Goal: Transaction & Acquisition: Purchase product/service

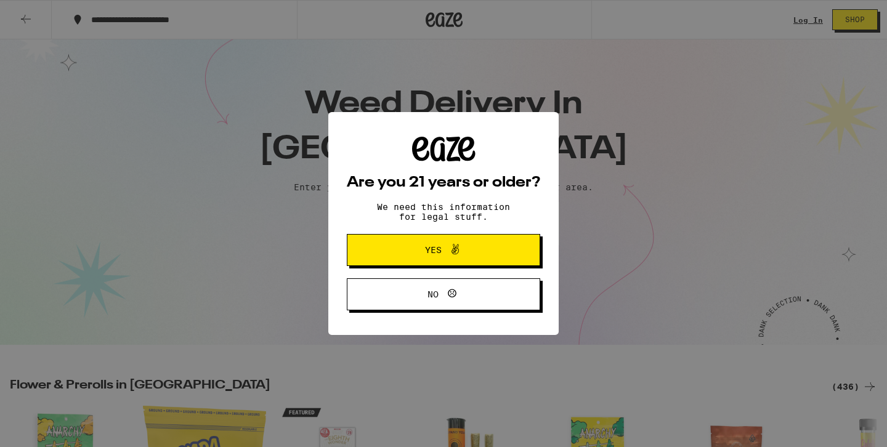
click at [460, 251] on icon at bounding box center [455, 249] width 15 height 15
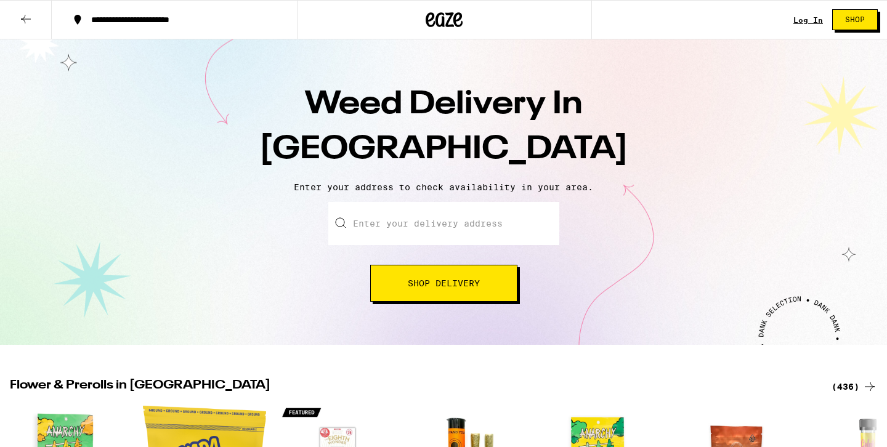
scroll to position [60, 0]
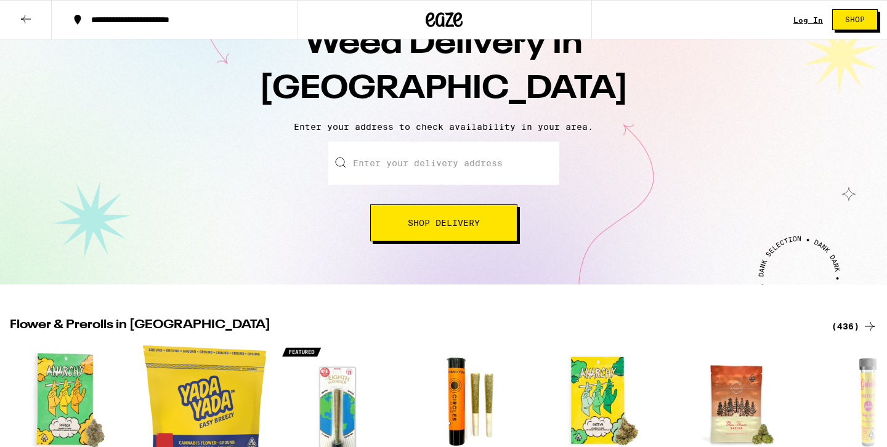
click at [440, 155] on input "Enter your delivery address" at bounding box center [443, 163] width 231 height 43
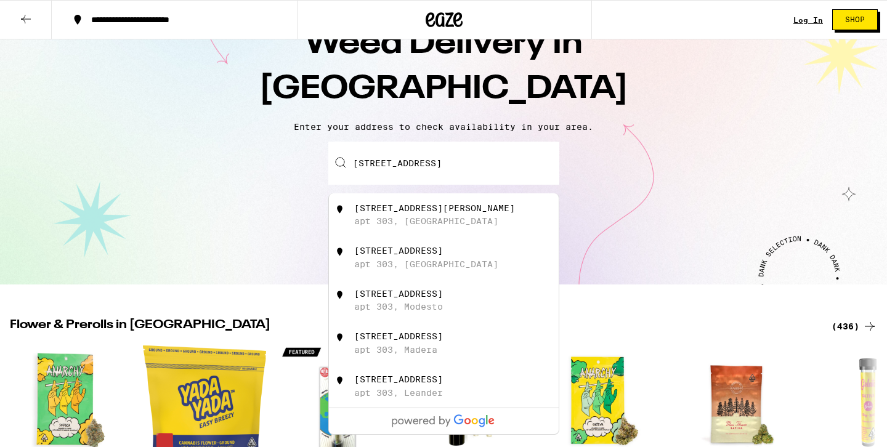
click at [441, 235] on div "[STREET_ADDRESS][PERSON_NAME]" at bounding box center [444, 214] width 230 height 43
type input "[STREET_ADDRESS][PERSON_NAME]"
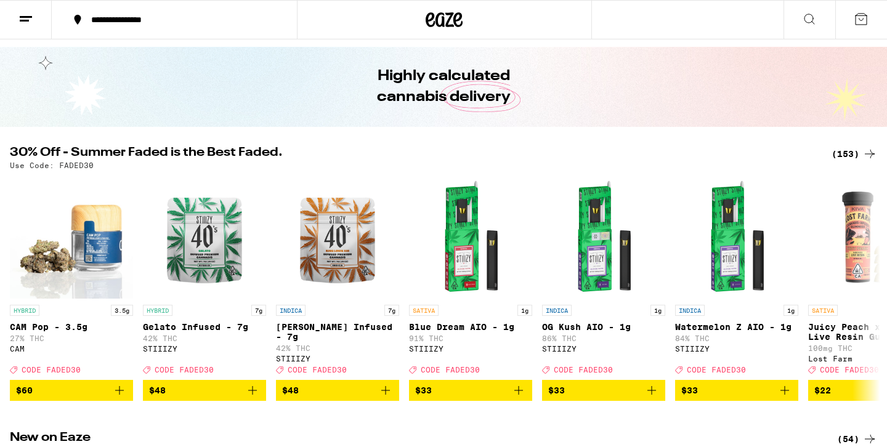
scroll to position [33, 0]
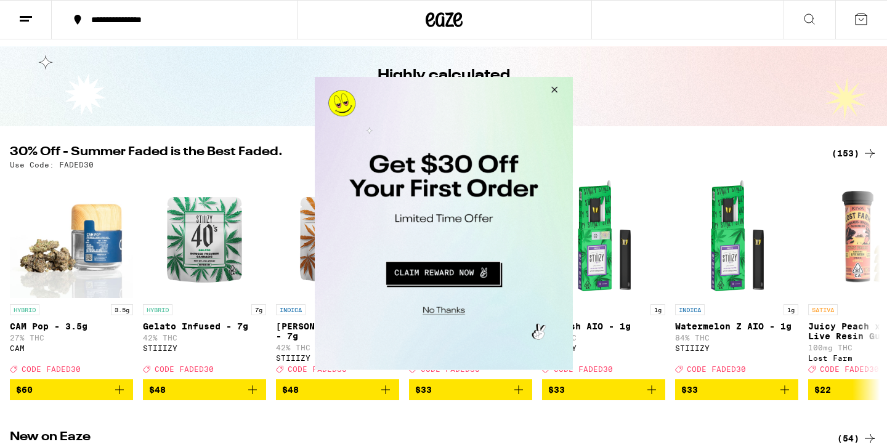
click at [557, 89] on button "Close Modal" at bounding box center [551, 92] width 33 height 30
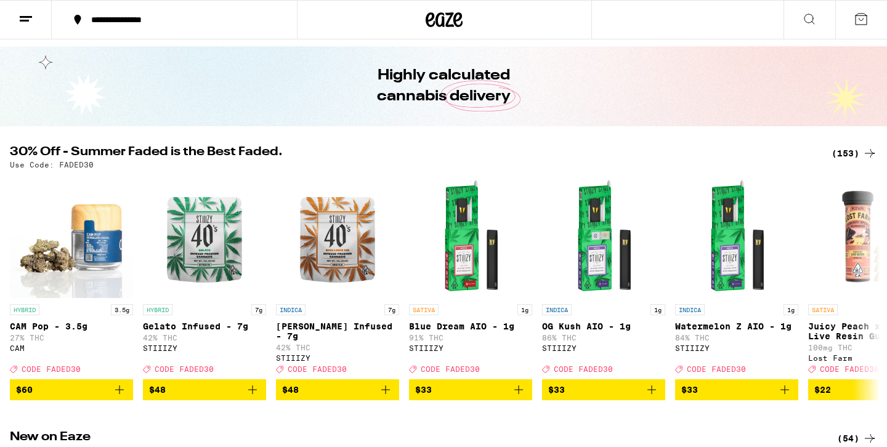
click at [802, 15] on icon at bounding box center [809, 19] width 15 height 15
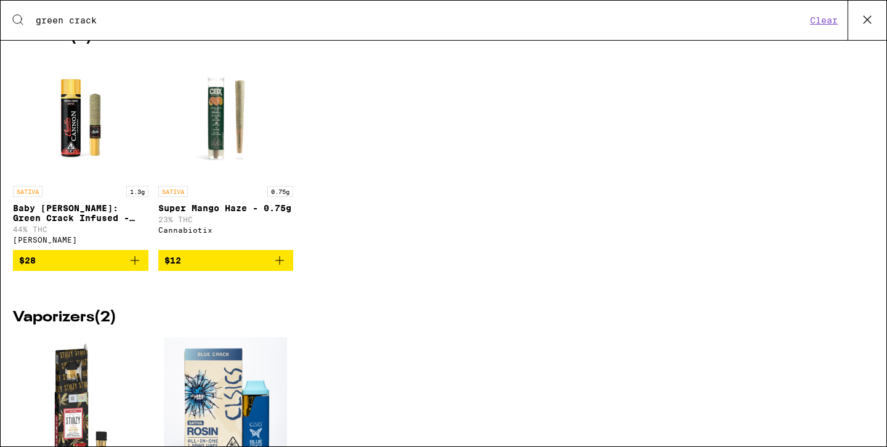
scroll to position [0, 0]
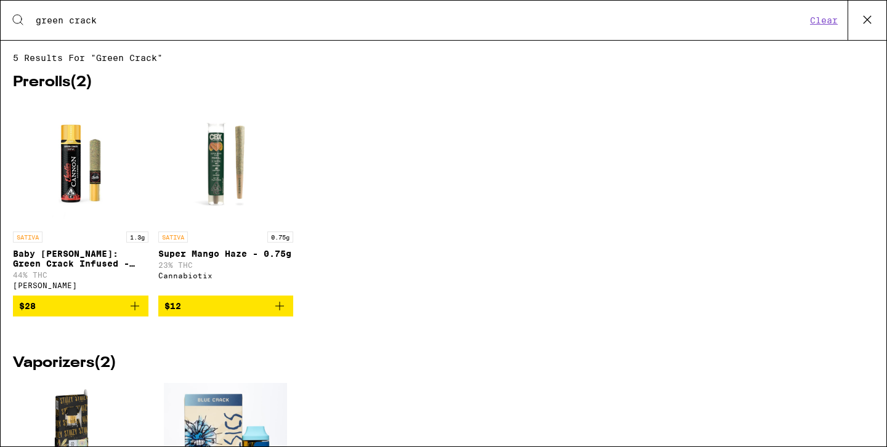
type input "green crack"
click at [87, 244] on div "SATIVA 1.3g Baby [PERSON_NAME]: Green Crack Infused - 1.3g 44% THC [PERSON_NAME]" at bounding box center [80, 261] width 135 height 58
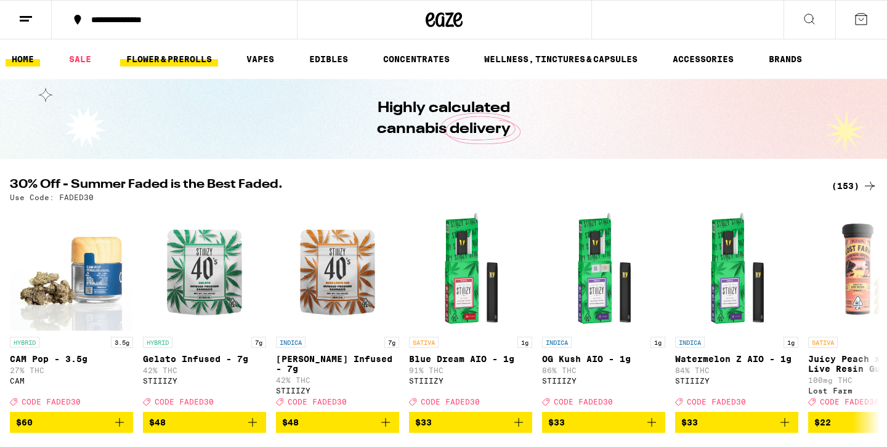
click at [177, 60] on link "FLOWER & PREROLLS" at bounding box center [169, 59] width 98 height 15
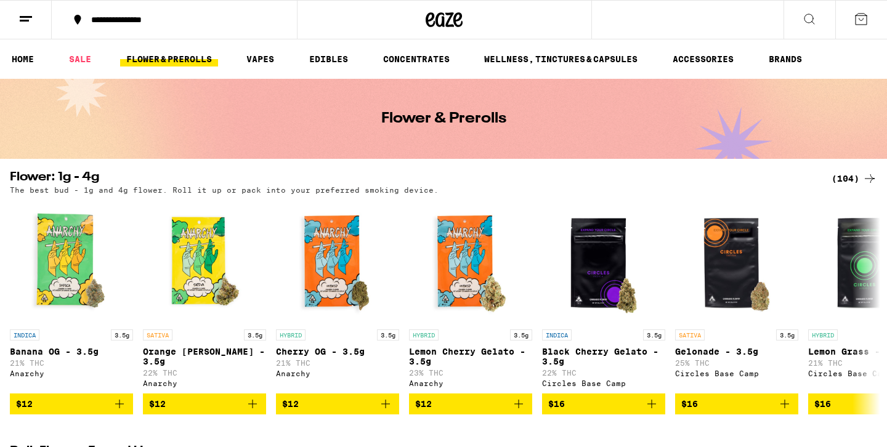
click at [855, 179] on div "(104)" at bounding box center [854, 178] width 46 height 15
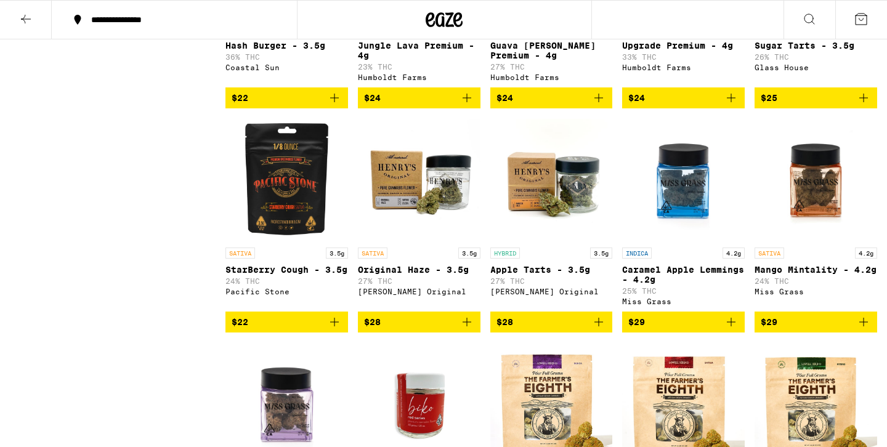
scroll to position [947, 0]
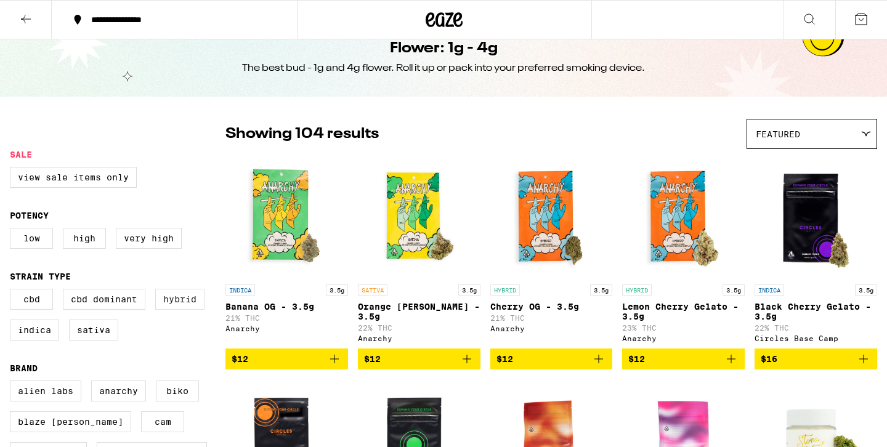
scroll to position [25, 0]
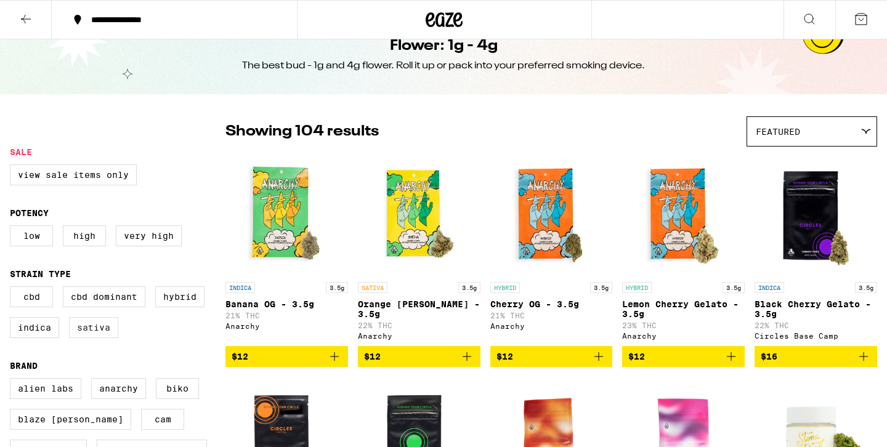
click at [92, 333] on label "Sativa" at bounding box center [93, 327] width 49 height 21
click at [13, 289] on input "Sativa" at bounding box center [12, 288] width 1 height 1
checkbox input "true"
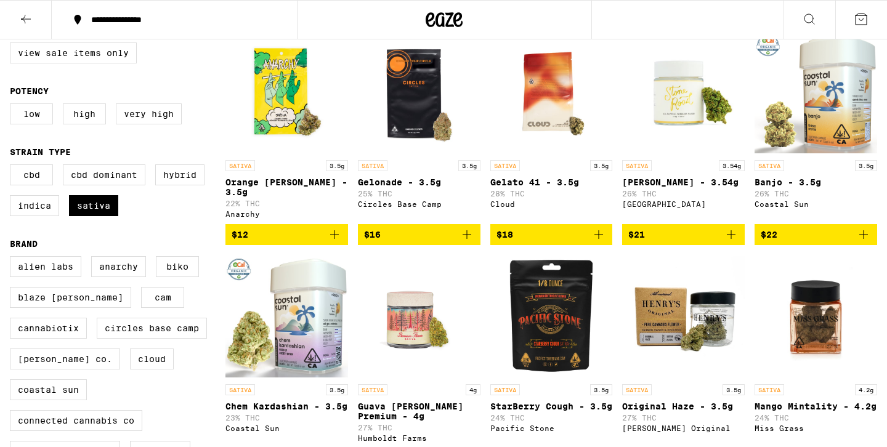
scroll to position [146, 0]
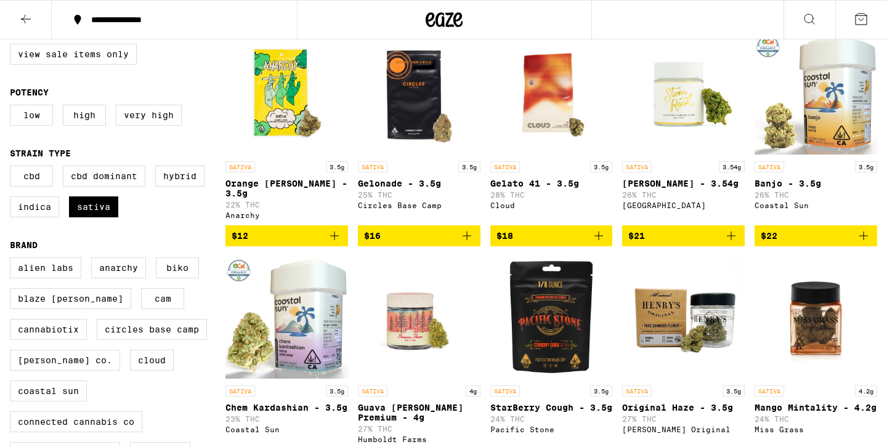
click at [435, 231] on span "$16" at bounding box center [419, 235] width 110 height 15
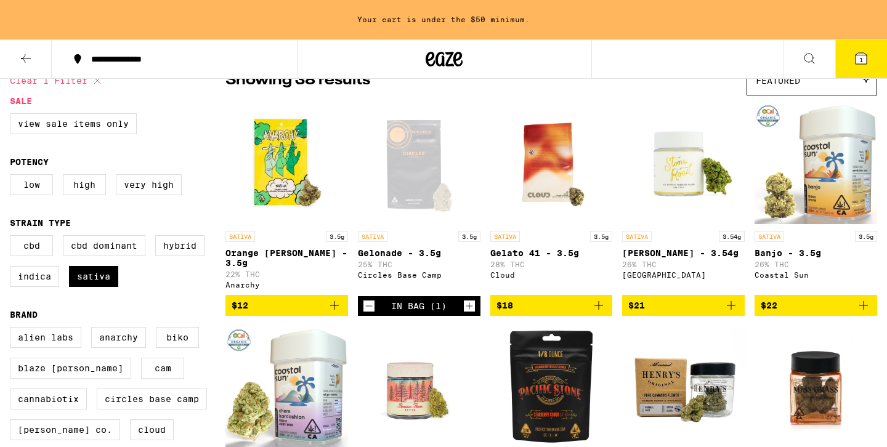
scroll to position [0, 0]
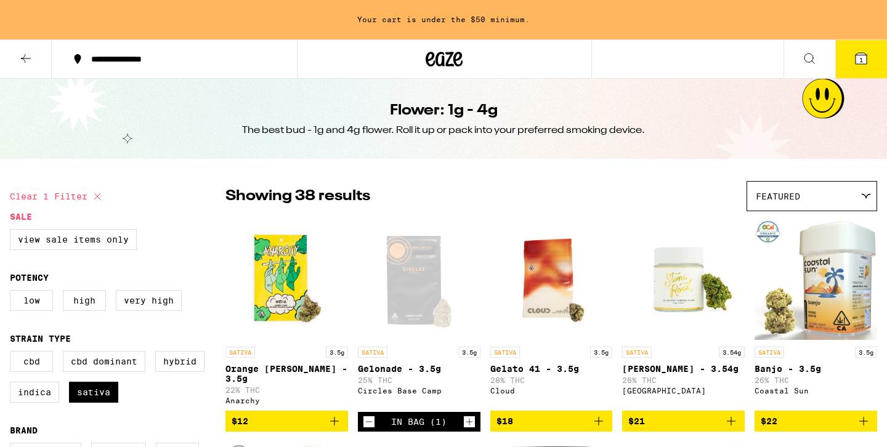
click at [38, 65] on button at bounding box center [26, 59] width 52 height 39
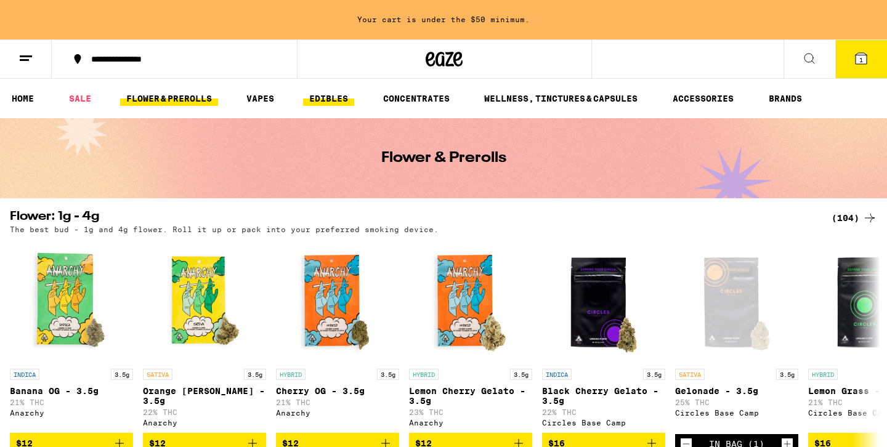
click at [325, 93] on link "EDIBLES" at bounding box center [328, 98] width 51 height 15
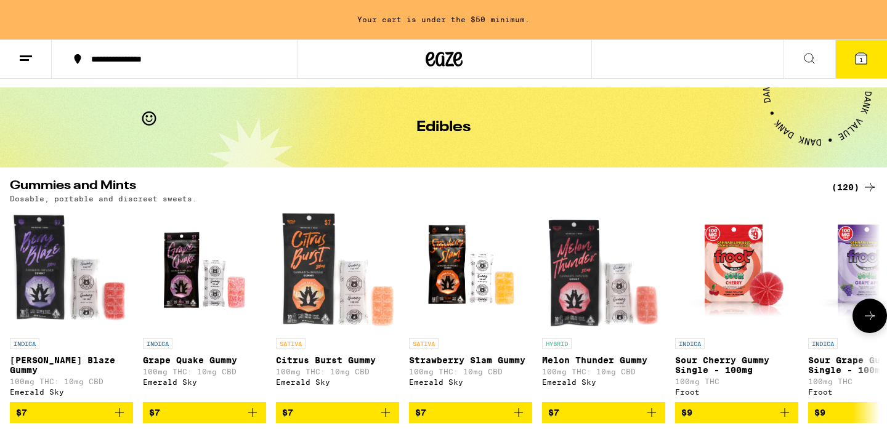
scroll to position [97, 0]
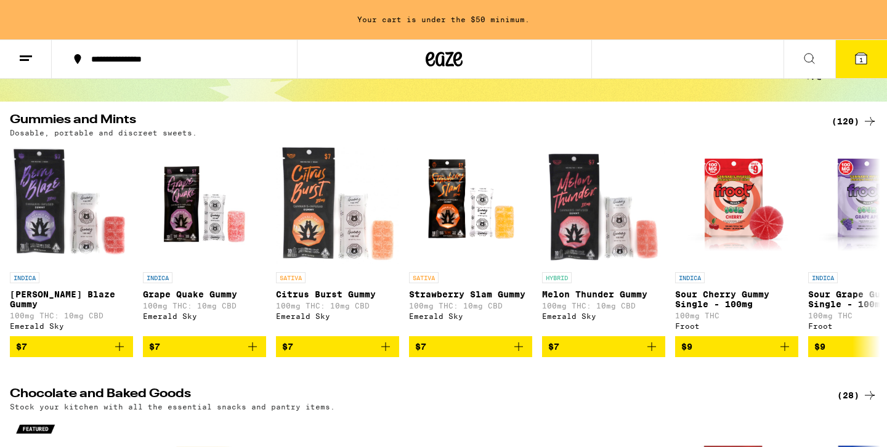
click at [849, 118] on div "(120)" at bounding box center [854, 121] width 46 height 15
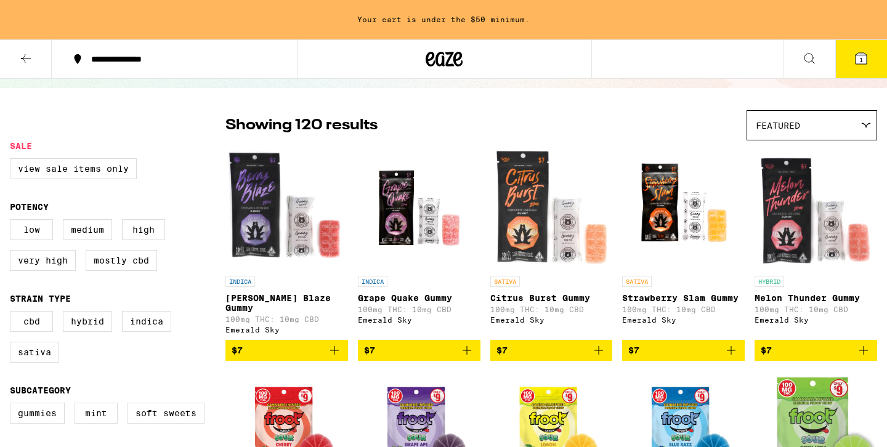
scroll to position [83, 0]
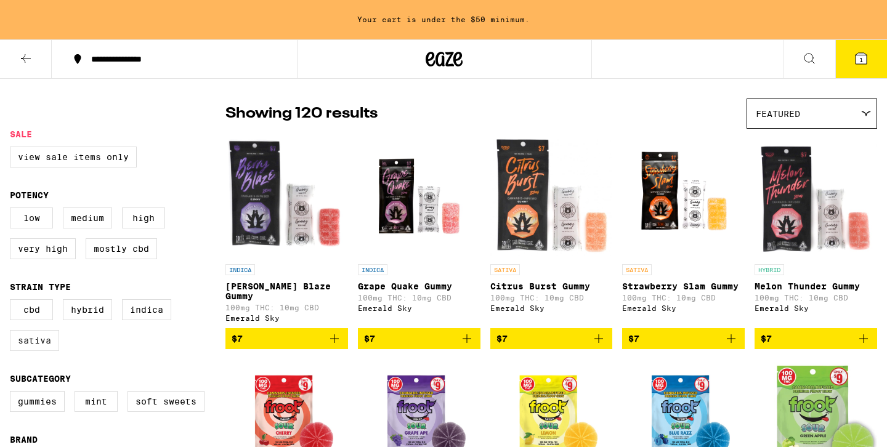
click at [47, 351] on label "Sativa" at bounding box center [34, 340] width 49 height 21
click at [13, 302] on input "Sativa" at bounding box center [12, 301] width 1 height 1
checkbox input "true"
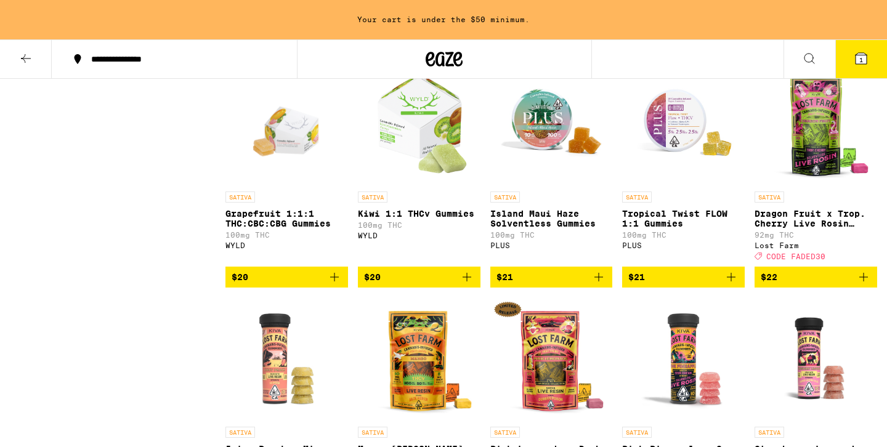
scroll to position [1283, 0]
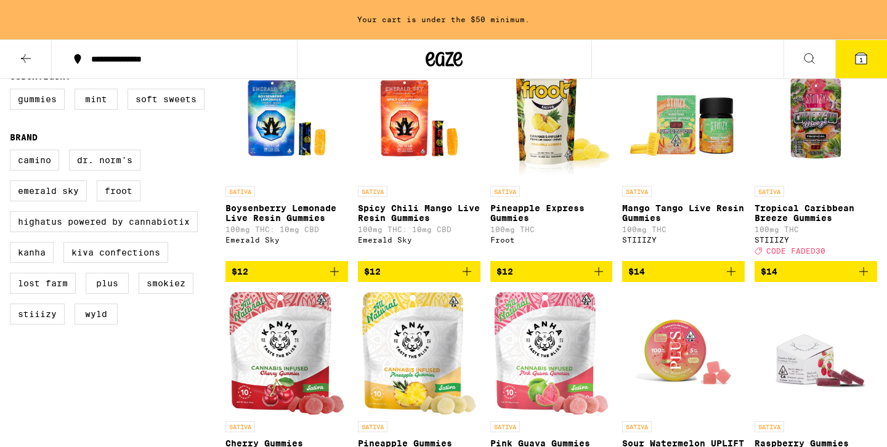
scroll to position [386, 0]
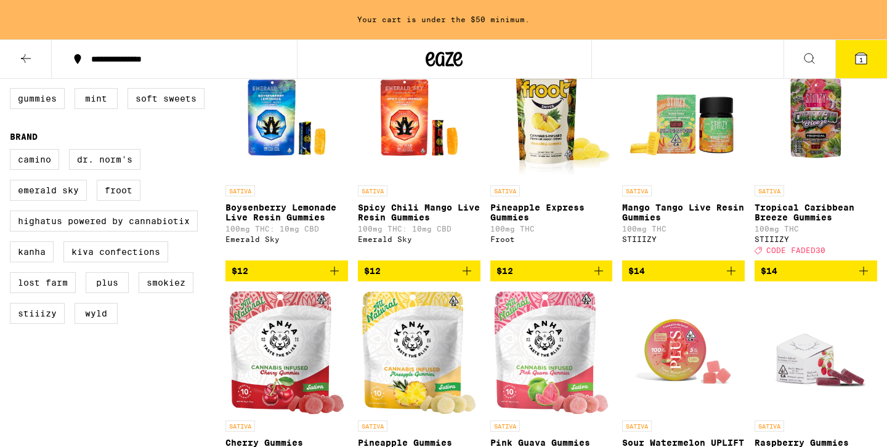
click at [728, 275] on icon "Add to bag" at bounding box center [731, 271] width 9 height 9
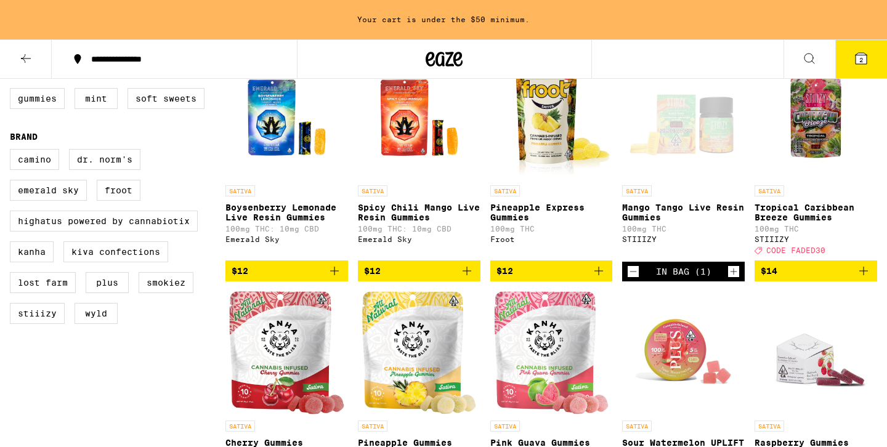
click at [680, 138] on div "Open page for Mango Tango Live Resin Gummies from STIIIZY" at bounding box center [683, 117] width 123 height 123
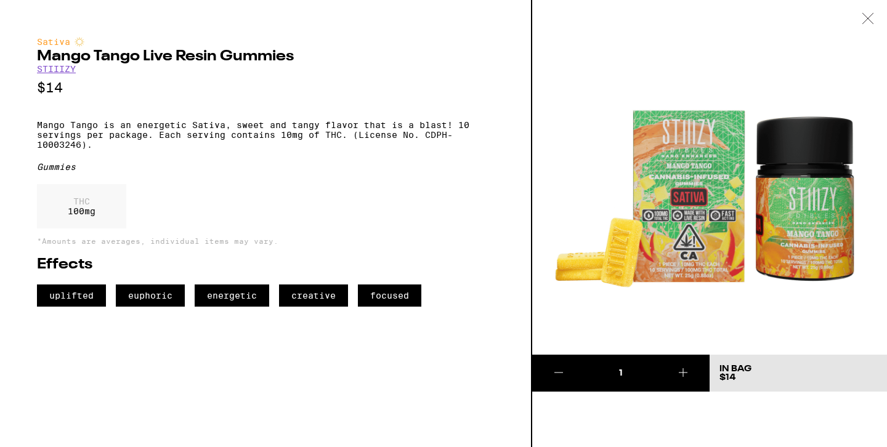
click at [339, 120] on div "Sativa Mango Tango Live Resin Gummies STIIIZY $14 Mango Tango is an energetic S…" at bounding box center [265, 172] width 457 height 270
click at [870, 13] on icon at bounding box center [868, 18] width 12 height 11
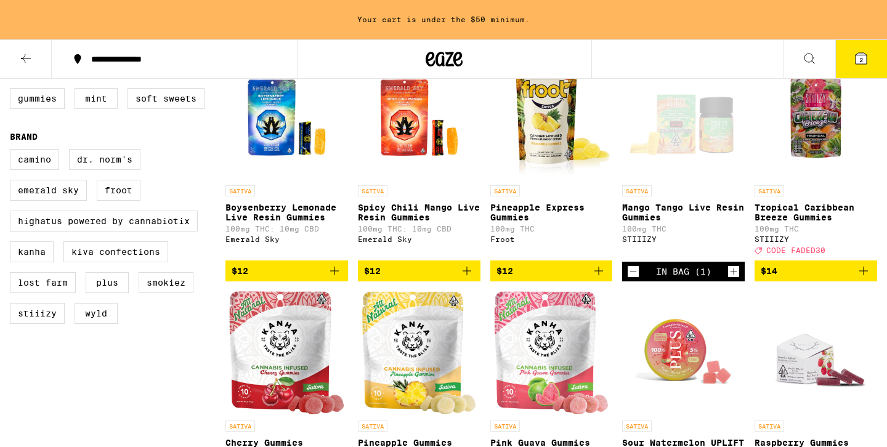
click at [634, 279] on icon "Decrement" at bounding box center [633, 271] width 11 height 15
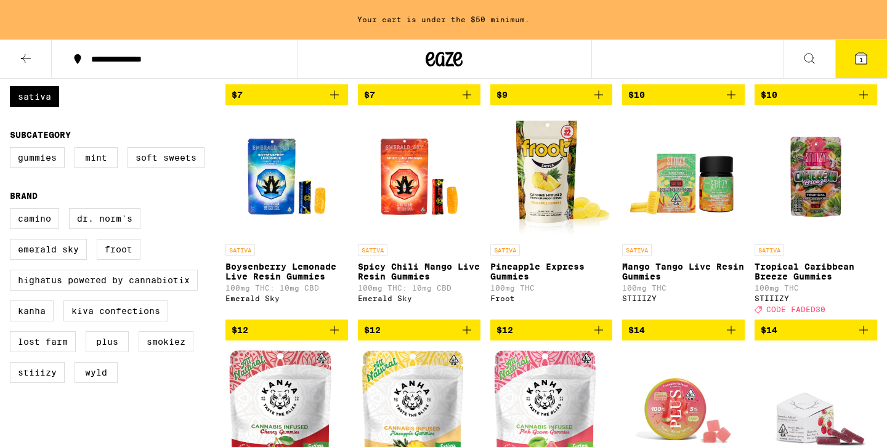
scroll to position [327, 0]
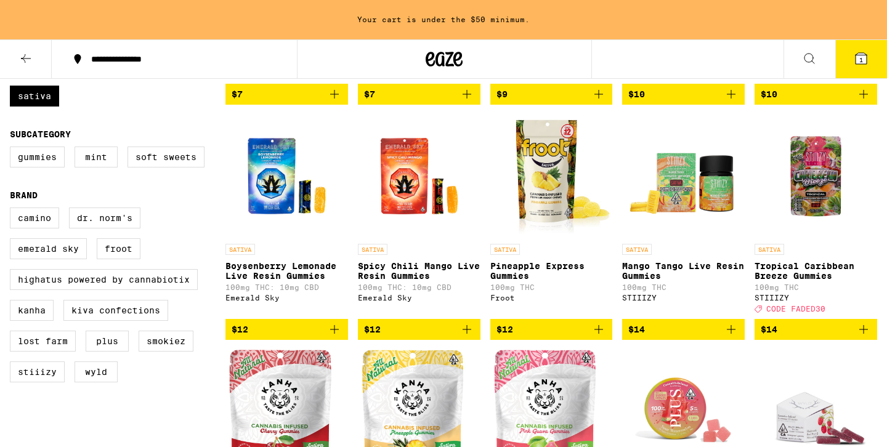
click at [548, 188] on img "Open page for Pineapple Express Gummies from Froot" at bounding box center [551, 176] width 123 height 123
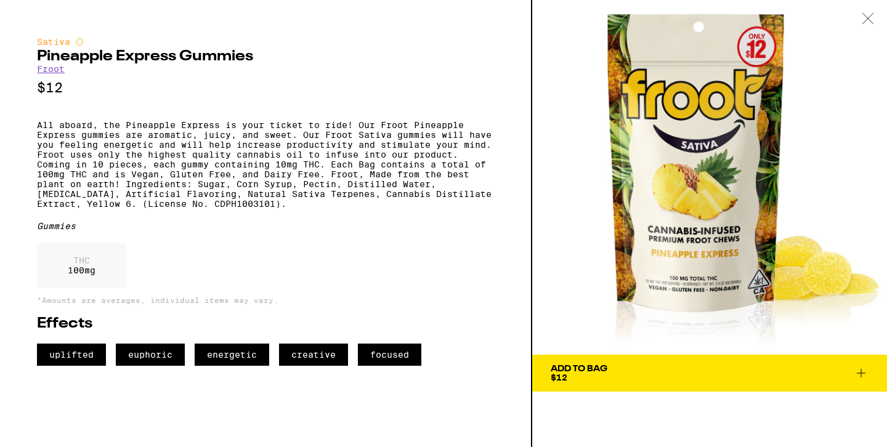
click at [386, 142] on p "All aboard, the Pineapple Express is your ticket to ride! Our Froot Pineapple E…" at bounding box center [265, 164] width 457 height 89
click at [378, 145] on p "All aboard, the Pineapple Express is your ticket to ride! Our Froot Pineapple E…" at bounding box center [265, 164] width 457 height 89
click at [875, 18] on div at bounding box center [868, 19] width 38 height 39
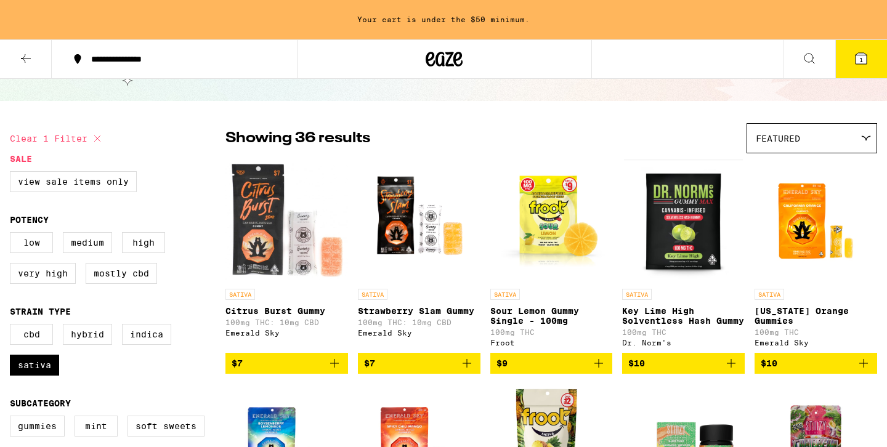
scroll to position [64, 0]
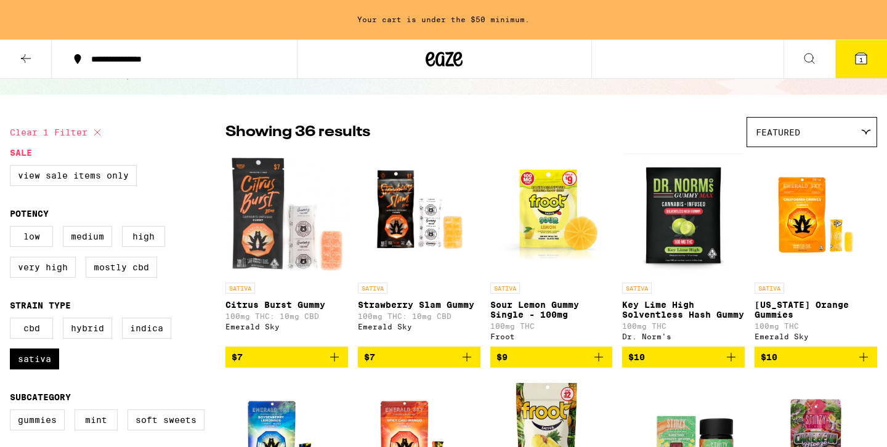
click at [552, 219] on img "Open page for Sour Lemon Gummy Single - 100mg from Froot" at bounding box center [551, 214] width 123 height 123
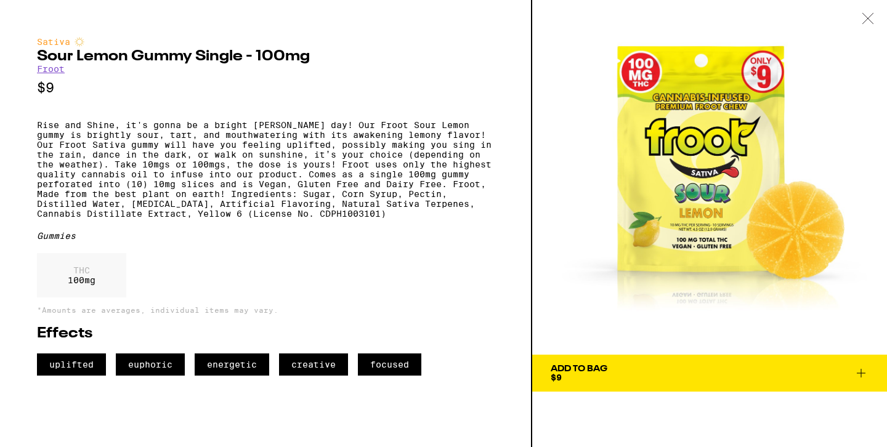
click at [278, 190] on p "Rise and Shine, it's gonna be a bright [PERSON_NAME] day! Our Froot Sour Lemon …" at bounding box center [265, 169] width 457 height 99
click at [581, 365] on div "Add To Bag" at bounding box center [579, 369] width 57 height 9
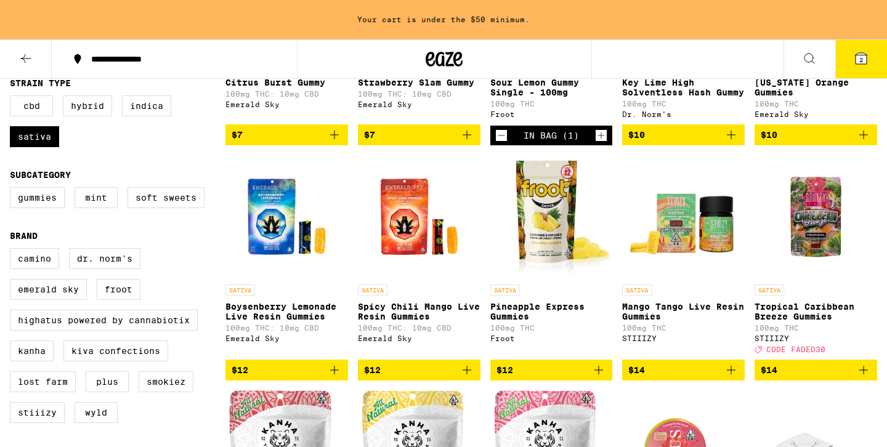
scroll to position [381, 0]
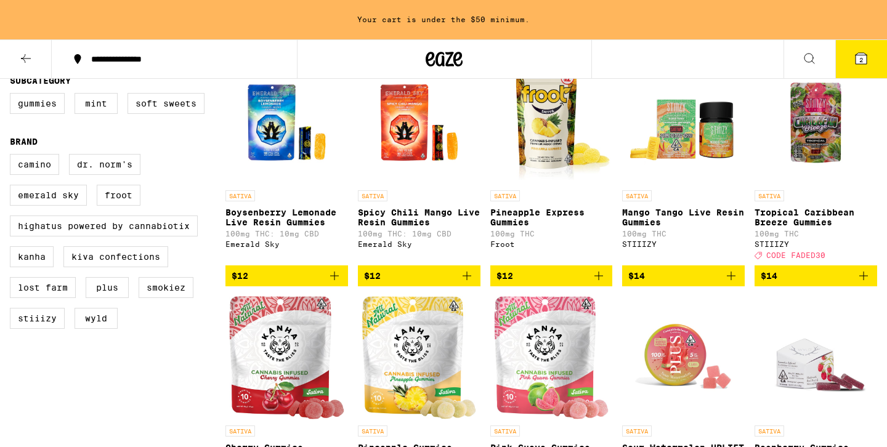
click at [856, 52] on icon at bounding box center [861, 58] width 15 height 15
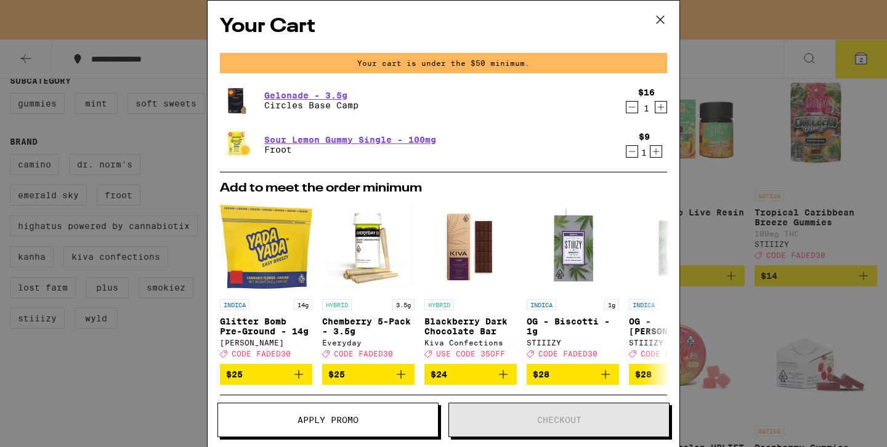
click at [735, 239] on div "Your Cart Your cart is under the $50 minimum. Gelonade - 3.5g Circles Base Camp…" at bounding box center [443, 223] width 887 height 447
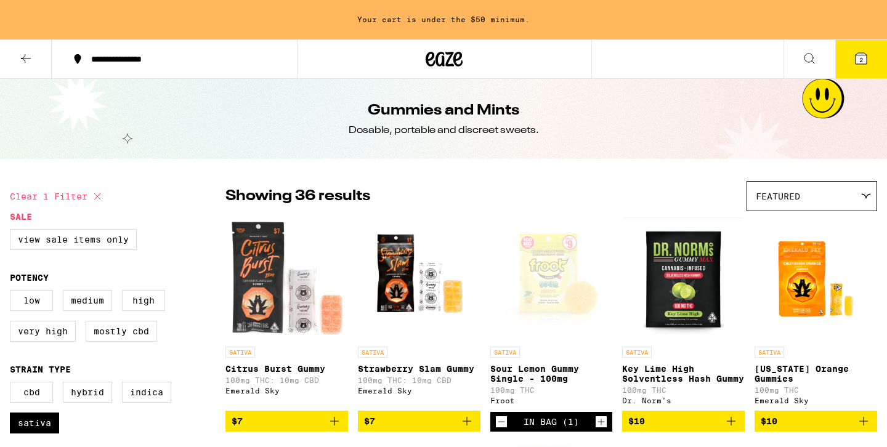
click at [30, 66] on button at bounding box center [26, 59] width 52 height 39
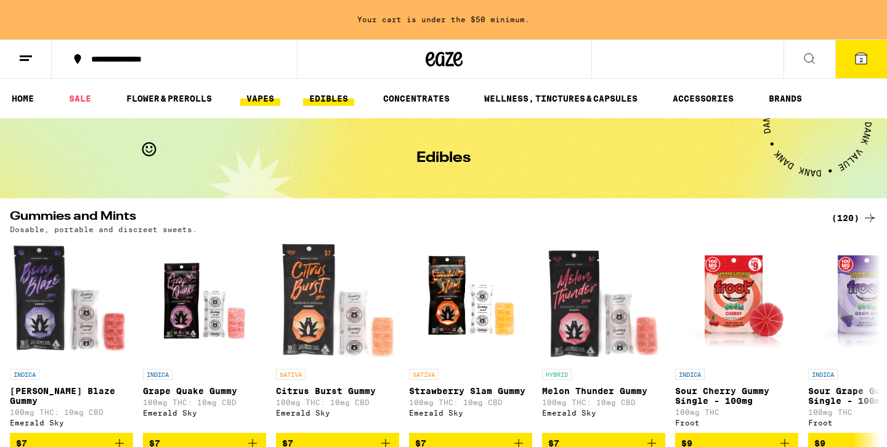
click at [267, 91] on link "VAPES" at bounding box center [260, 98] width 40 height 15
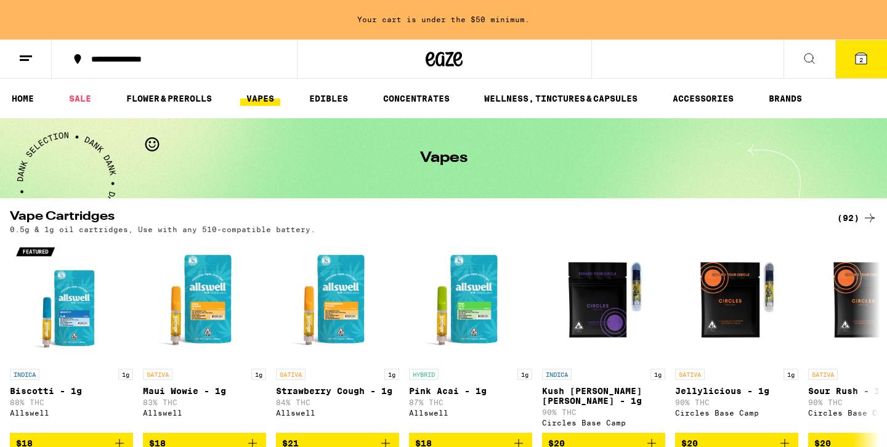
click at [259, 99] on link "VAPES" at bounding box center [260, 98] width 40 height 15
click at [28, 58] on icon at bounding box center [25, 58] width 15 height 15
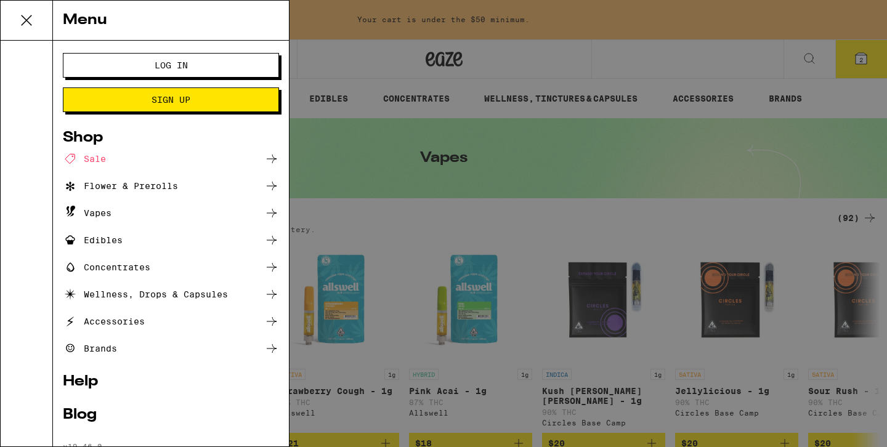
click at [203, 209] on div "Vapes" at bounding box center [171, 213] width 216 height 15
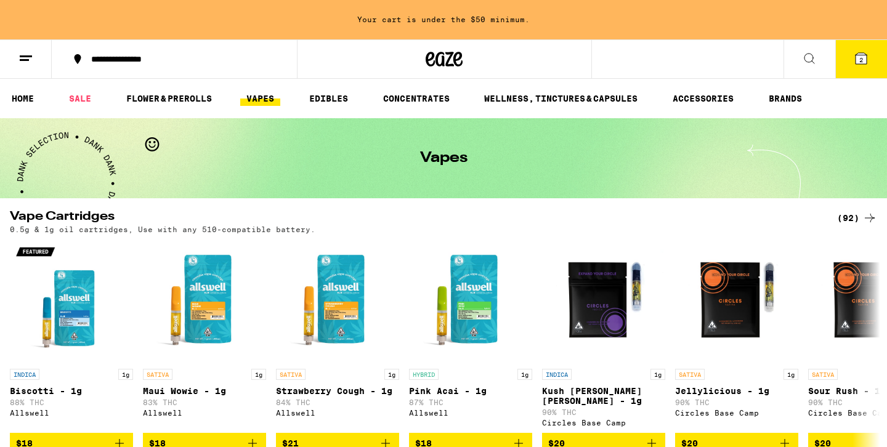
click at [21, 51] on icon at bounding box center [25, 58] width 15 height 15
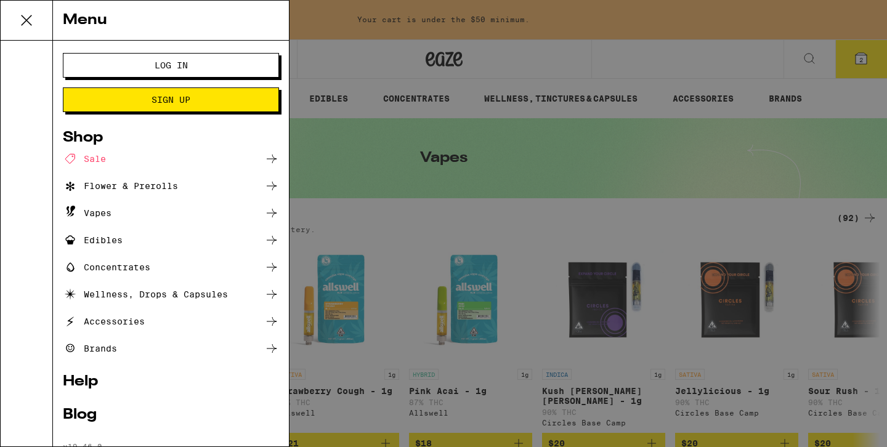
click at [275, 212] on icon at bounding box center [271, 213] width 15 height 15
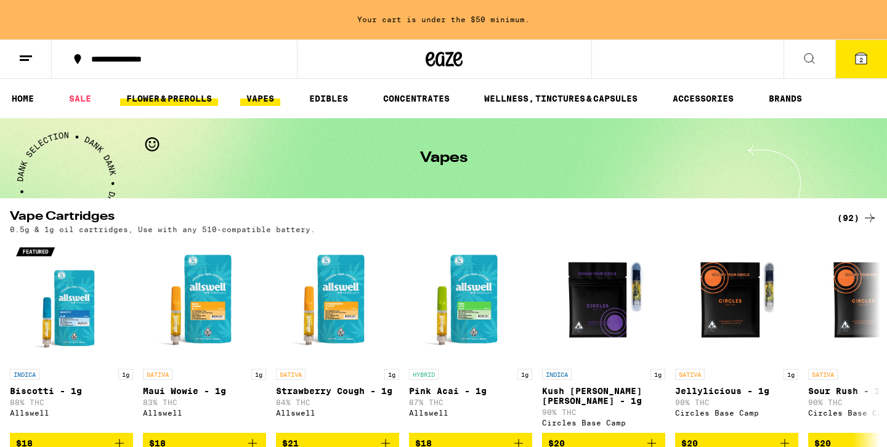
click at [173, 95] on link "FLOWER & PREROLLS" at bounding box center [169, 98] width 98 height 15
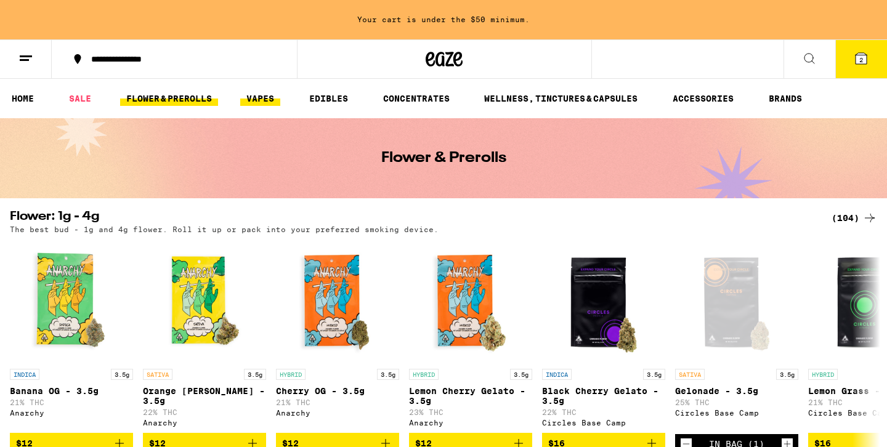
click at [273, 97] on link "VAPES" at bounding box center [260, 98] width 40 height 15
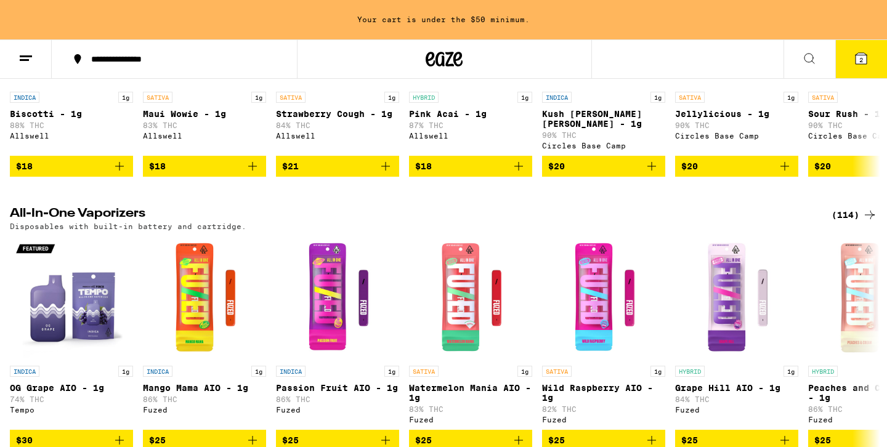
scroll to position [287, 0]
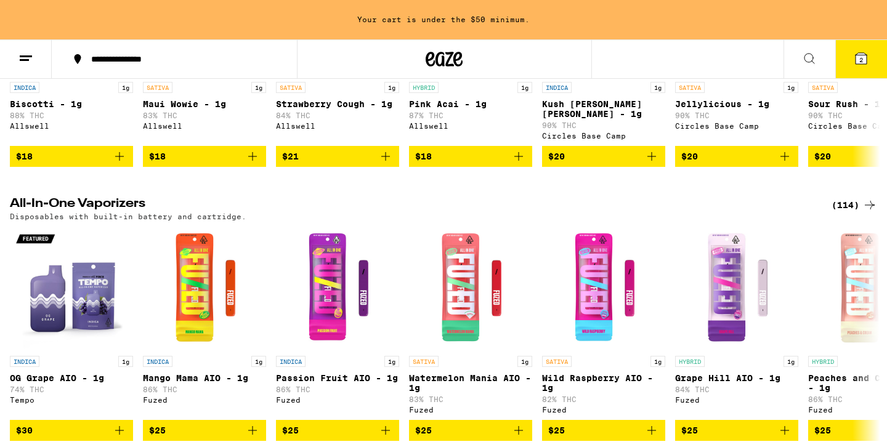
click at [853, 198] on div "(114)" at bounding box center [854, 205] width 46 height 15
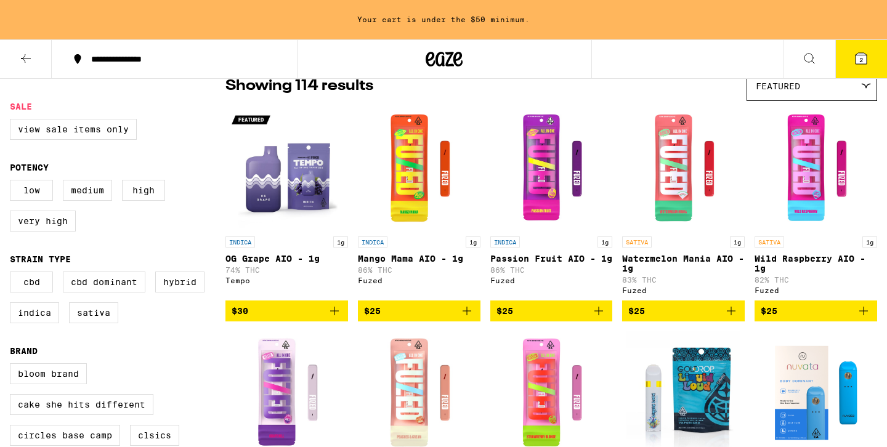
scroll to position [115, 0]
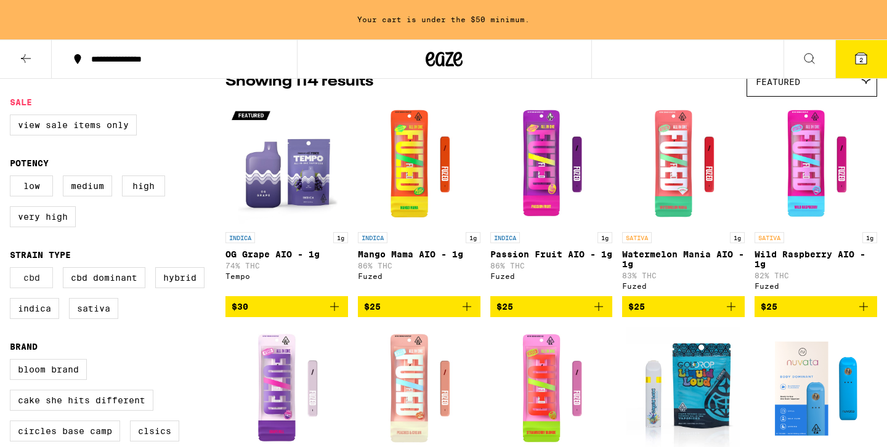
click at [23, 286] on label "CBD" at bounding box center [31, 277] width 43 height 21
click at [13, 270] on input "CBD" at bounding box center [12, 269] width 1 height 1
checkbox input "true"
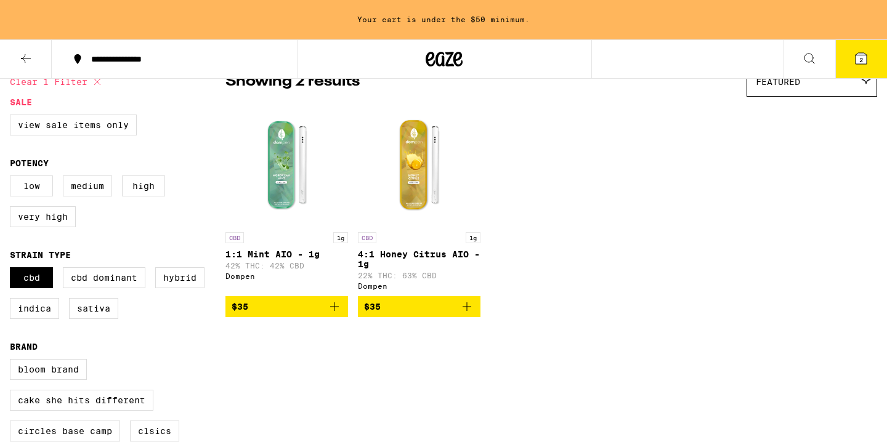
click at [415, 370] on div "Clear 1 filter Sale View Sale Items Only Potency Low Medium High Very High Stra…" at bounding box center [443, 367] width 887 height 620
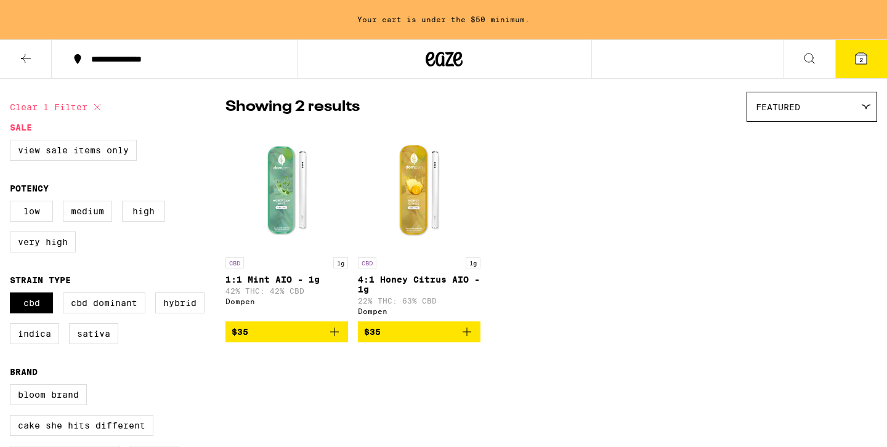
scroll to position [84, 0]
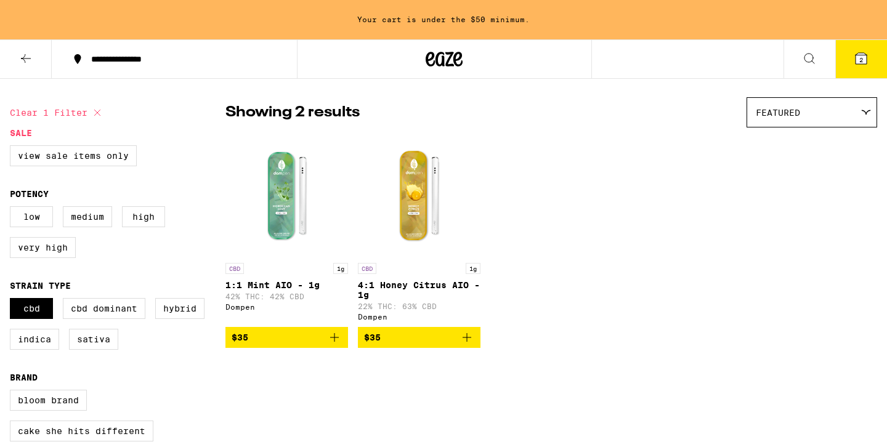
click at [712, 344] on div "CBD 1g 1:1 Mint AIO - 1g 42% THC: 42% CBD Dompen $35 CBD 1g 4:1 Honey Citrus AI…" at bounding box center [551, 241] width 652 height 214
click at [116, 317] on label "CBD Dominant" at bounding box center [104, 308] width 83 height 21
click at [13, 301] on input "CBD Dominant" at bounding box center [12, 300] width 1 height 1
checkbox input "true"
click at [25, 319] on label "CBD" at bounding box center [31, 308] width 43 height 21
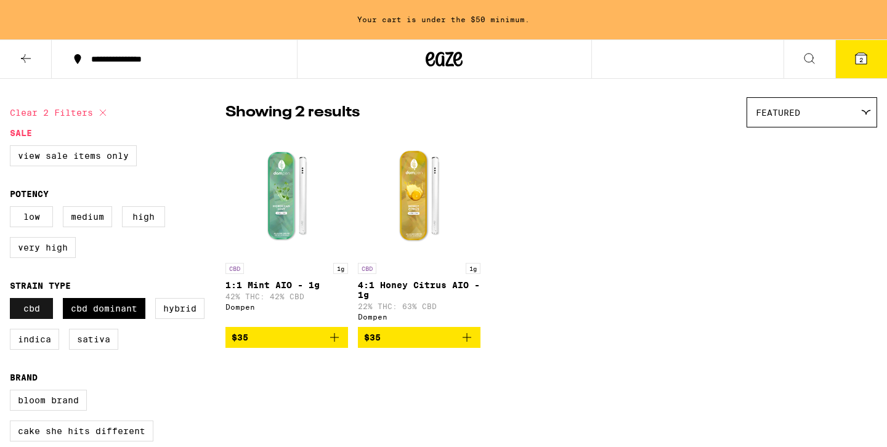
click at [13, 301] on input "CBD" at bounding box center [12, 300] width 1 height 1
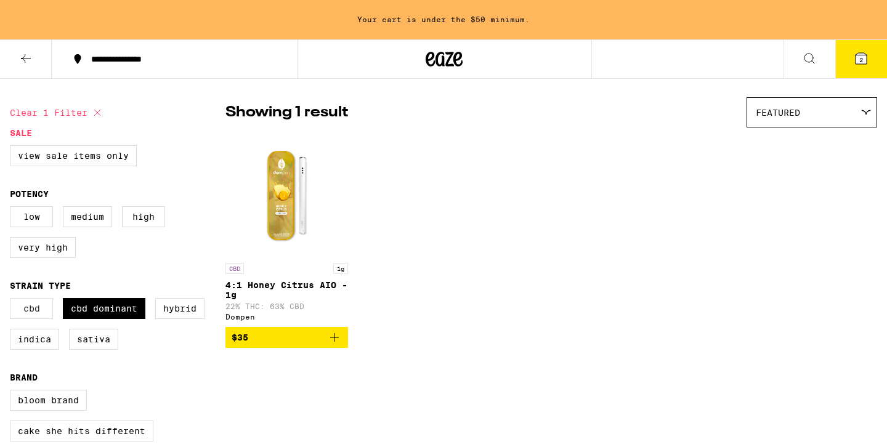
click at [24, 316] on label "CBD" at bounding box center [31, 308] width 43 height 21
click at [13, 301] on input "CBD" at bounding box center [12, 300] width 1 height 1
checkbox input "true"
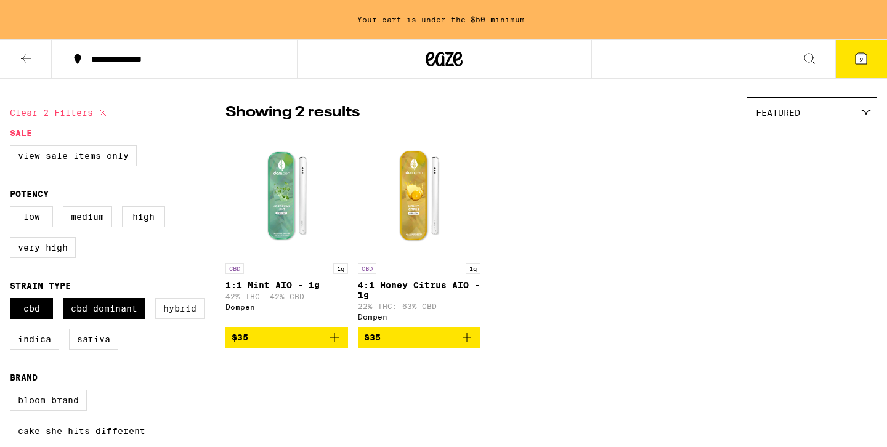
click at [171, 316] on label "Hybrid" at bounding box center [179, 308] width 49 height 21
click at [13, 301] on input "Hybrid" at bounding box center [12, 300] width 1 height 1
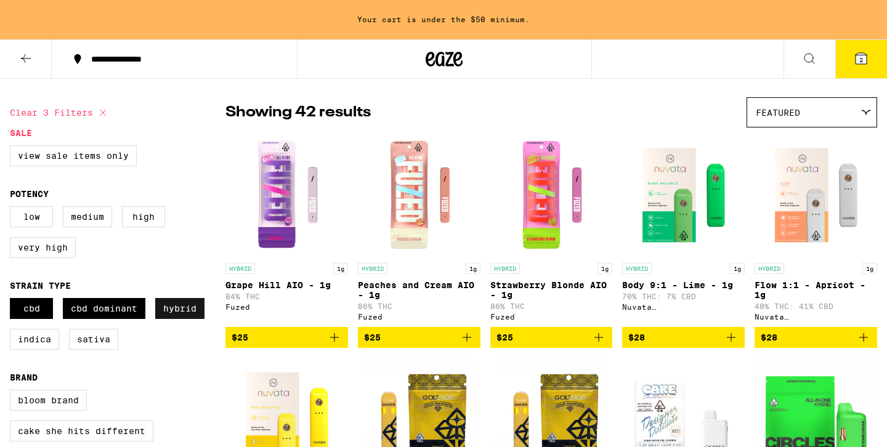
click at [184, 318] on label "Hybrid" at bounding box center [179, 308] width 49 height 21
click at [13, 301] on input "Hybrid" at bounding box center [12, 300] width 1 height 1
checkbox input "false"
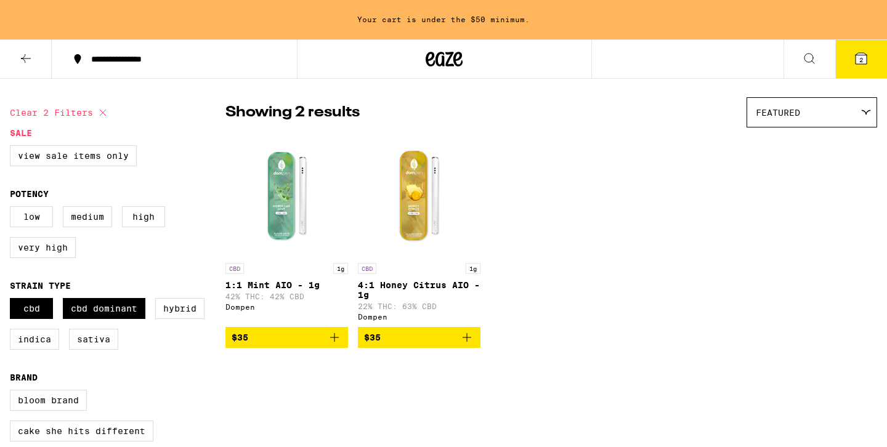
click at [419, 285] on p "4:1 Honey Citrus AIO - 1g" at bounding box center [419, 290] width 123 height 20
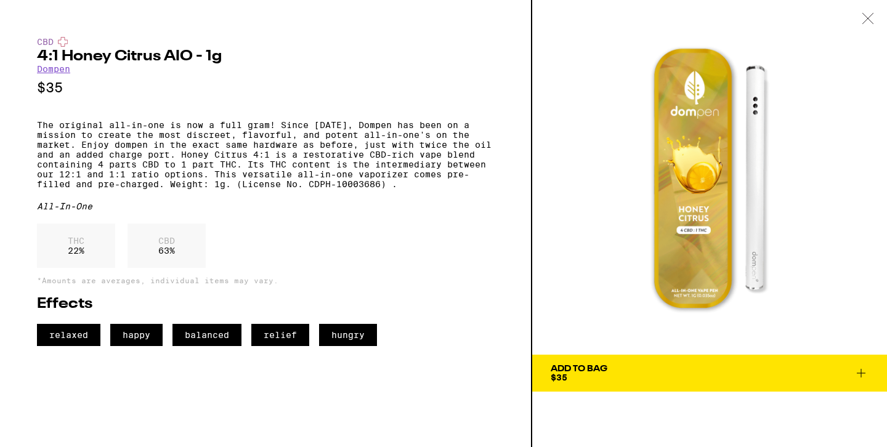
click at [435, 274] on div "THC 22 % CBD 63 %" at bounding box center [265, 249] width 457 height 51
click at [312, 143] on p "The original all-in-one is now a full gram! Since [DATE], Dompen has been on a …" at bounding box center [265, 154] width 457 height 69
click at [352, 166] on p "The original all-in-one is now a full gram! Since [DATE], Dompen has been on a …" at bounding box center [265, 154] width 457 height 69
click at [266, 166] on p "The original all-in-one is now a full gram! Since [DATE], Dompen has been on a …" at bounding box center [265, 154] width 457 height 69
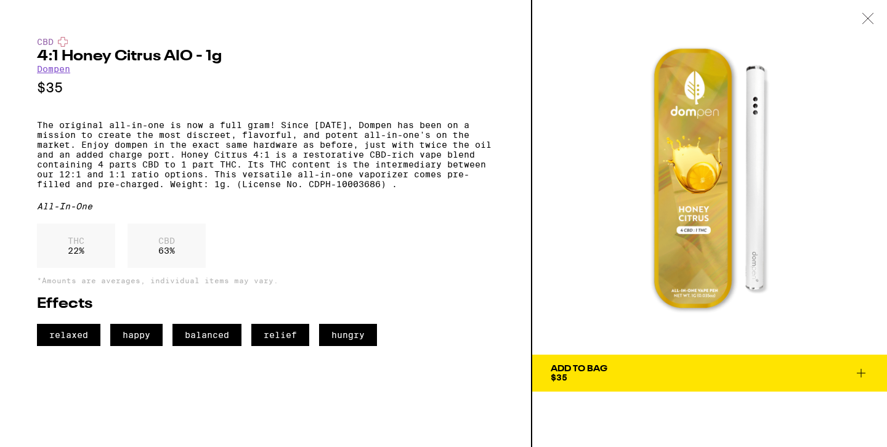
click at [204, 189] on p "The original all-in-one is now a full gram! Since [DATE], Dompen has been on a …" at bounding box center [265, 154] width 457 height 69
click at [301, 274] on div "THC 22 % CBD 63 %" at bounding box center [265, 249] width 457 height 51
click at [361, 260] on div "THC 22 % CBD 63 %" at bounding box center [265, 249] width 457 height 51
click at [622, 360] on button "Add To Bag $35" at bounding box center [709, 373] width 355 height 37
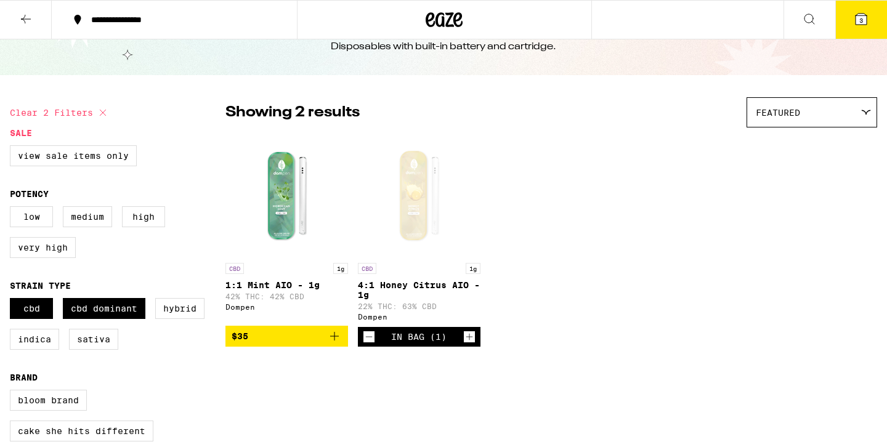
click at [410, 197] on div "Open page for 4:1 Honey Citrus AIO - 1g from Dompen" at bounding box center [419, 195] width 123 height 123
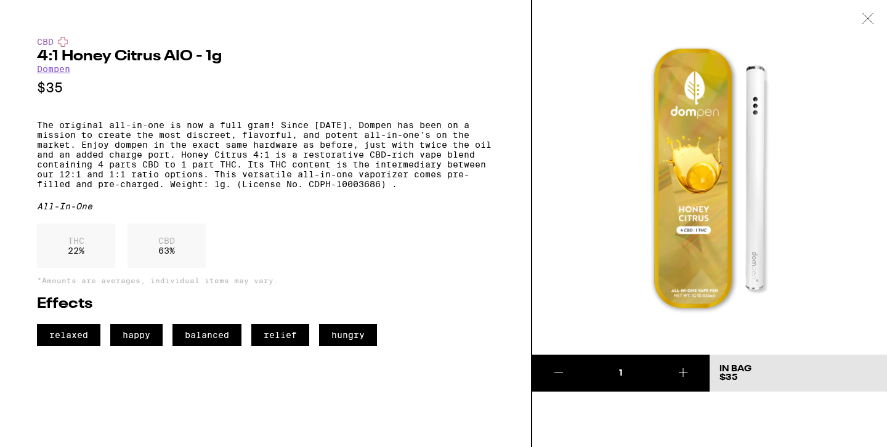
click at [46, 66] on link "Dompen" at bounding box center [53, 69] width 33 height 10
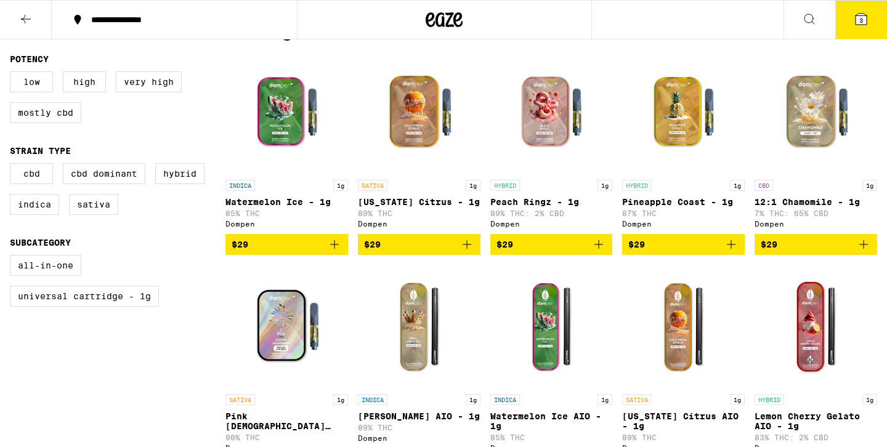
scroll to position [347, 0]
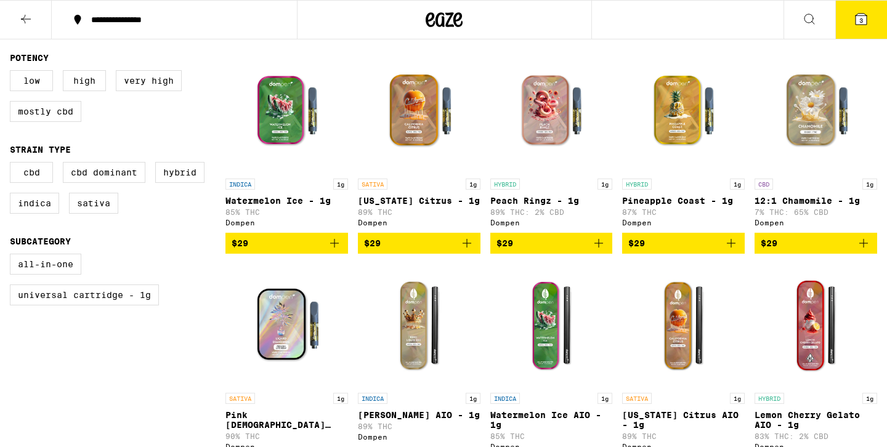
click at [818, 203] on p "12:1 Chamomile - 1g" at bounding box center [815, 201] width 123 height 10
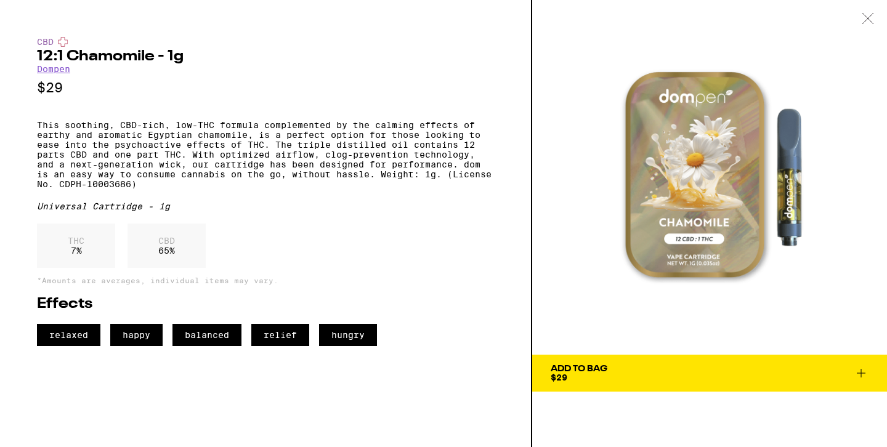
click at [385, 168] on p "This soothing, CBD-rich, low-THC formula complemented by the calming effects of…" at bounding box center [265, 154] width 457 height 69
click at [264, 168] on p "This soothing, CBD-rich, low-THC formula complemented by the calming effects of…" at bounding box center [265, 154] width 457 height 69
click at [702, 371] on span "Add To Bag $29" at bounding box center [710, 373] width 318 height 17
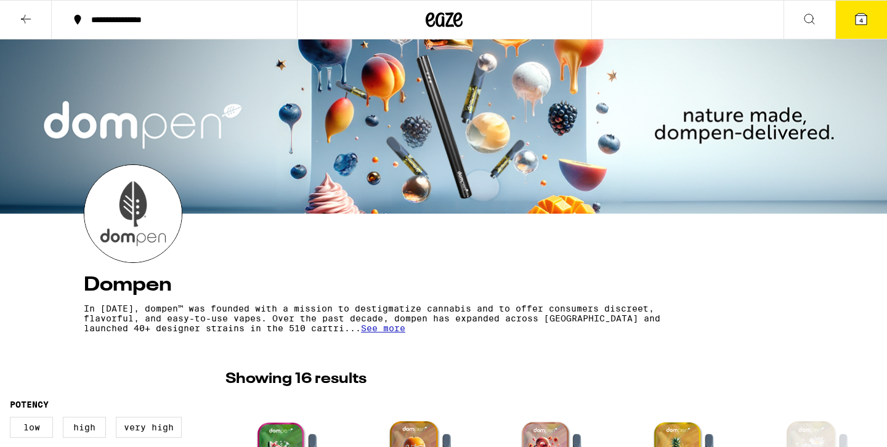
click at [30, 15] on icon at bounding box center [25, 19] width 15 height 15
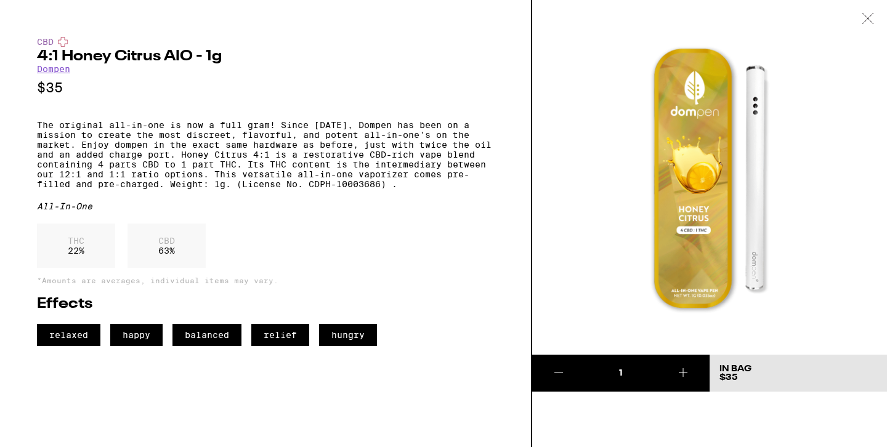
click at [864, 22] on icon at bounding box center [867, 18] width 10 height 10
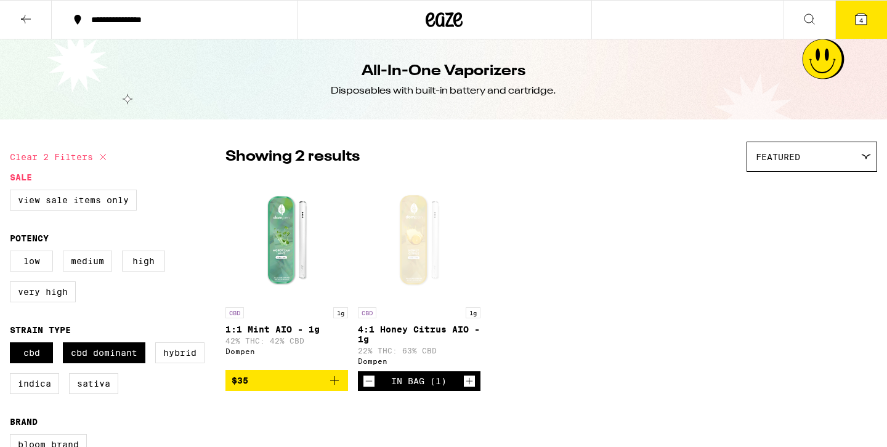
click at [442, 22] on icon at bounding box center [444, 19] width 18 height 15
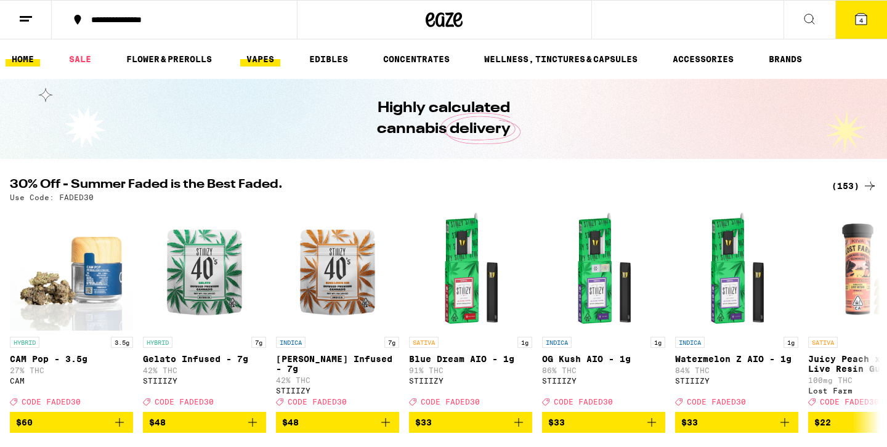
click at [258, 57] on link "VAPES" at bounding box center [260, 59] width 40 height 15
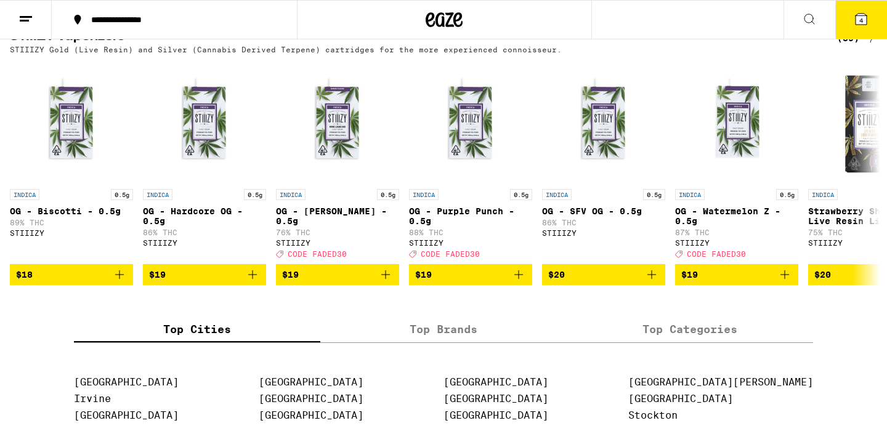
scroll to position [960, 0]
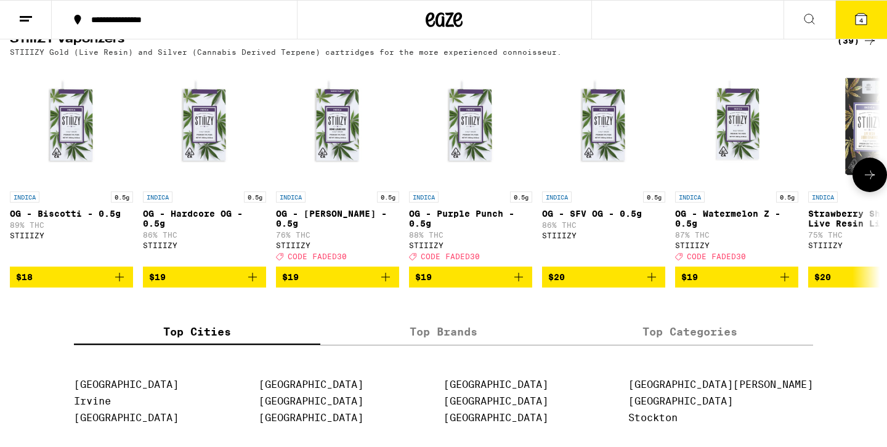
click at [873, 182] on icon at bounding box center [869, 175] width 15 height 15
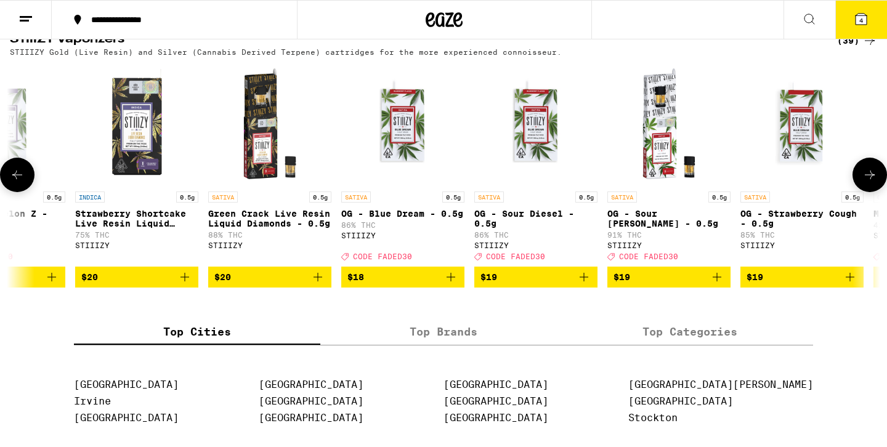
click at [872, 182] on icon at bounding box center [869, 175] width 15 height 15
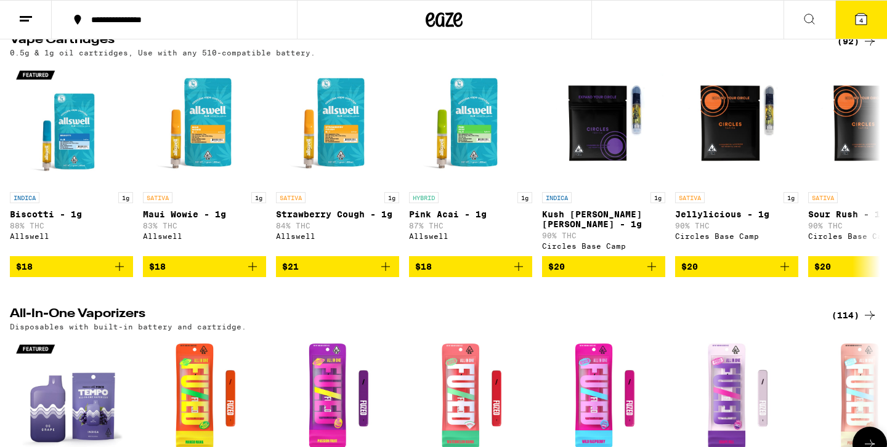
scroll to position [0, 0]
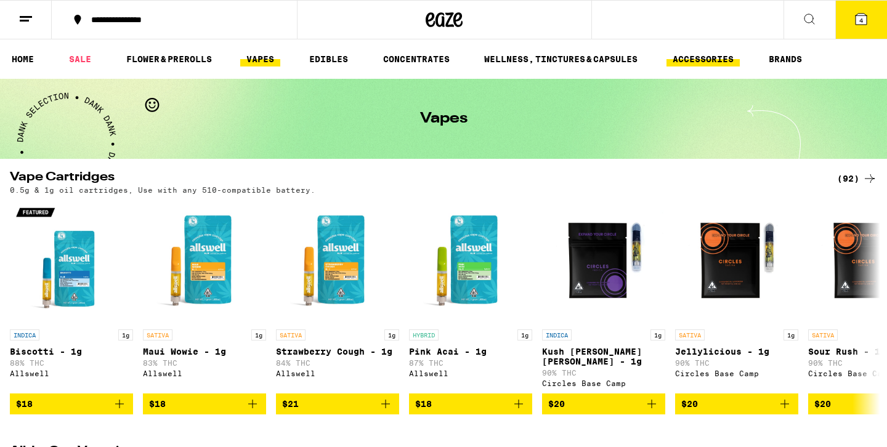
click at [687, 54] on link "ACCESSORIES" at bounding box center [702, 59] width 73 height 15
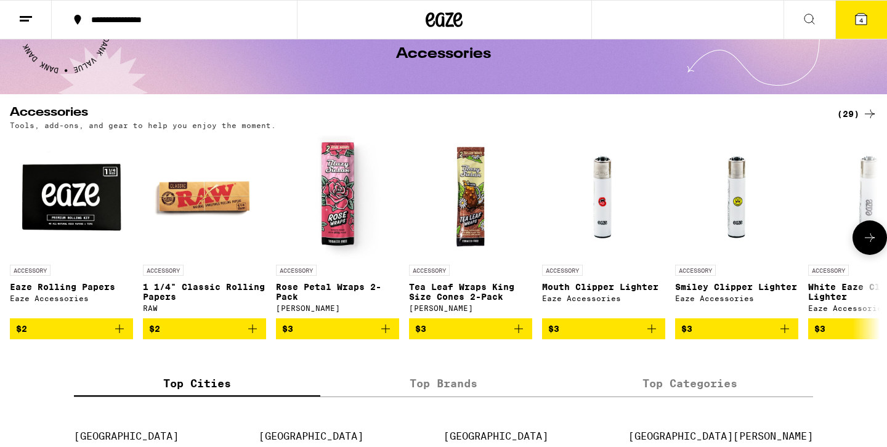
scroll to position [71, 0]
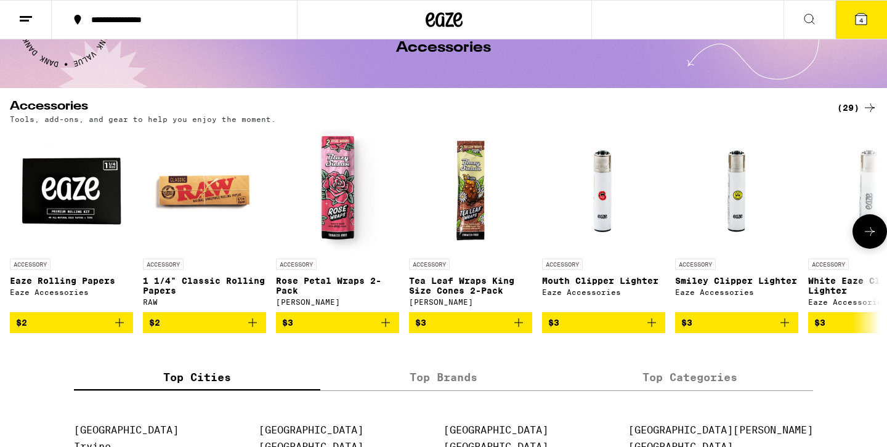
click at [868, 238] on icon at bounding box center [869, 231] width 15 height 15
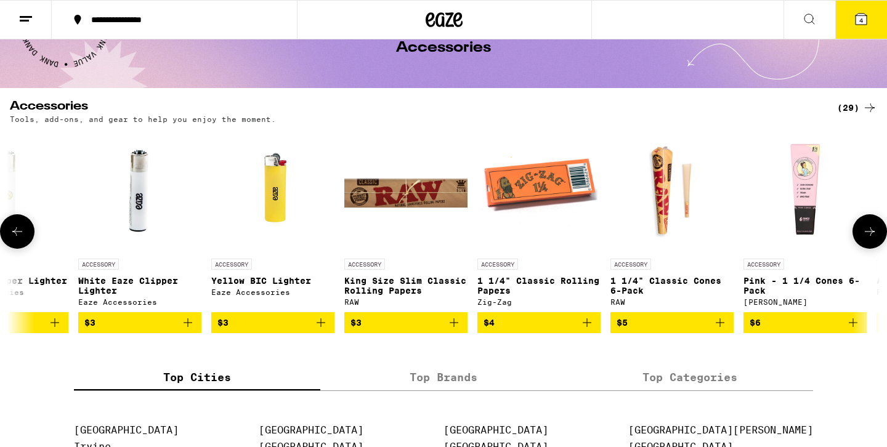
scroll to position [0, 733]
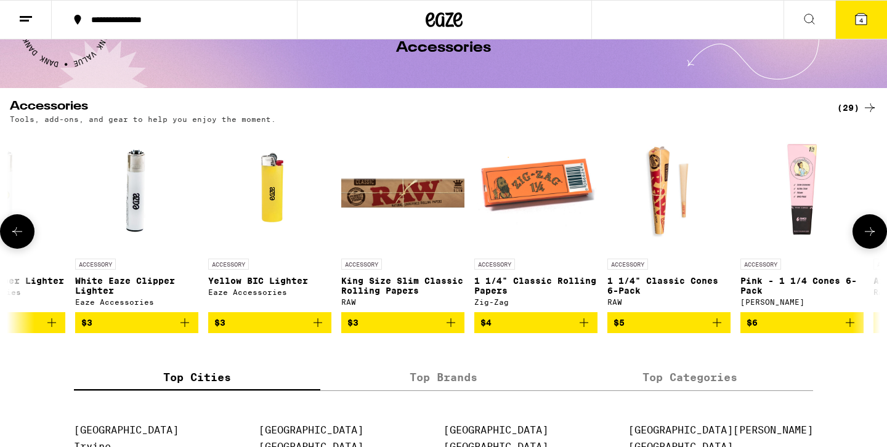
click at [868, 238] on icon at bounding box center [869, 231] width 15 height 15
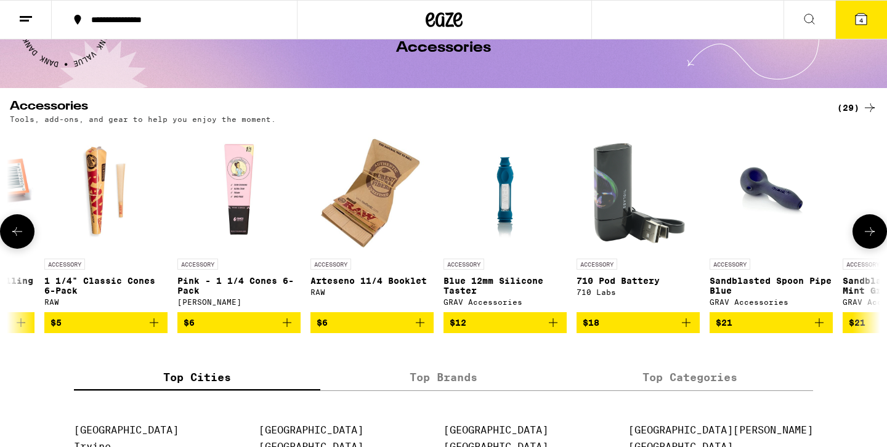
scroll to position [0, 1466]
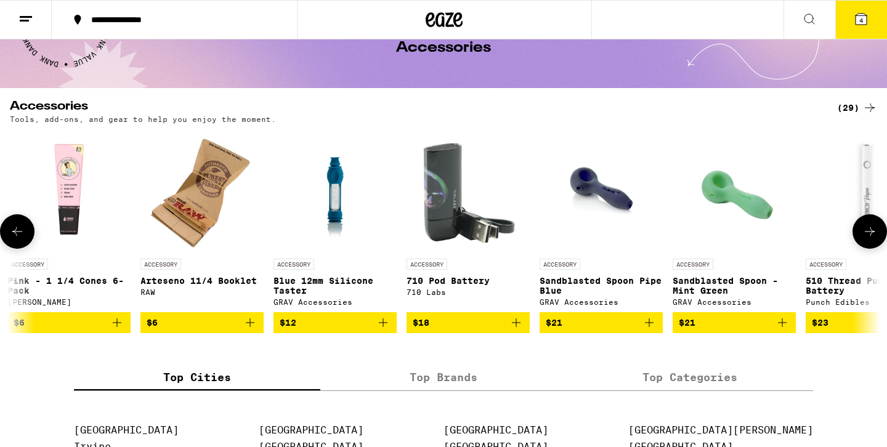
click at [428, 209] on img "Open page for 710 Pod Battery from 710 Labs" at bounding box center [467, 190] width 123 height 123
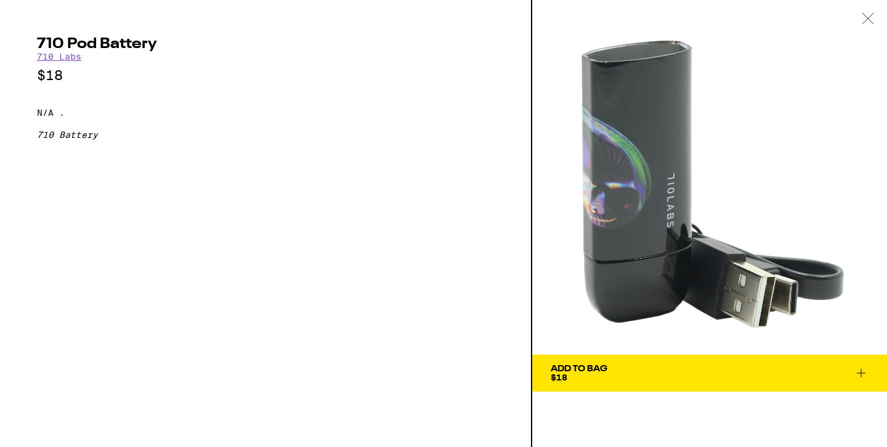
click at [870, 20] on icon at bounding box center [867, 18] width 10 height 10
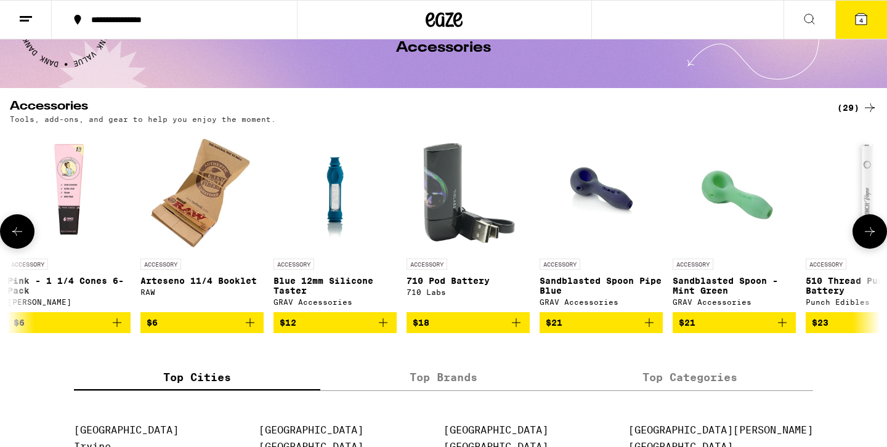
click at [876, 233] on icon at bounding box center [869, 231] width 15 height 15
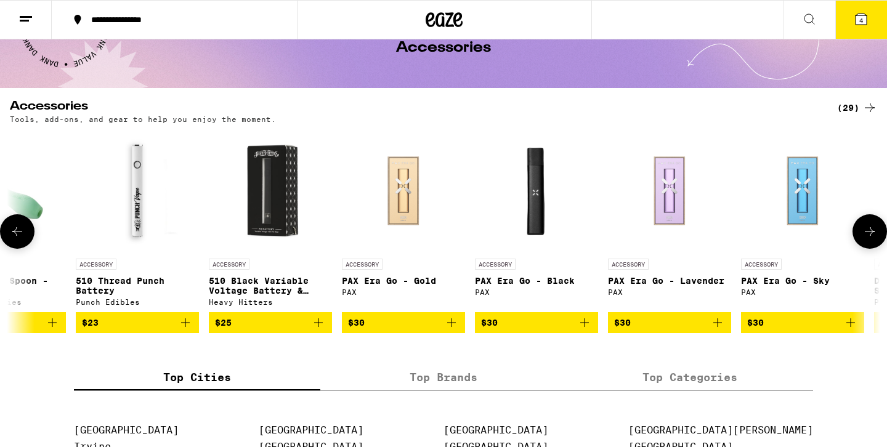
scroll to position [0, 2199]
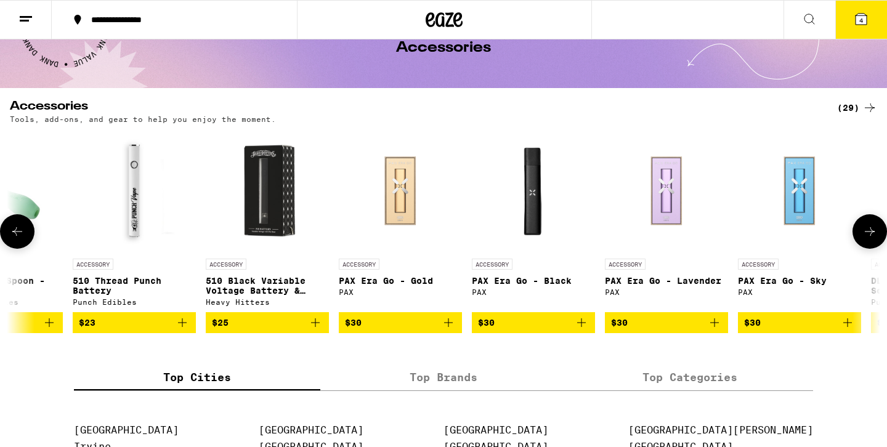
click at [869, 230] on icon at bounding box center [869, 231] width 15 height 15
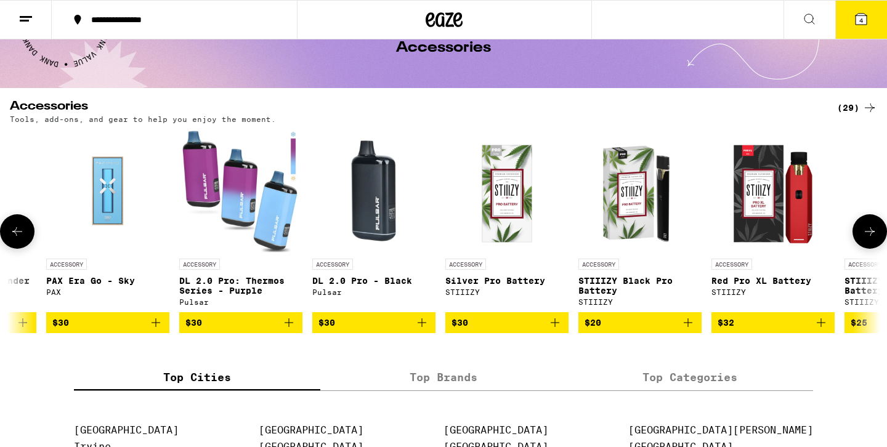
scroll to position [0, 2932]
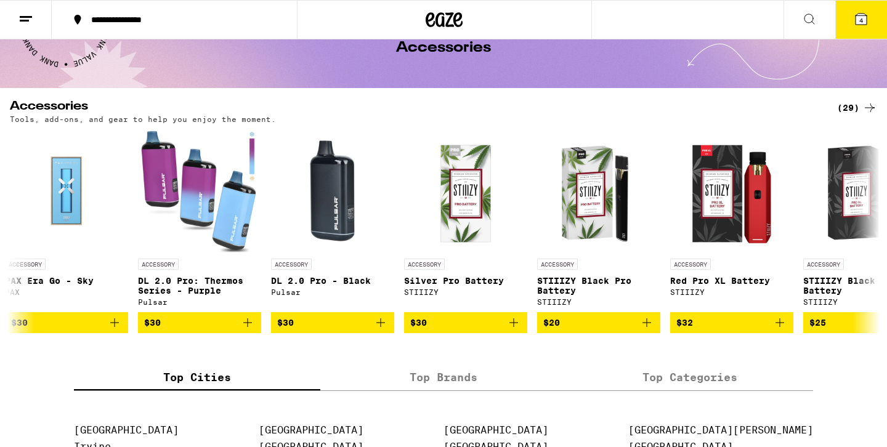
click at [867, 22] on icon at bounding box center [861, 19] width 15 height 15
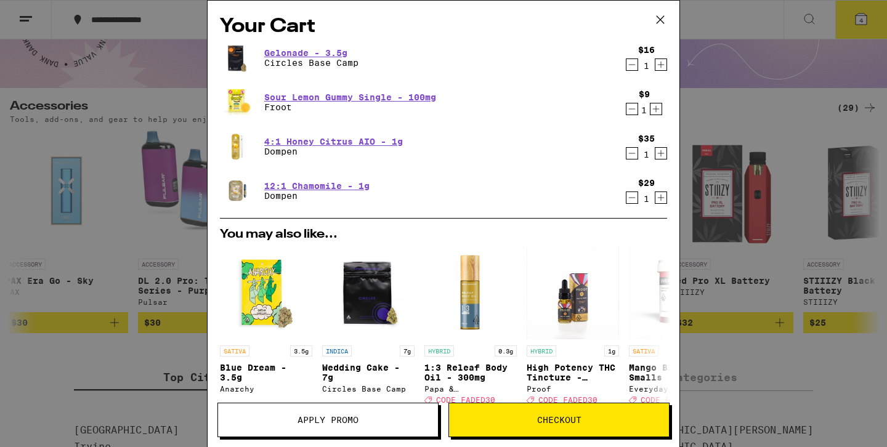
click at [238, 56] on img at bounding box center [237, 58] width 34 height 34
click at [284, 49] on link "Gelonade - 3.5g" at bounding box center [311, 53] width 94 height 10
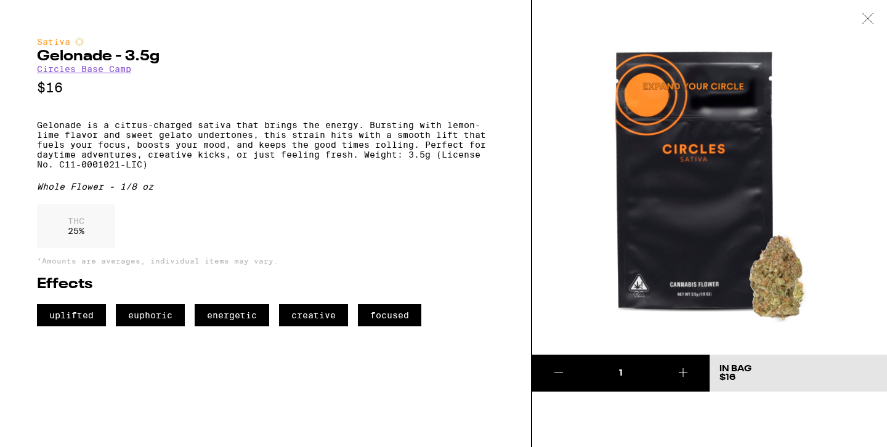
click at [354, 192] on div "Whole Flower - 1/8 oz" at bounding box center [265, 187] width 457 height 10
click at [243, 155] on p "Gelonade is a citrus-charged sativa that brings the energy. Bursting with lemon…" at bounding box center [265, 144] width 457 height 49
click at [388, 158] on p "Gelonade is a citrus-charged sativa that brings the energy. Bursting with lemon…" at bounding box center [265, 144] width 457 height 49
click at [875, 12] on div at bounding box center [868, 19] width 38 height 39
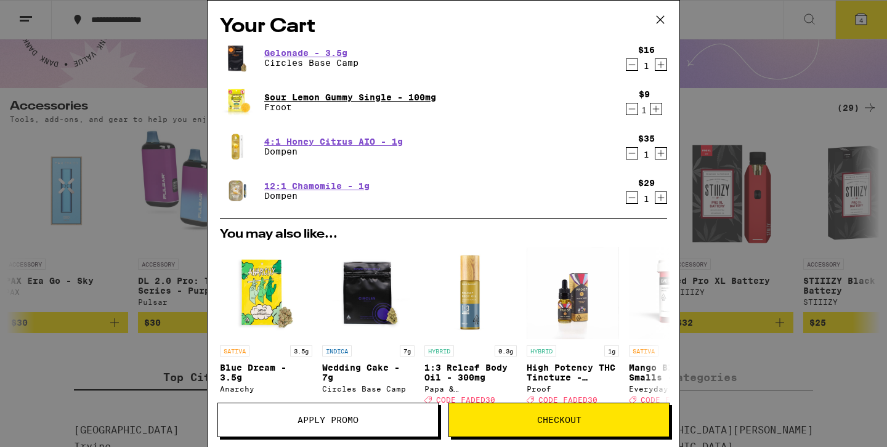
click at [335, 97] on link "Sour Lemon Gummy Single - 100mg" at bounding box center [350, 97] width 172 height 10
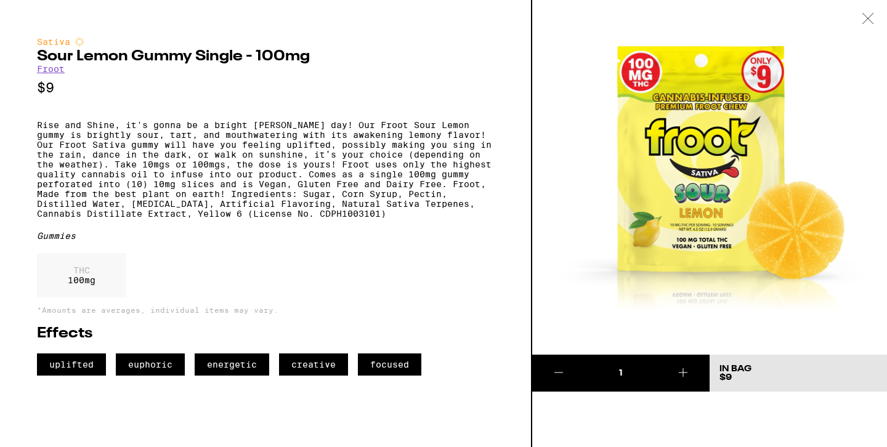
click at [865, 25] on div at bounding box center [868, 19] width 38 height 39
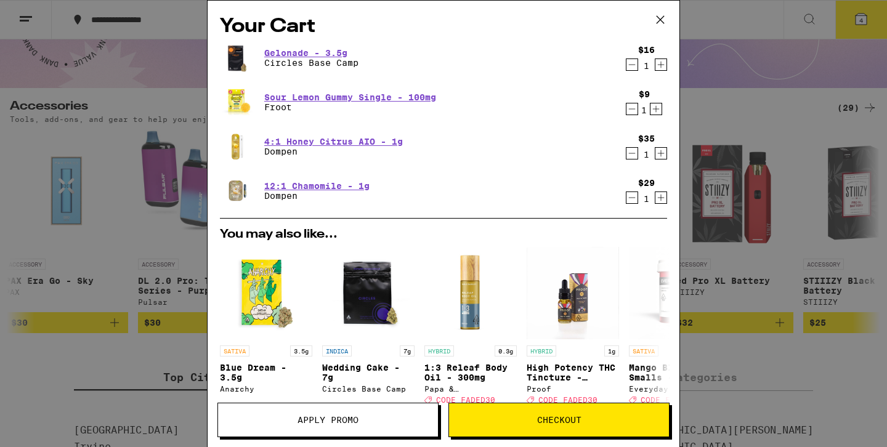
click at [277, 110] on p "Froot" at bounding box center [350, 107] width 172 height 10
click at [230, 102] on img at bounding box center [237, 102] width 34 height 28
click at [285, 96] on link "Sour Lemon Gummy Single - 100mg" at bounding box center [350, 97] width 172 height 10
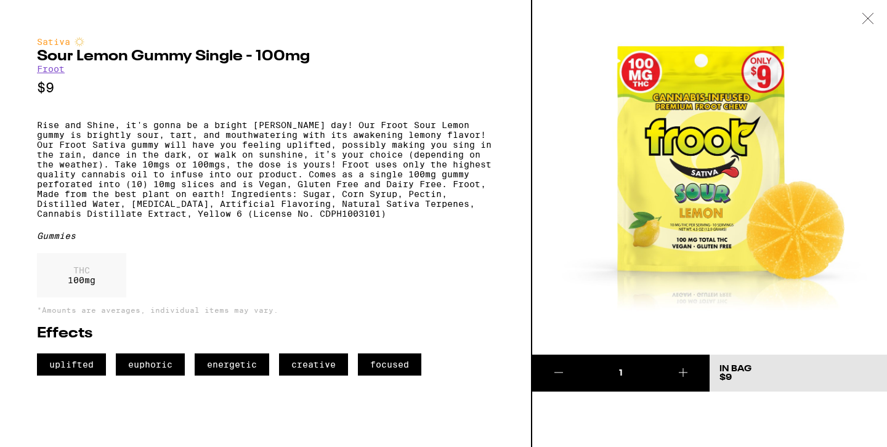
click at [52, 72] on link "Froot" at bounding box center [51, 69] width 28 height 10
click at [46, 74] on link "Froot" at bounding box center [51, 69] width 28 height 10
click at [54, 68] on link "Froot" at bounding box center [51, 69] width 28 height 10
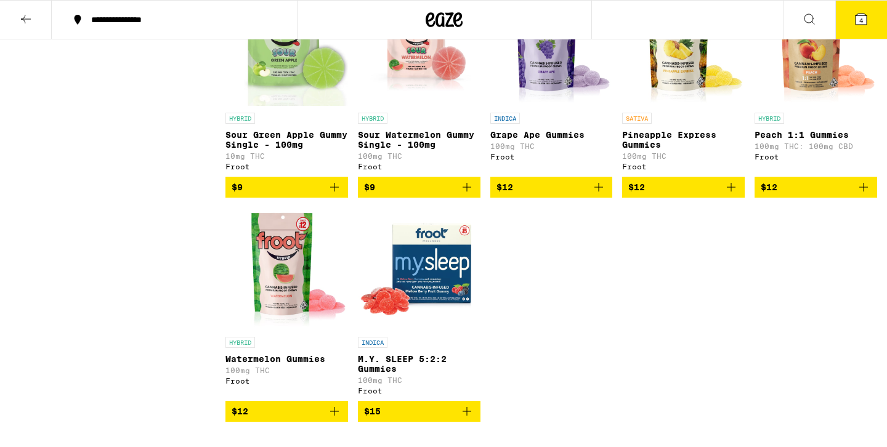
scroll to position [608, 0]
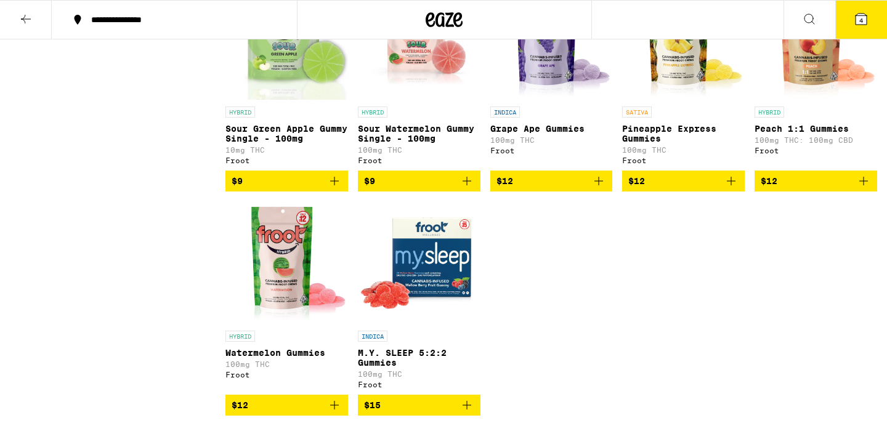
click at [574, 273] on div "HYBRID 3.5g The Eighth Wonder Infused - 3.5g 42% THC Froot $29 INDICA Sour Cher…" at bounding box center [551, 84] width 652 height 663
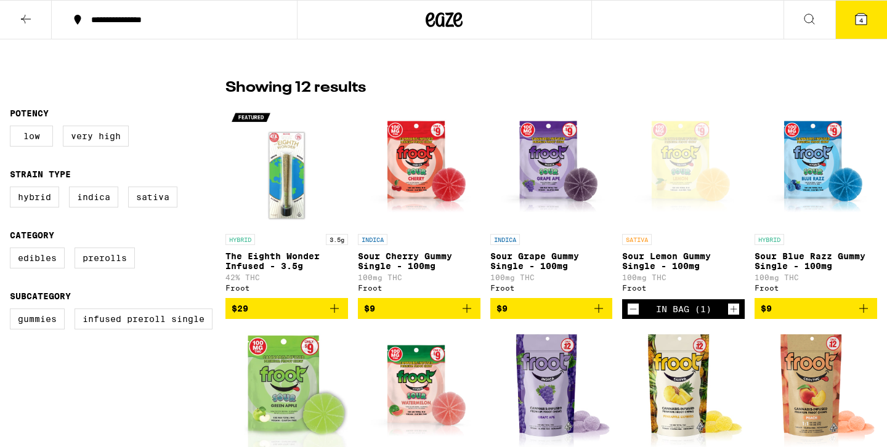
scroll to position [183, 0]
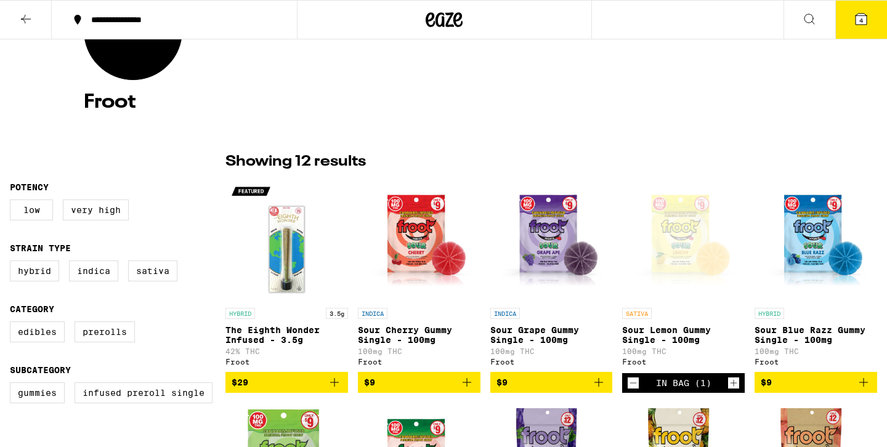
click at [34, 18] on button at bounding box center [26, 20] width 52 height 39
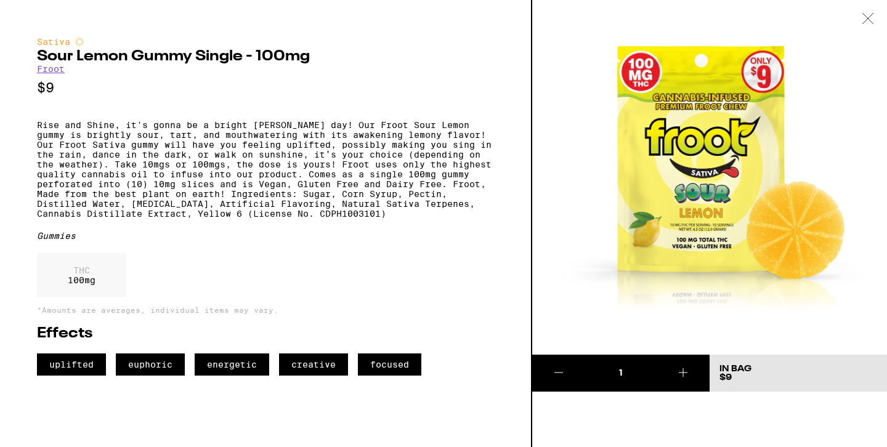
click at [327, 176] on p "Rise and Shine, it's gonna be a bright [PERSON_NAME] day! Our Froot Sour Lemon …" at bounding box center [265, 169] width 457 height 99
click at [862, 17] on icon at bounding box center [868, 18] width 12 height 11
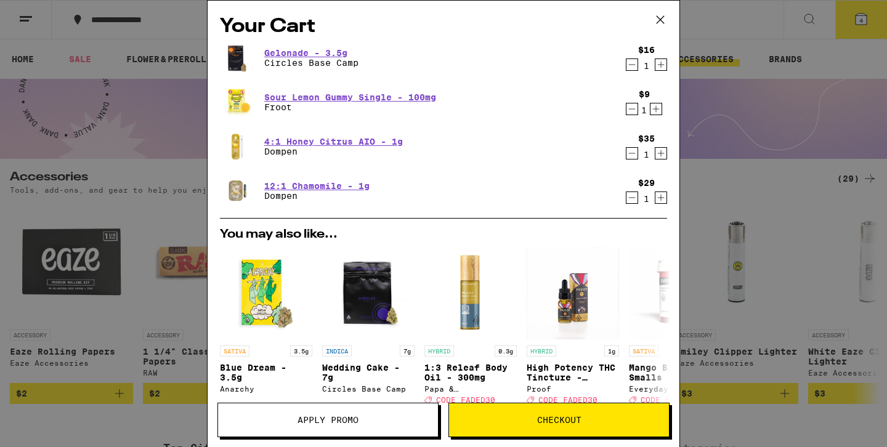
click at [661, 18] on icon at bounding box center [660, 19] width 18 height 18
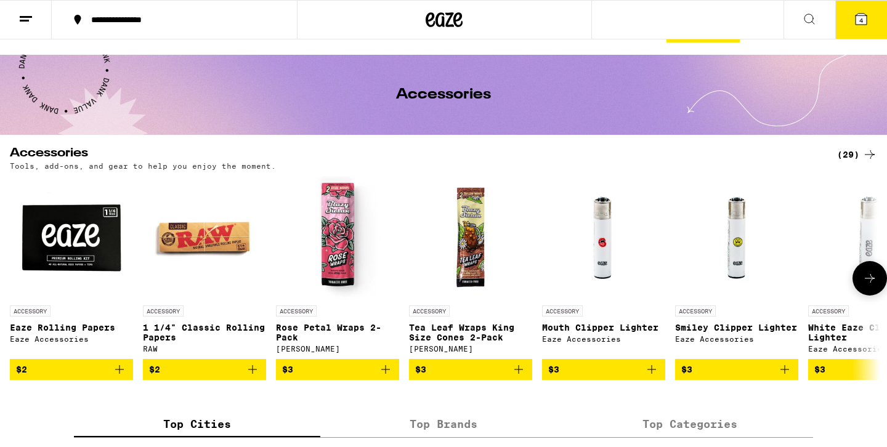
scroll to position [28, 0]
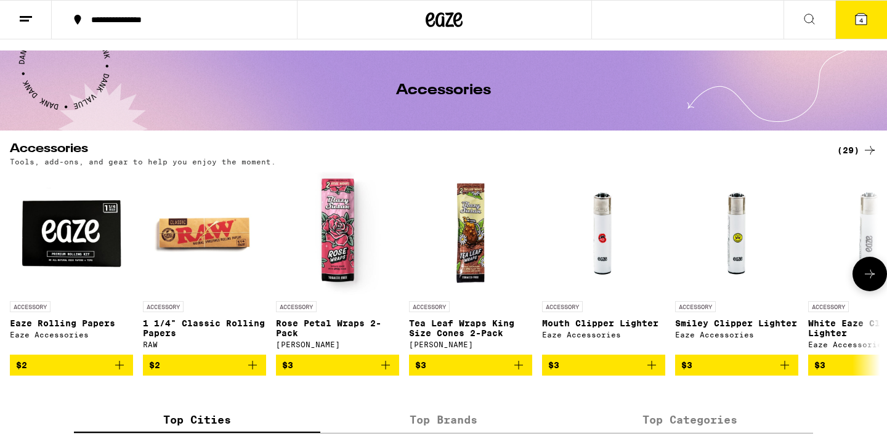
click at [875, 276] on icon at bounding box center [869, 274] width 15 height 15
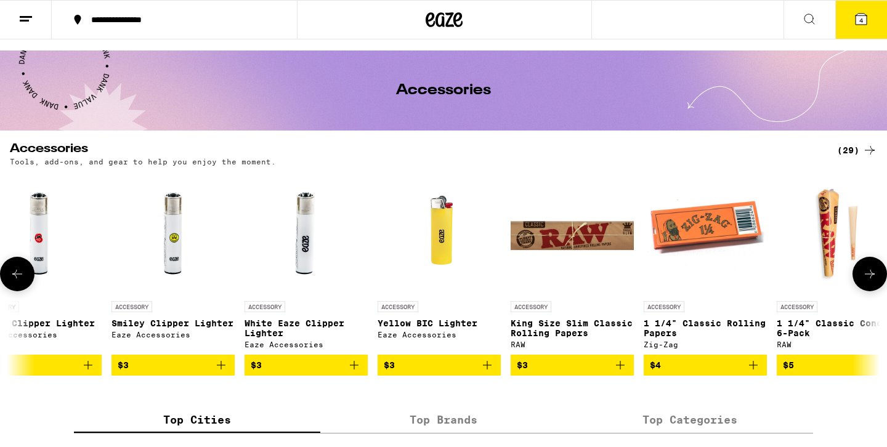
scroll to position [0, 733]
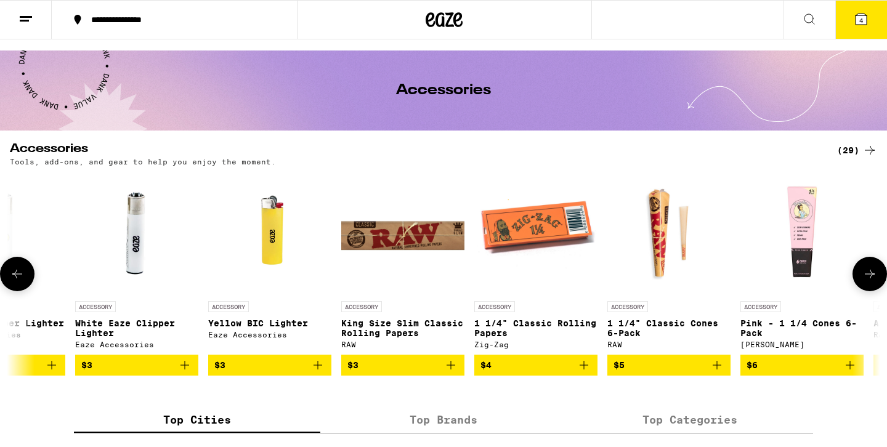
click at [22, 278] on icon at bounding box center [17, 274] width 15 height 15
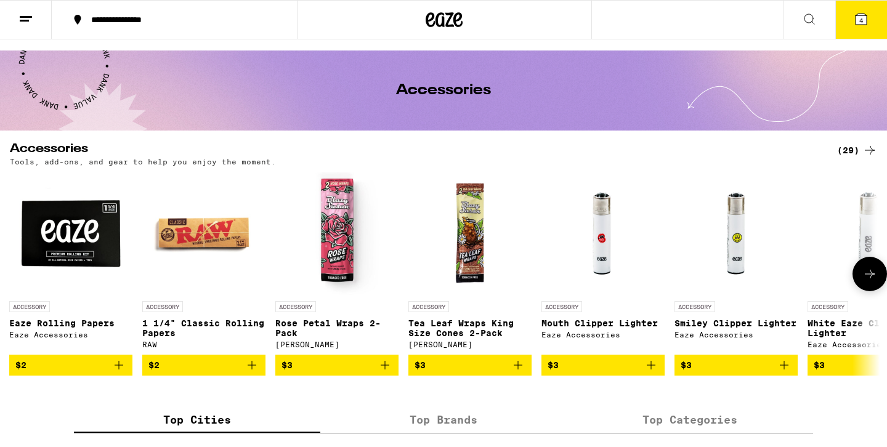
scroll to position [0, 0]
click at [863, 270] on icon at bounding box center [869, 274] width 15 height 15
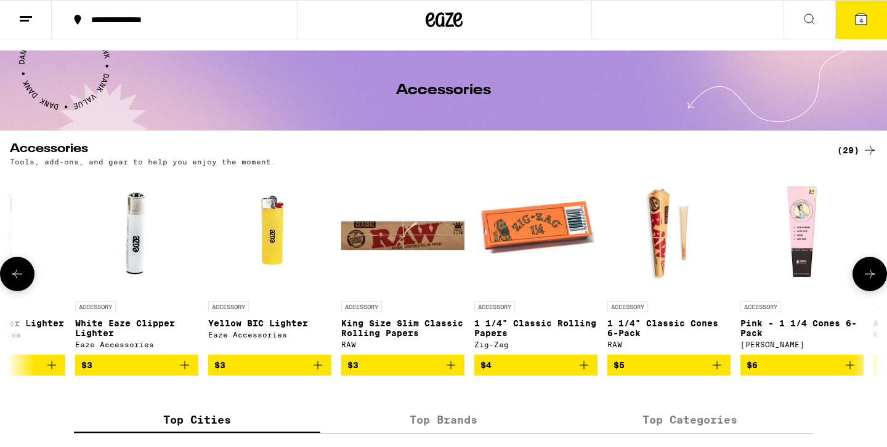
click at [863, 270] on icon at bounding box center [869, 274] width 15 height 15
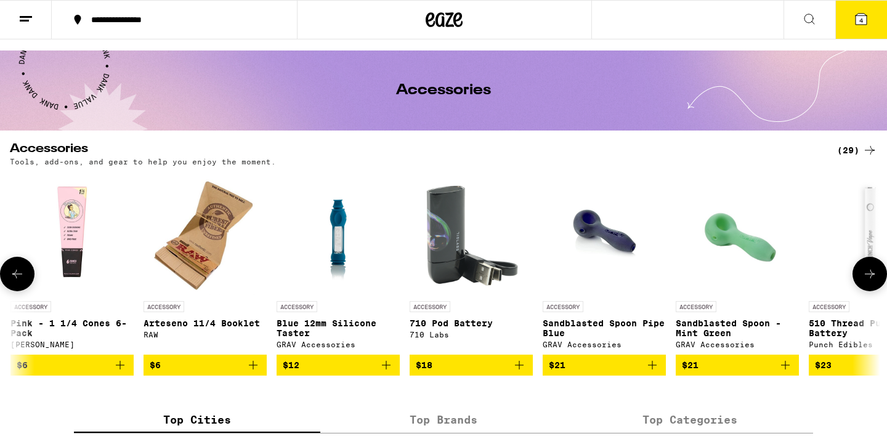
scroll to position [0, 1466]
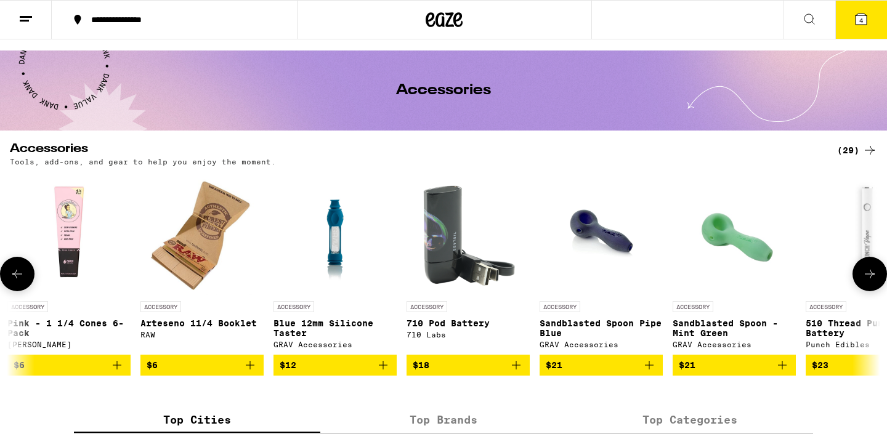
click at [863, 270] on icon at bounding box center [869, 274] width 15 height 15
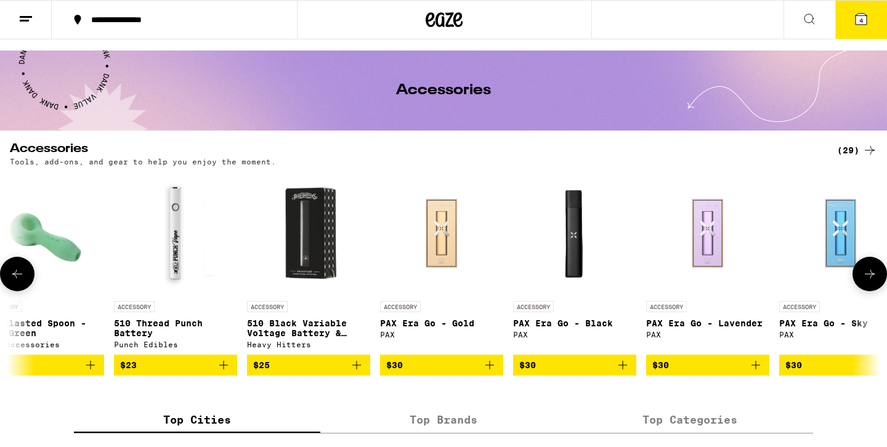
scroll to position [0, 2199]
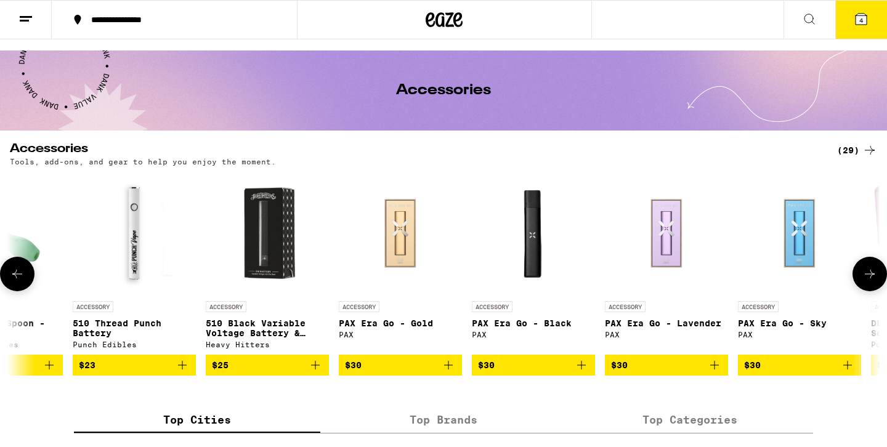
click at [868, 275] on icon at bounding box center [869, 274] width 15 height 15
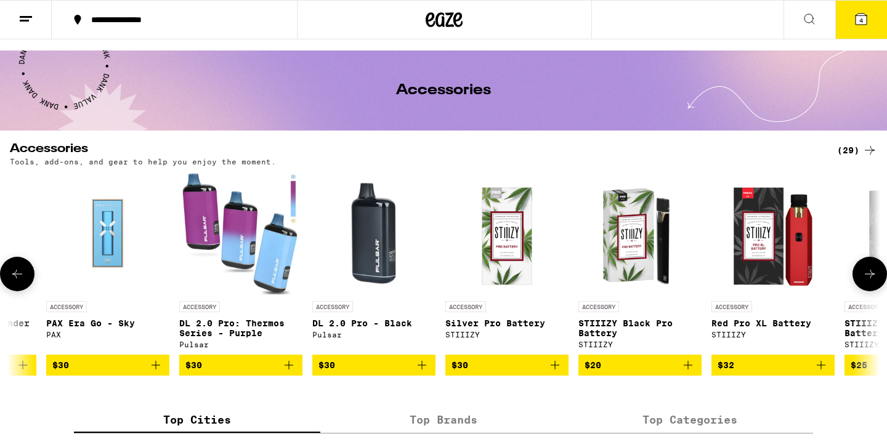
scroll to position [0, 2932]
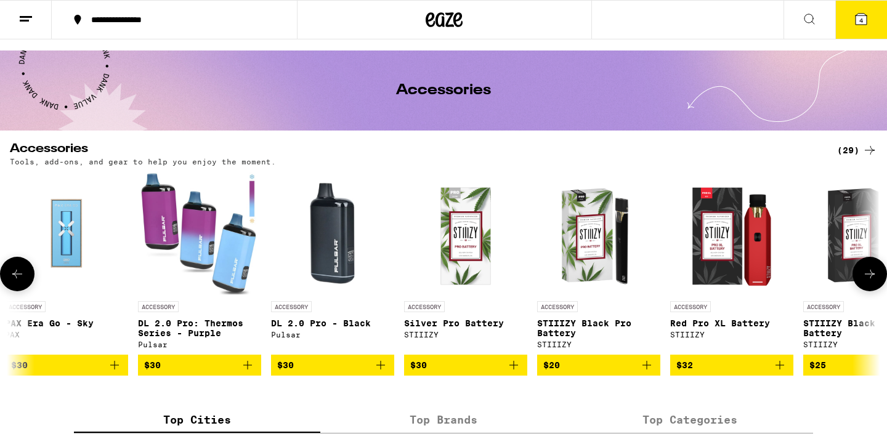
click at [874, 278] on icon at bounding box center [869, 274] width 15 height 15
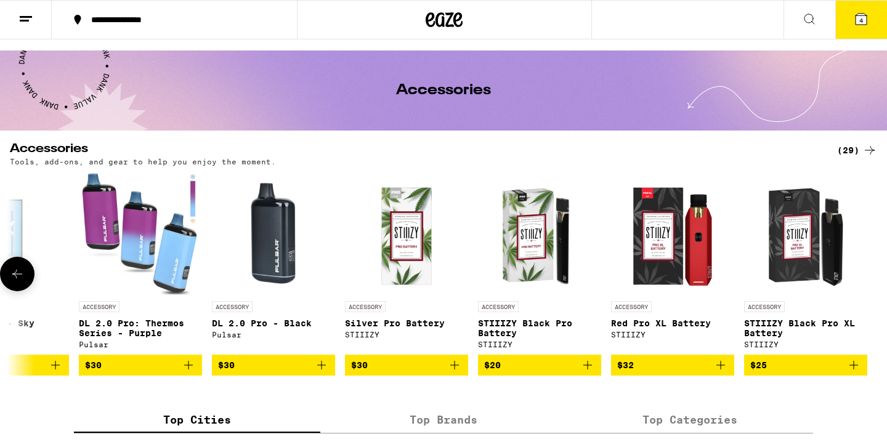
scroll to position [0, 0]
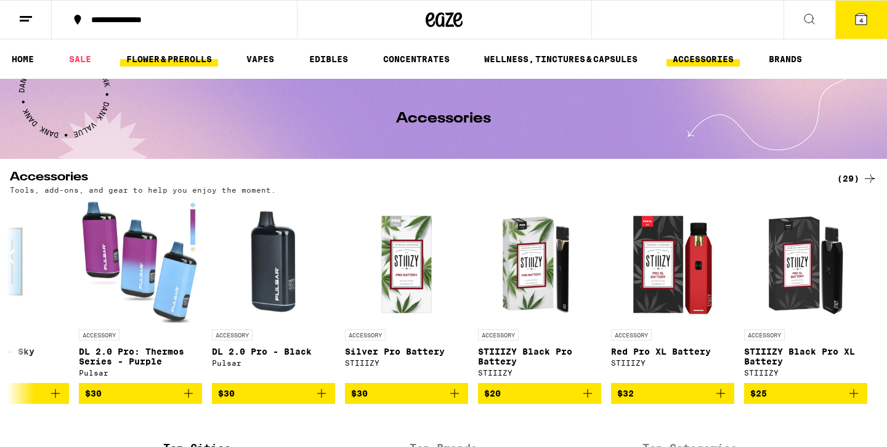
click at [169, 62] on link "FLOWER & PREROLLS" at bounding box center [169, 59] width 98 height 15
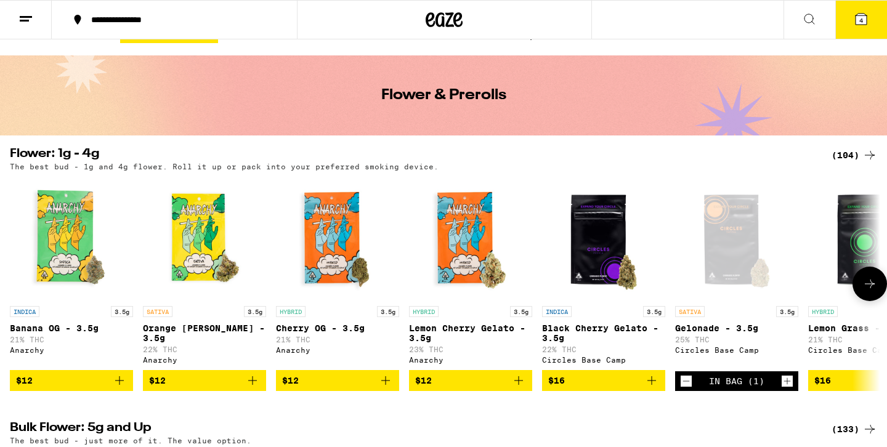
scroll to position [17, 0]
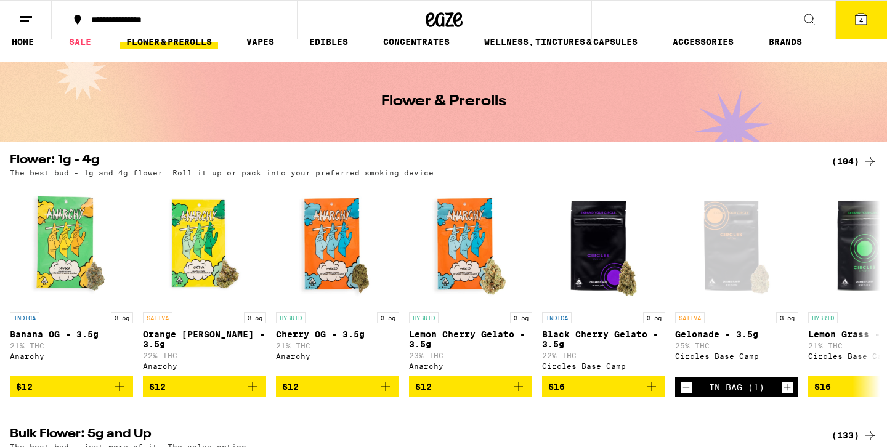
click at [844, 156] on div "(104)" at bounding box center [854, 161] width 46 height 15
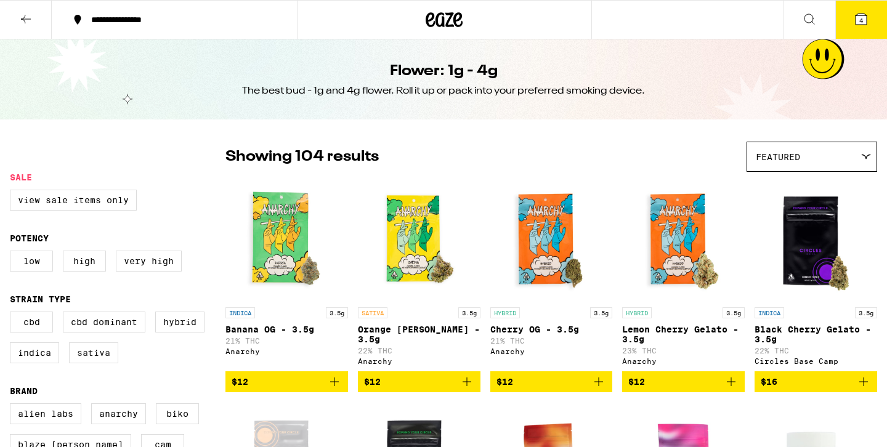
click at [91, 355] on label "Sativa" at bounding box center [93, 352] width 49 height 21
click at [13, 314] on input "Sativa" at bounding box center [12, 313] width 1 height 1
checkbox input "true"
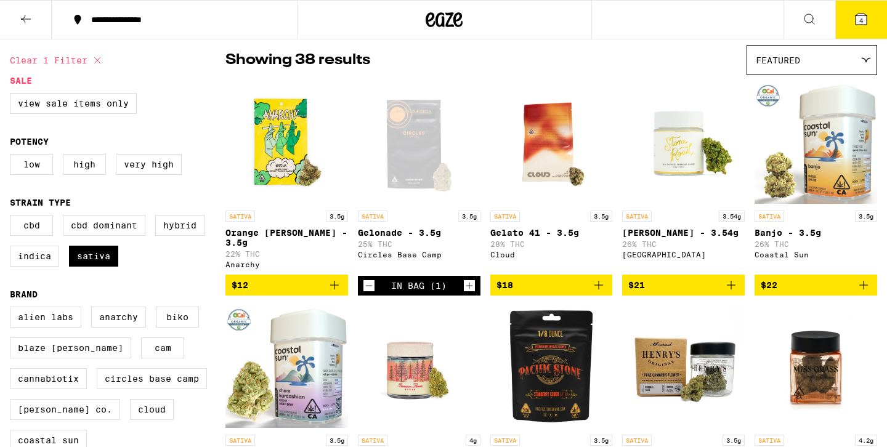
scroll to position [102, 0]
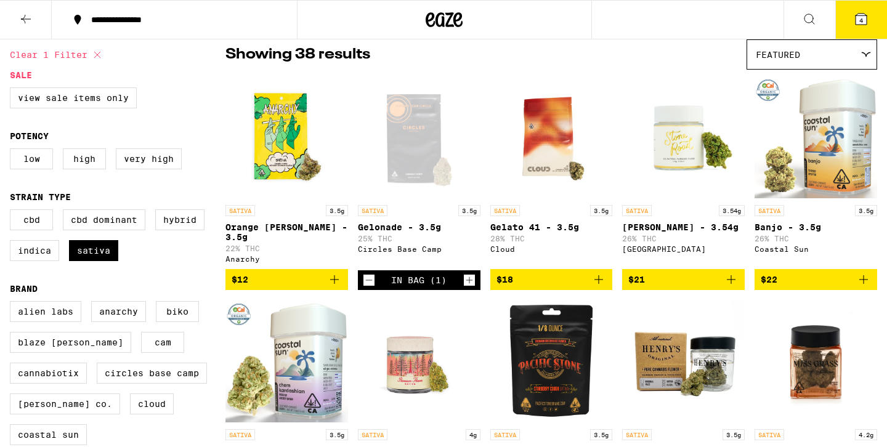
click at [572, 276] on span "$18" at bounding box center [551, 279] width 110 height 15
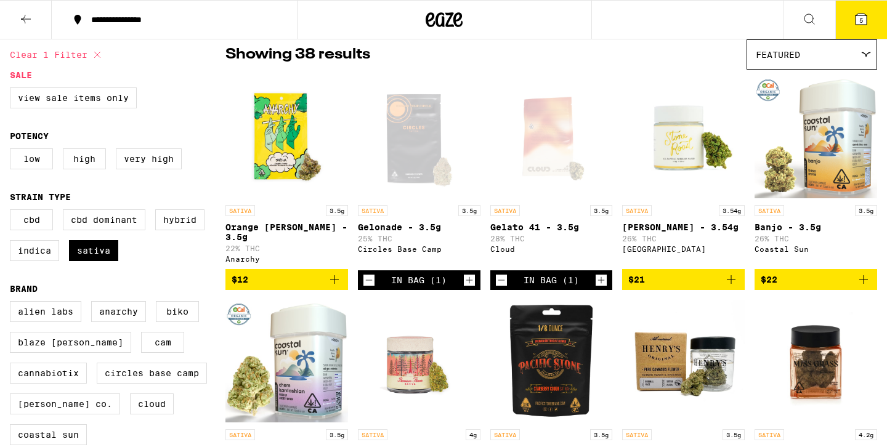
click at [367, 275] on icon "Decrement" at bounding box center [368, 280] width 11 height 15
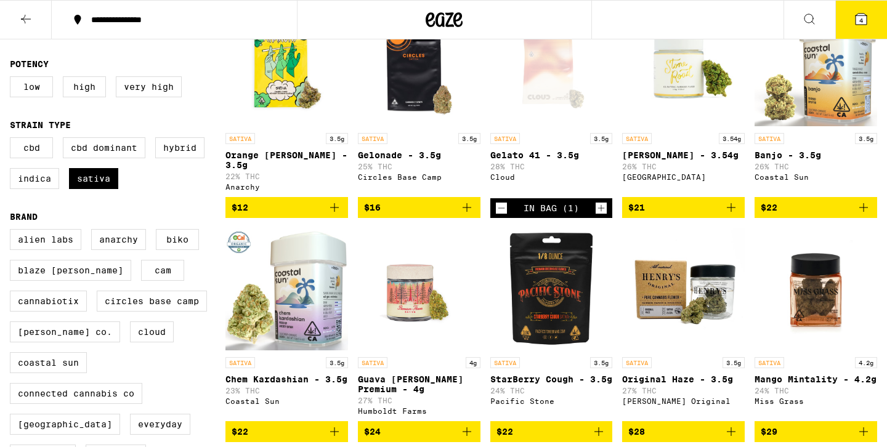
scroll to position [0, 0]
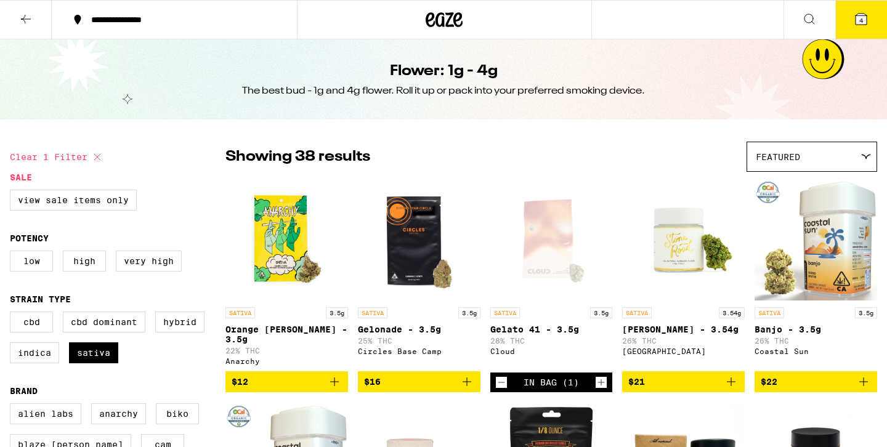
click at [35, 23] on button at bounding box center [26, 20] width 52 height 39
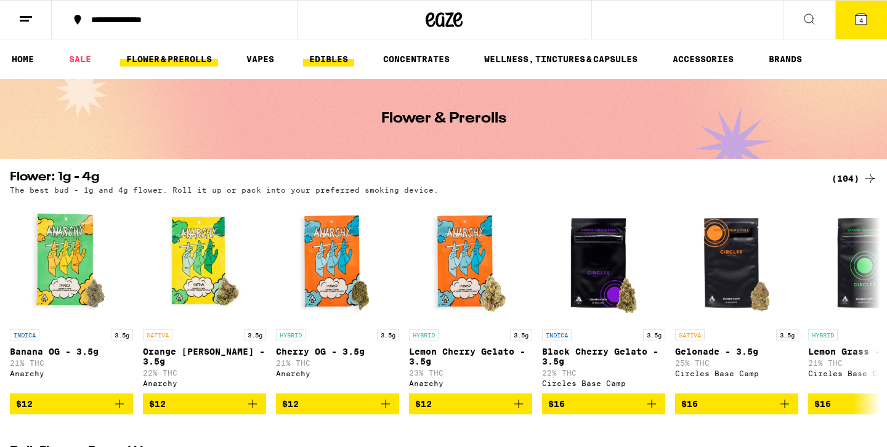
click at [329, 57] on link "EDIBLES" at bounding box center [328, 59] width 51 height 15
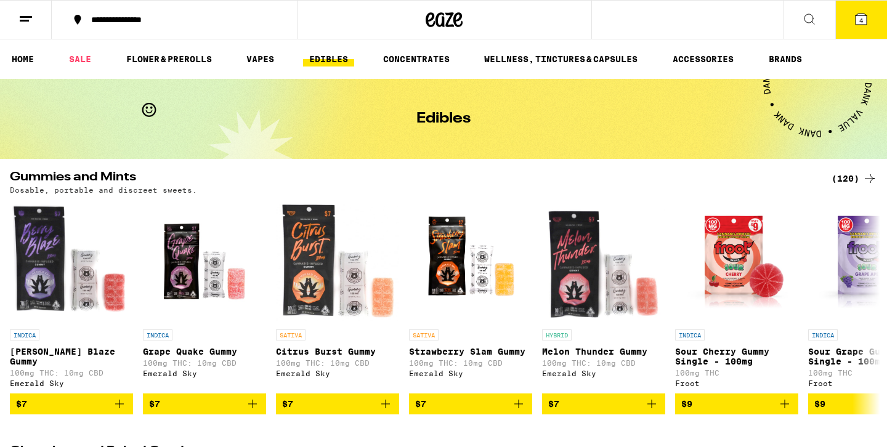
click at [865, 182] on icon at bounding box center [869, 178] width 15 height 15
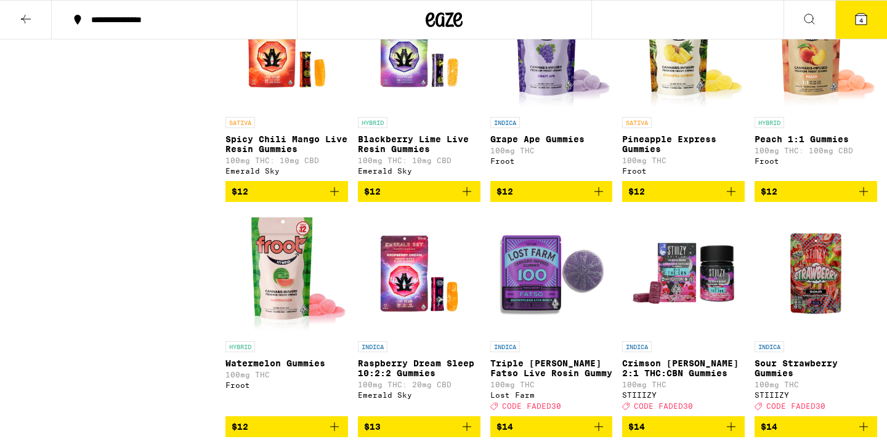
scroll to position [1086, 0]
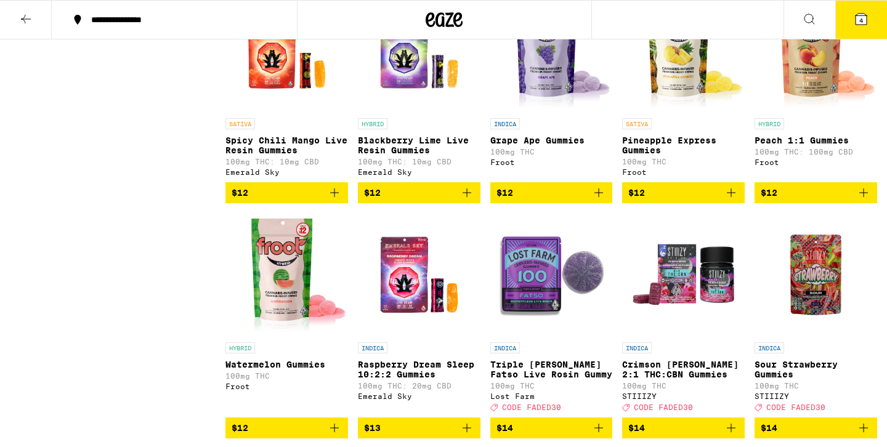
click at [647, 155] on p "Pineapple Express Gummies" at bounding box center [683, 145] width 123 height 20
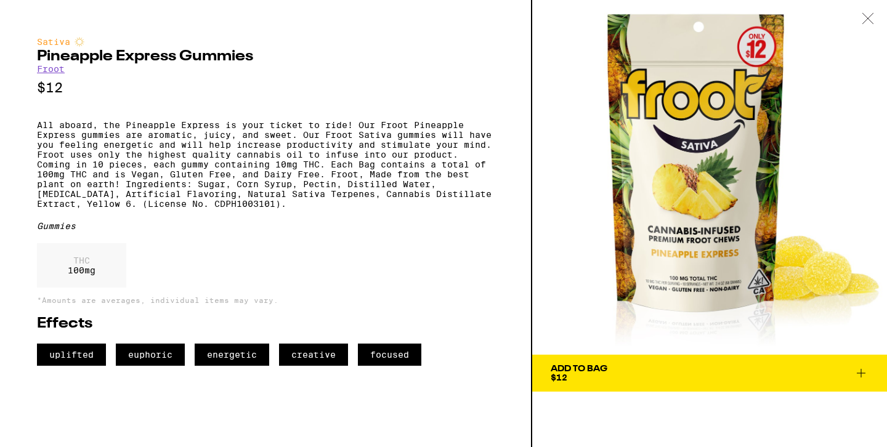
click at [395, 238] on div "Sativa Pineapple Express Gummies Froot $12 All aboard, the Pineapple Express is…" at bounding box center [265, 201] width 457 height 329
click at [392, 238] on div "Sativa Pineapple Express Gummies Froot $12 All aboard, the Pineapple Express is…" at bounding box center [265, 201] width 457 height 329
click at [623, 381] on span "Add To Bag $12" at bounding box center [710, 373] width 318 height 17
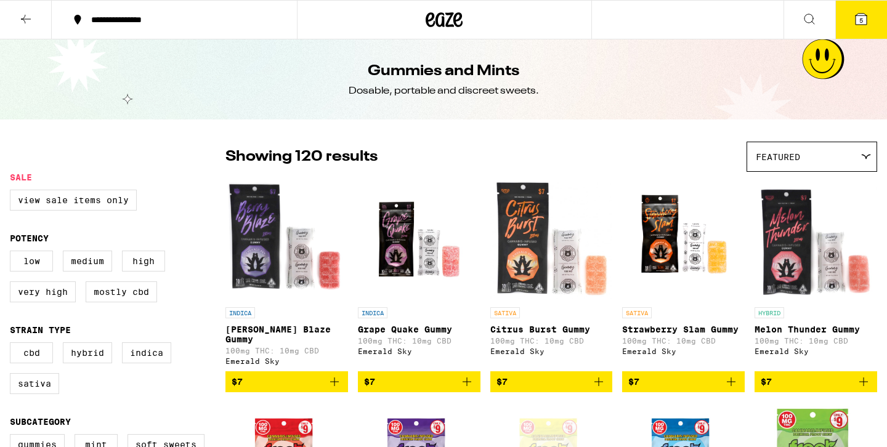
click at [436, 18] on icon at bounding box center [444, 19] width 18 height 15
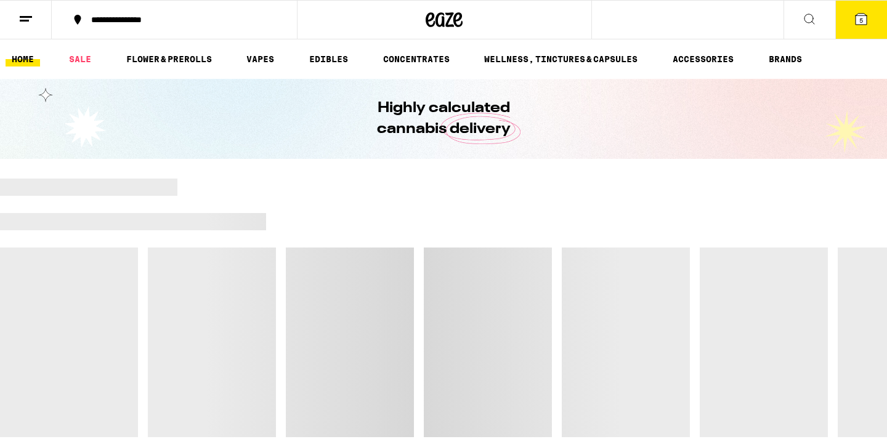
click at [851, 10] on button "5" at bounding box center [861, 20] width 52 height 38
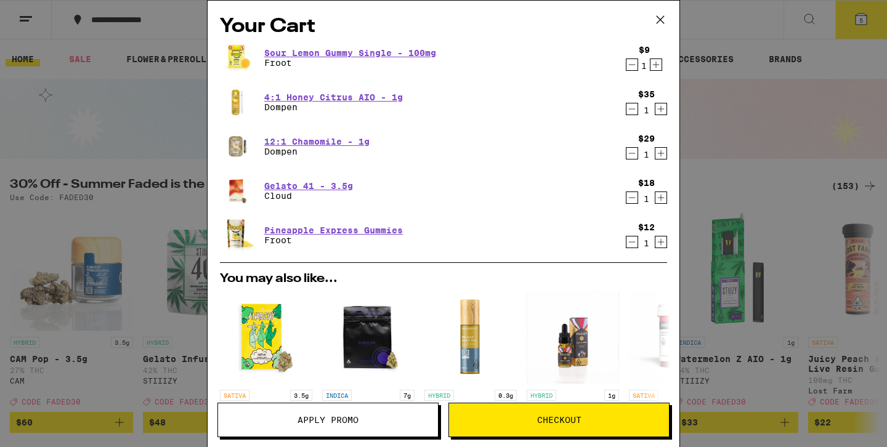
click at [278, 153] on p "Dompen" at bounding box center [316, 152] width 105 height 10
click at [129, 113] on div "Your Cart Sour Lemon Gummy Single - 100mg Froot $9 1 4:1 Honey Citrus AIO - 1g …" at bounding box center [443, 223] width 887 height 447
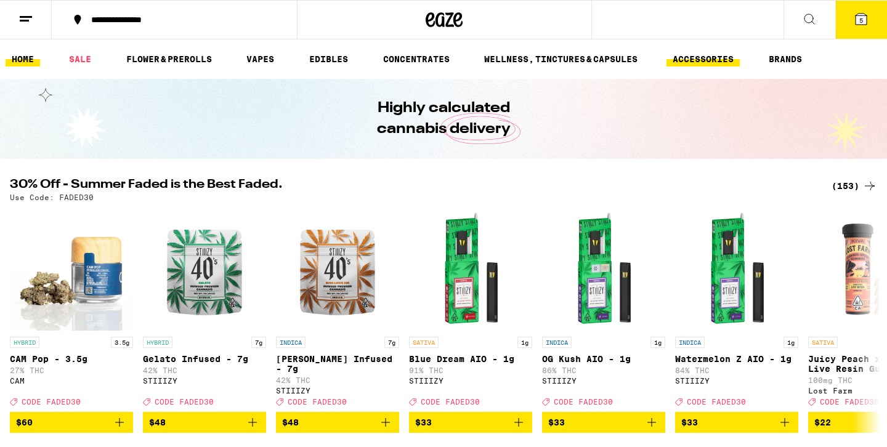
click at [688, 60] on link "ACCESSORIES" at bounding box center [702, 59] width 73 height 15
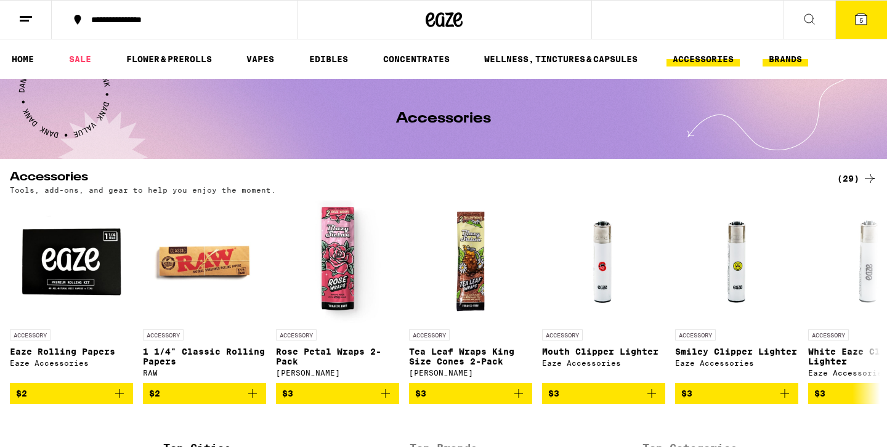
click at [788, 58] on button "BRANDS" at bounding box center [785, 59] width 46 height 15
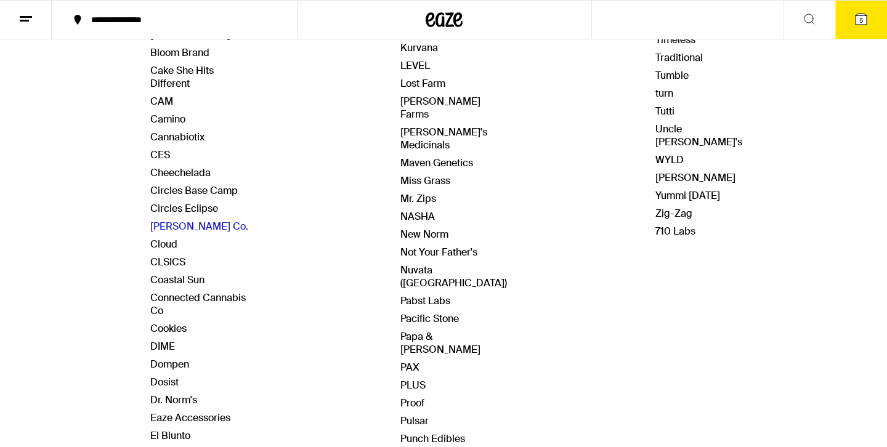
scroll to position [390, 0]
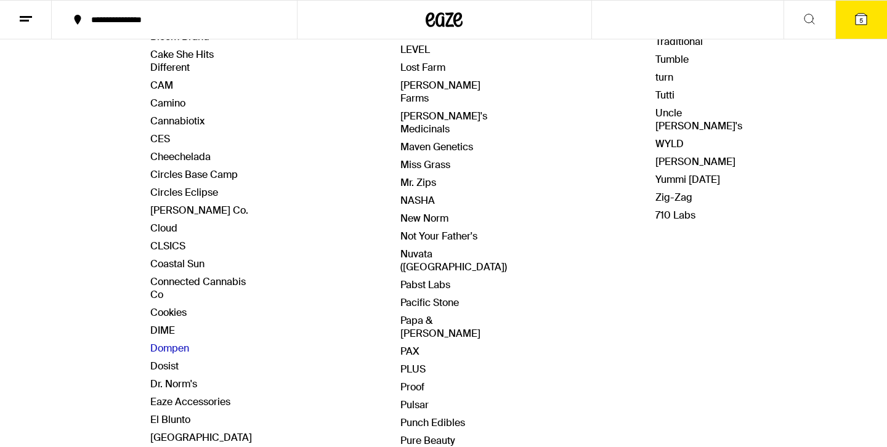
click at [170, 342] on link "Dompen" at bounding box center [169, 348] width 39 height 13
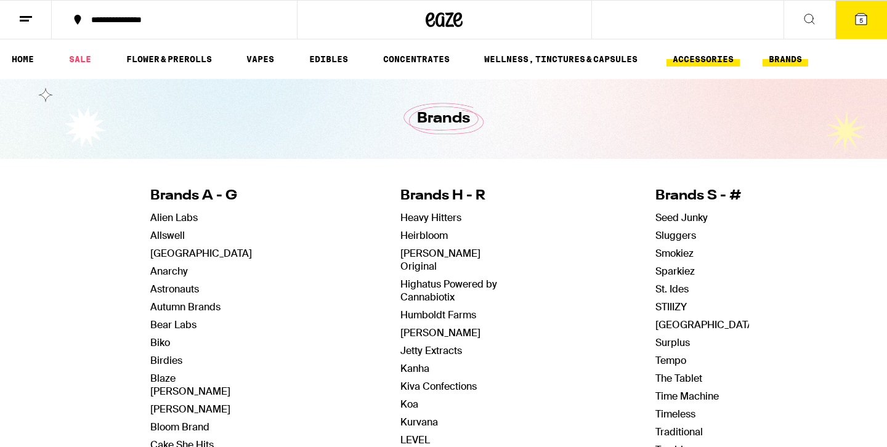
click at [697, 57] on link "ACCESSORIES" at bounding box center [702, 59] width 73 height 15
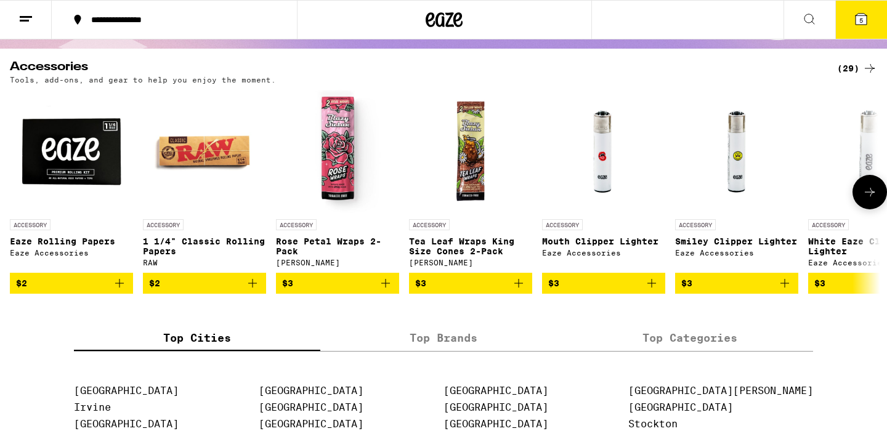
scroll to position [111, 0]
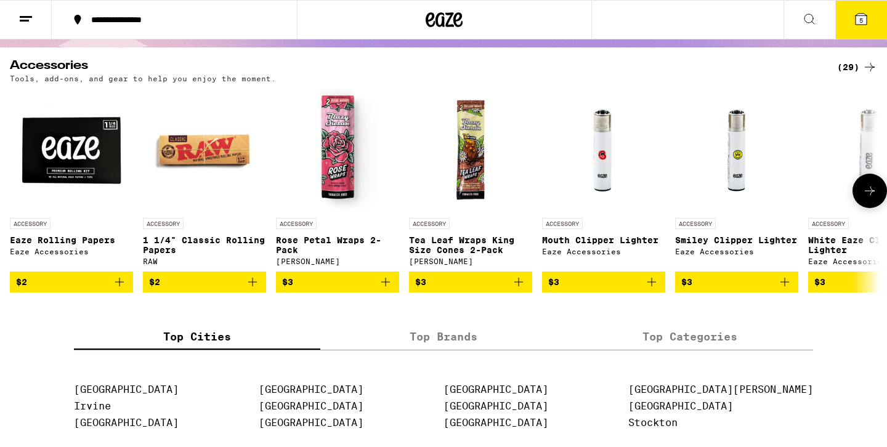
click at [868, 195] on icon at bounding box center [870, 191] width 10 height 9
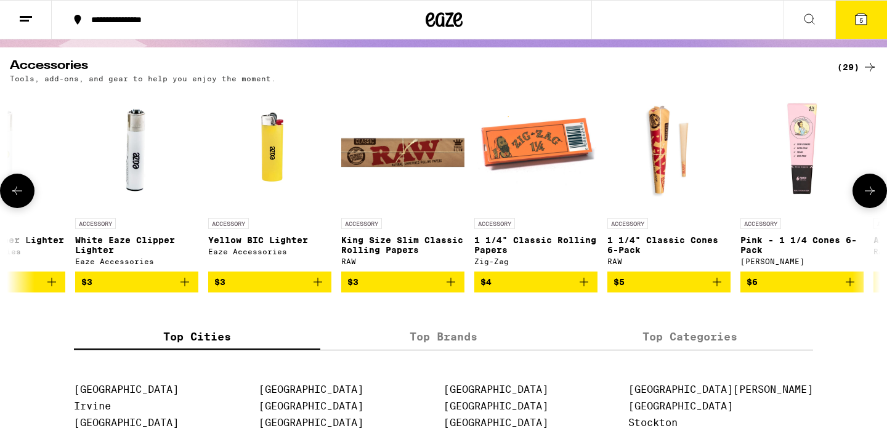
click at [868, 195] on icon at bounding box center [870, 191] width 10 height 9
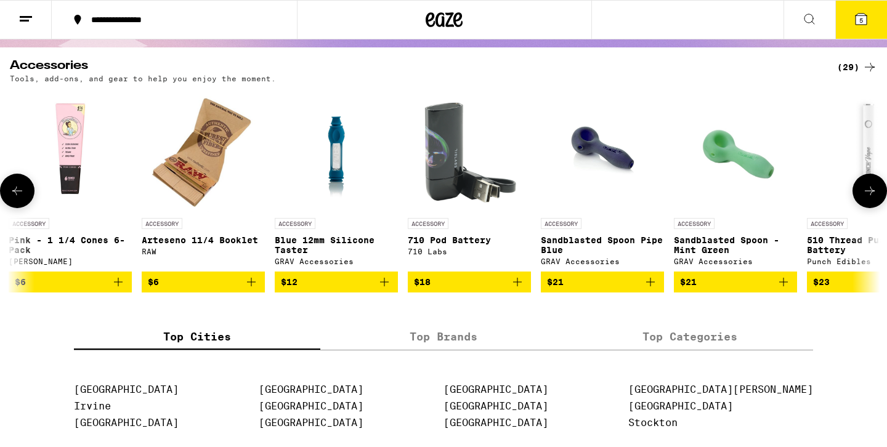
scroll to position [0, 1466]
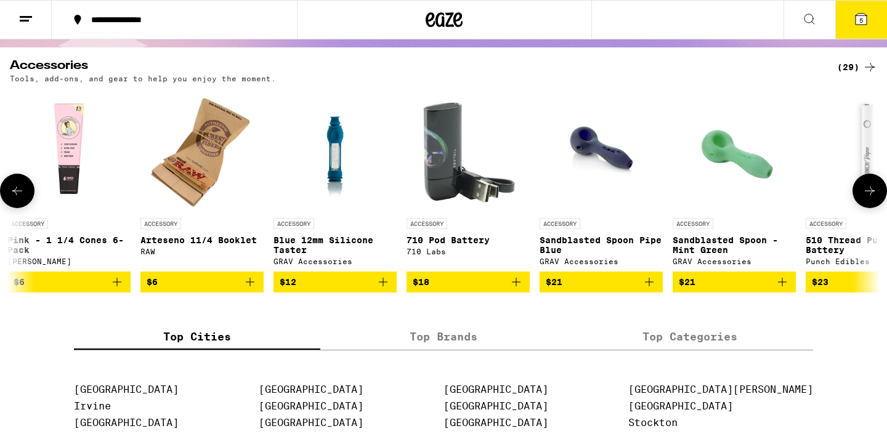
click at [438, 194] on img "Open page for 710 Pod Battery from 710 Labs" at bounding box center [467, 150] width 123 height 123
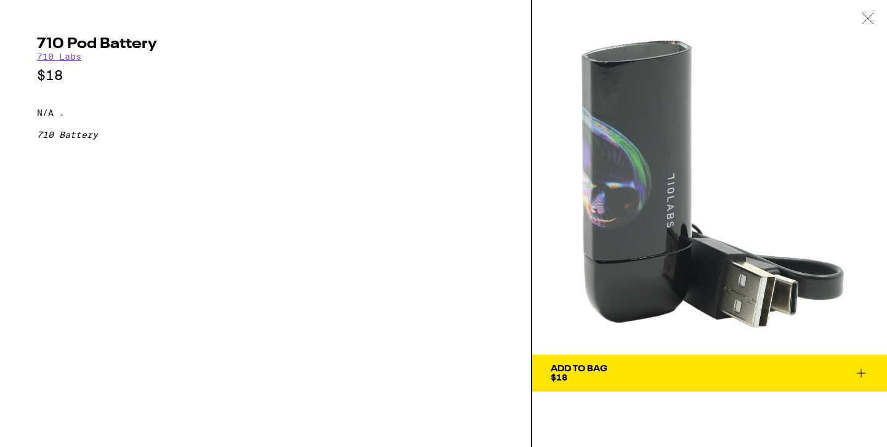
click at [61, 55] on link "710 Labs" at bounding box center [59, 57] width 44 height 10
click at [604, 375] on div "Add To Bag $18" at bounding box center [579, 373] width 57 height 17
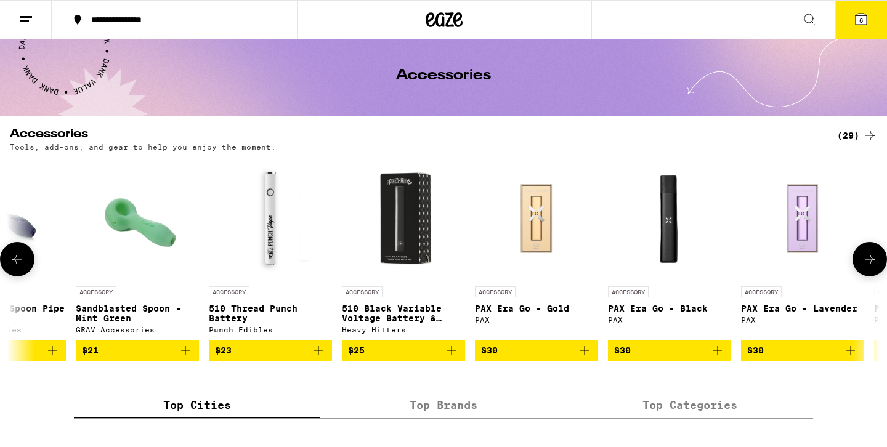
scroll to position [0, 2063]
click at [264, 307] on p "510 Thread Punch Battery" at bounding box center [269, 314] width 123 height 20
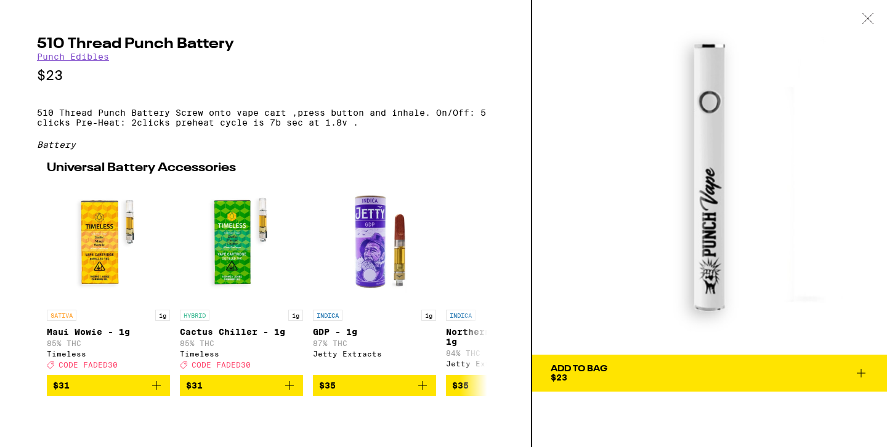
click at [870, 19] on icon at bounding box center [868, 18] width 12 height 11
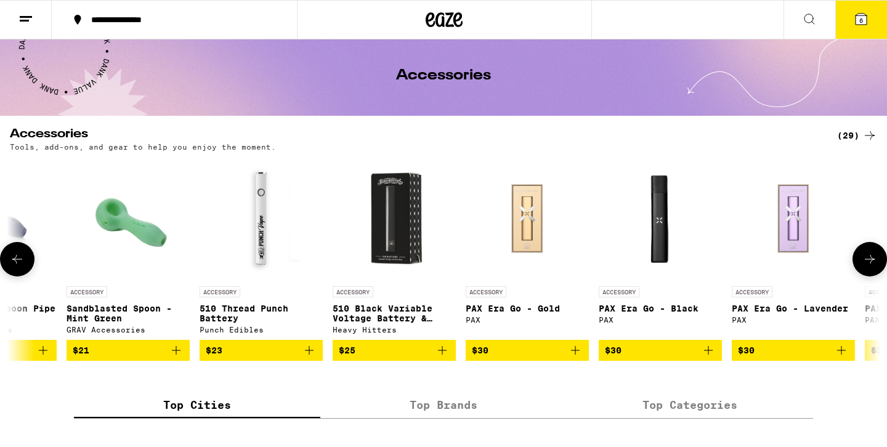
scroll to position [0, 2073]
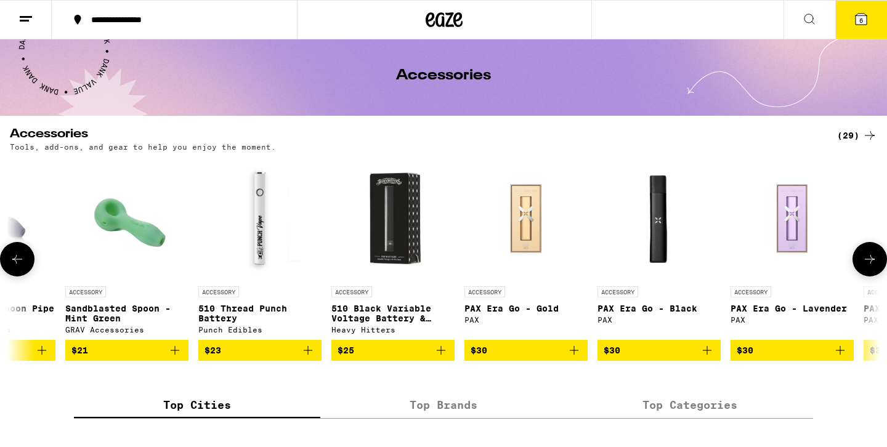
click at [405, 239] on img "Open page for 510 Black Variable Voltage Battery & Charger from Heavy Hitters" at bounding box center [392, 218] width 123 height 123
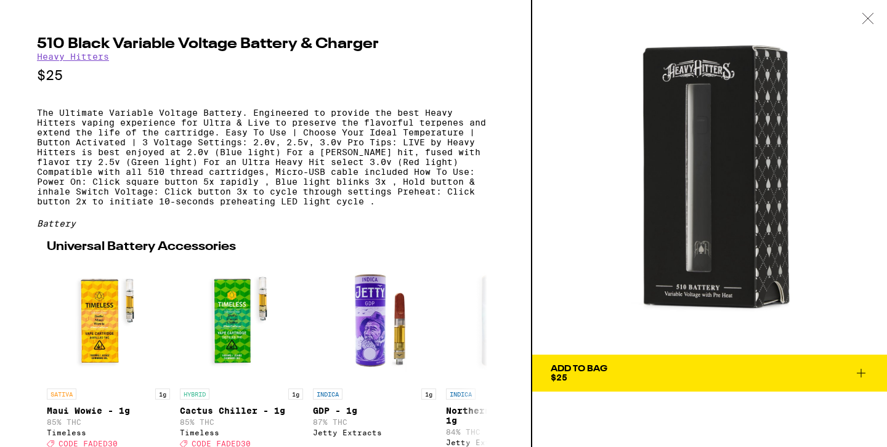
click at [315, 122] on p "The Ultimate Variable Voltage Battery. Engineered to provide the best Heavy Hit…" at bounding box center [265, 157] width 457 height 99
click at [390, 157] on p "The Ultimate Variable Voltage Battery. Engineered to provide the best Heavy Hit…" at bounding box center [265, 157] width 457 height 99
click at [447, 200] on p "The Ultimate Variable Voltage Battery. Engineered to provide the best Heavy Hit…" at bounding box center [265, 157] width 457 height 99
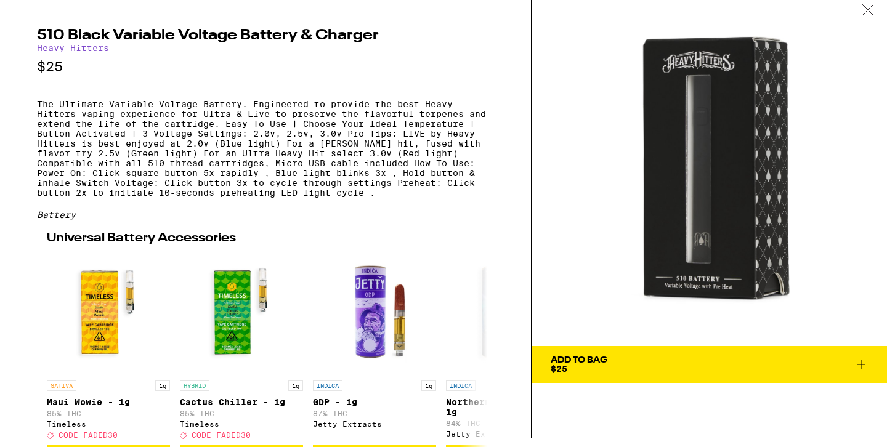
scroll to position [12, 0]
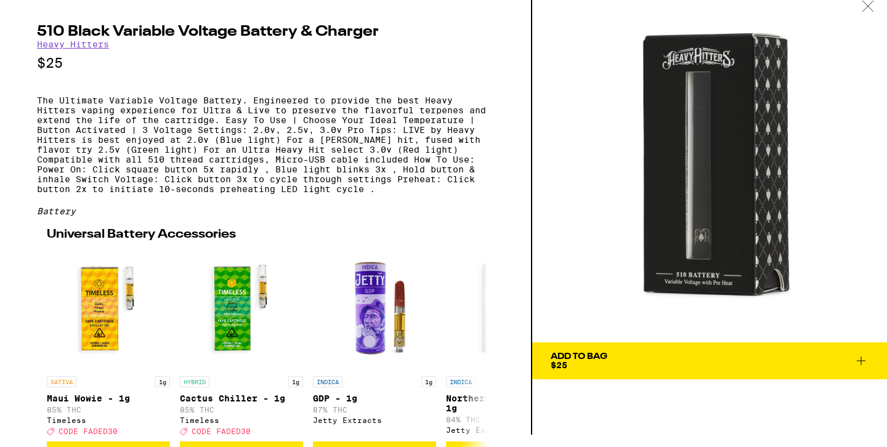
click at [616, 364] on span "Add To Bag $25" at bounding box center [710, 360] width 318 height 17
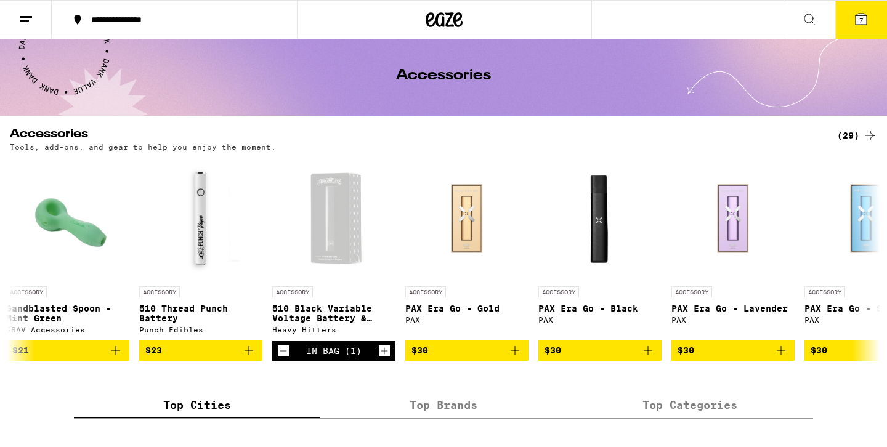
scroll to position [0, 2133]
click at [576, 236] on img "Open page for PAX Era Go - Black from PAX" at bounding box center [599, 218] width 123 height 123
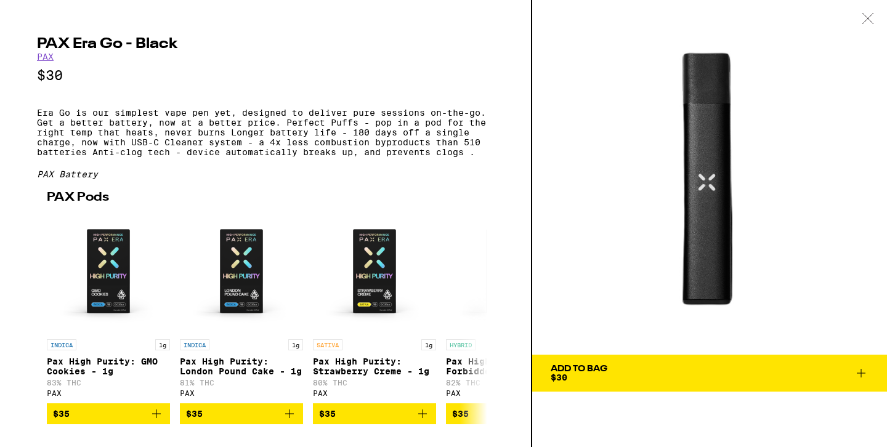
click at [870, 14] on icon at bounding box center [868, 18] width 12 height 11
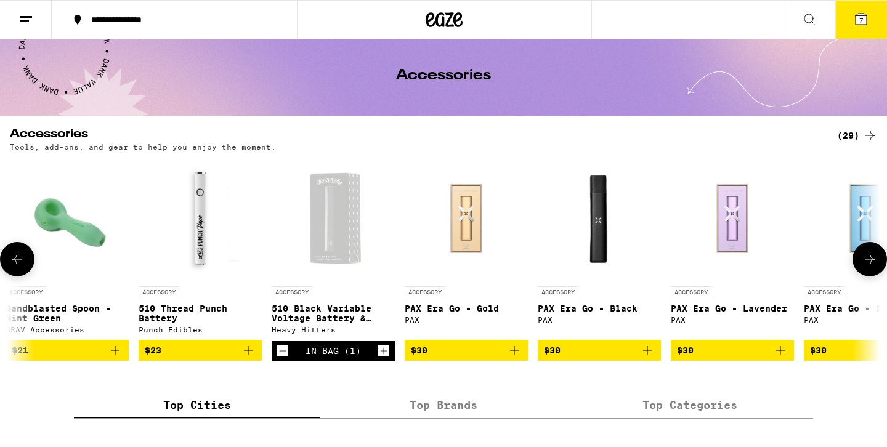
click at [453, 263] on img "Open page for PAX Era Go - Gold from PAX" at bounding box center [466, 218] width 123 height 123
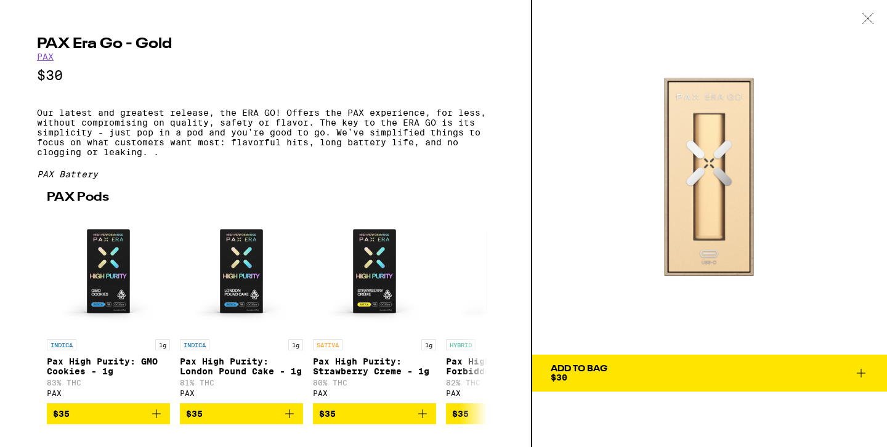
click at [867, 15] on icon at bounding box center [868, 18] width 12 height 11
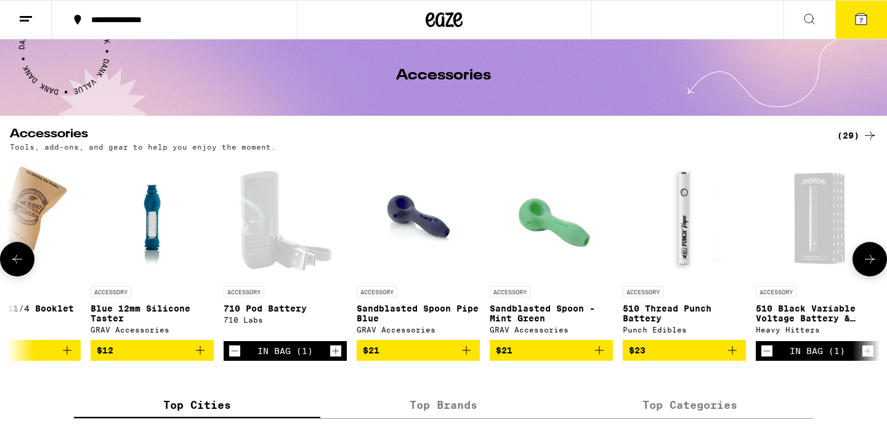
scroll to position [0, 1656]
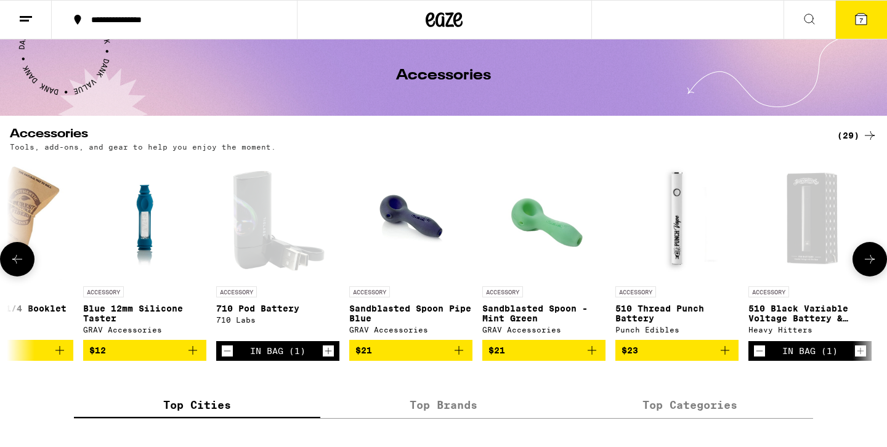
click at [225, 358] on icon "Decrement" at bounding box center [227, 351] width 11 height 15
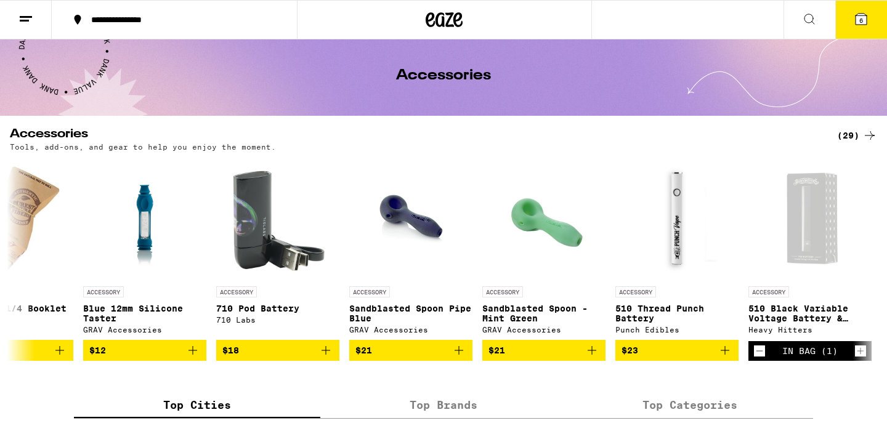
click at [867, 20] on icon at bounding box center [861, 19] width 15 height 15
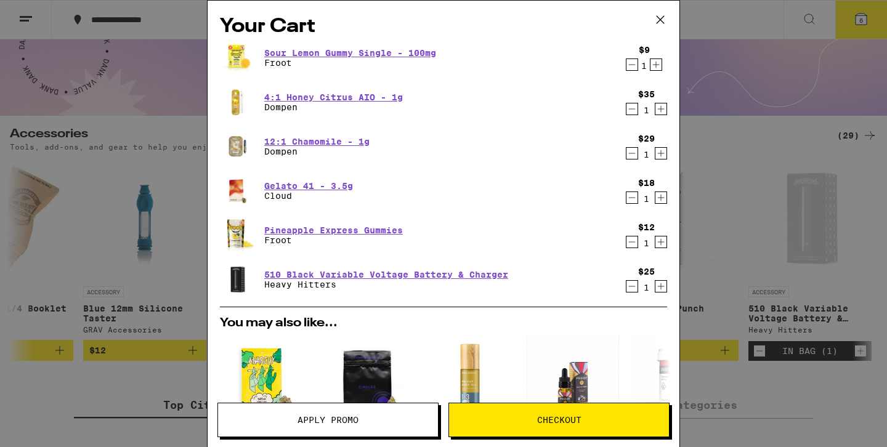
click at [631, 65] on icon "Decrement" at bounding box center [631, 64] width 11 height 15
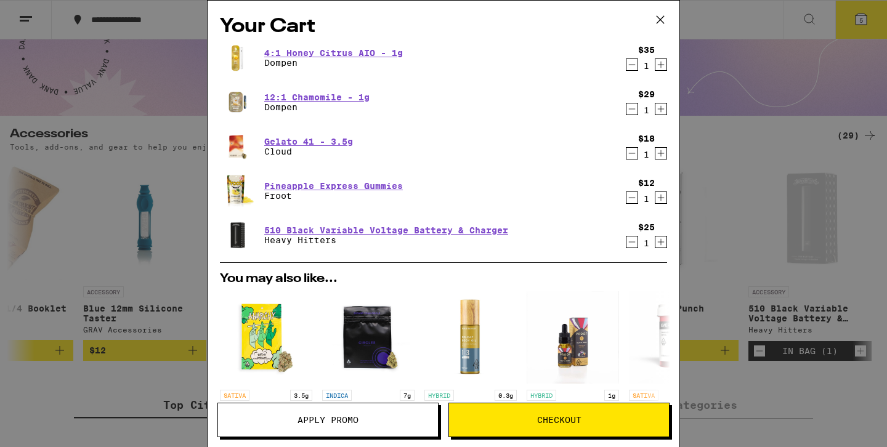
click at [631, 60] on icon "Decrement" at bounding box center [631, 64] width 11 height 15
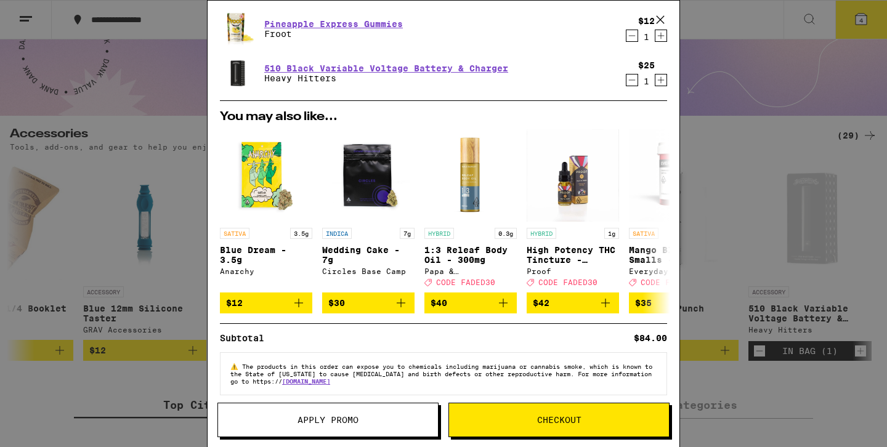
scroll to position [134, 0]
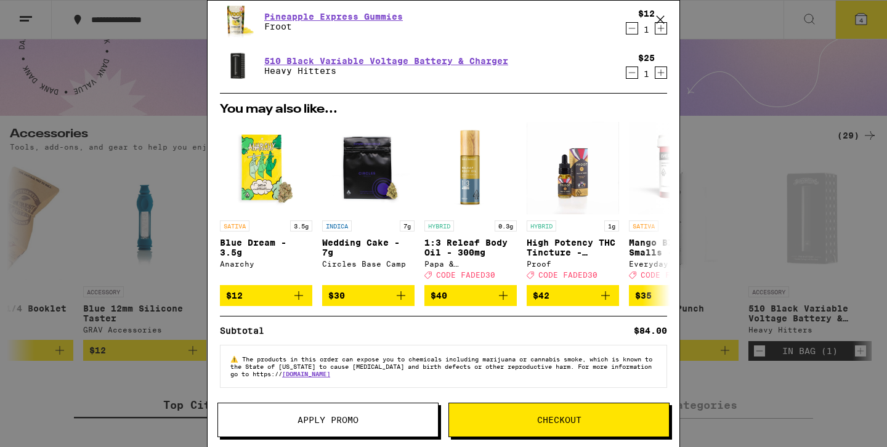
click at [557, 419] on span "Checkout" at bounding box center [559, 420] width 44 height 9
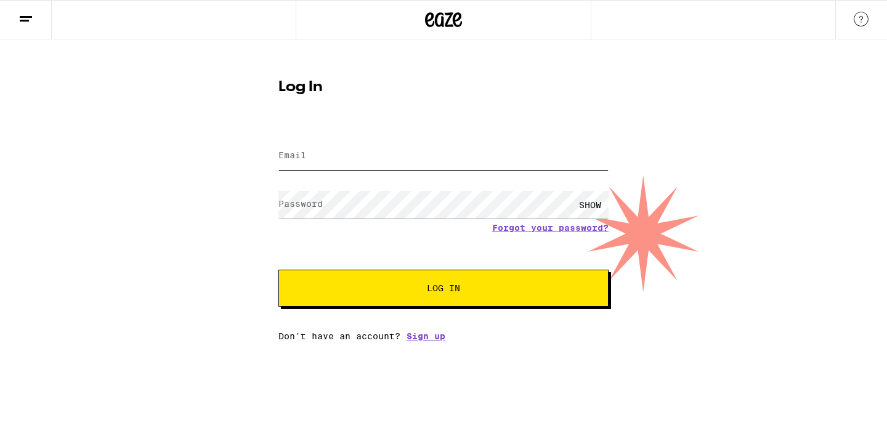
type input "[EMAIL_ADDRESS][DOMAIN_NAME]"
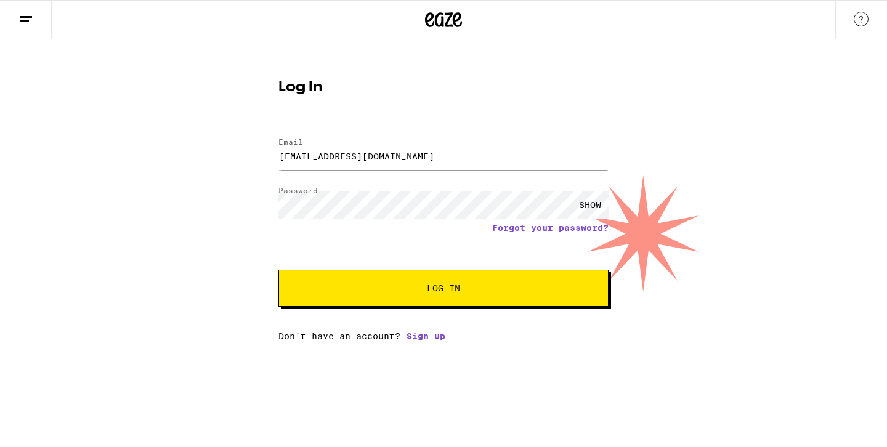
click at [428, 280] on button "Log In" at bounding box center [443, 288] width 330 height 37
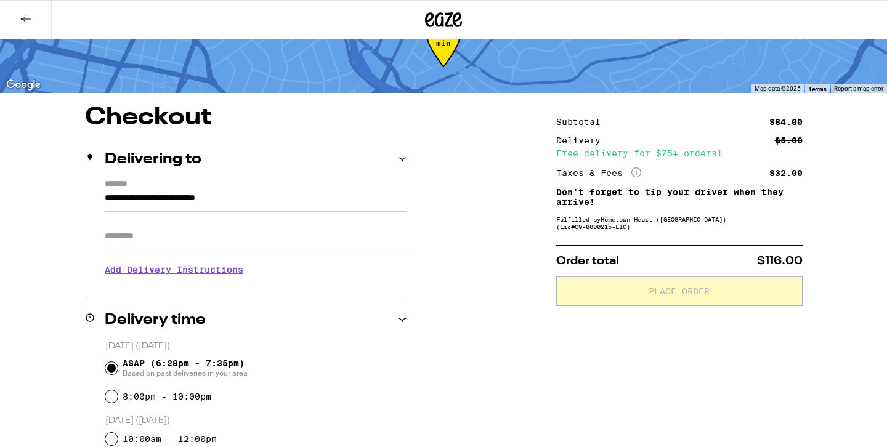
scroll to position [45, 0]
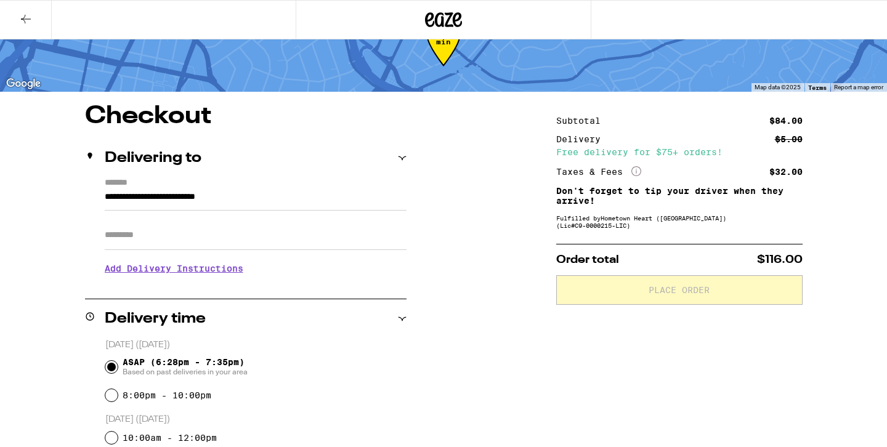
click at [263, 233] on input "Apt/Suite" at bounding box center [256, 235] width 302 height 30
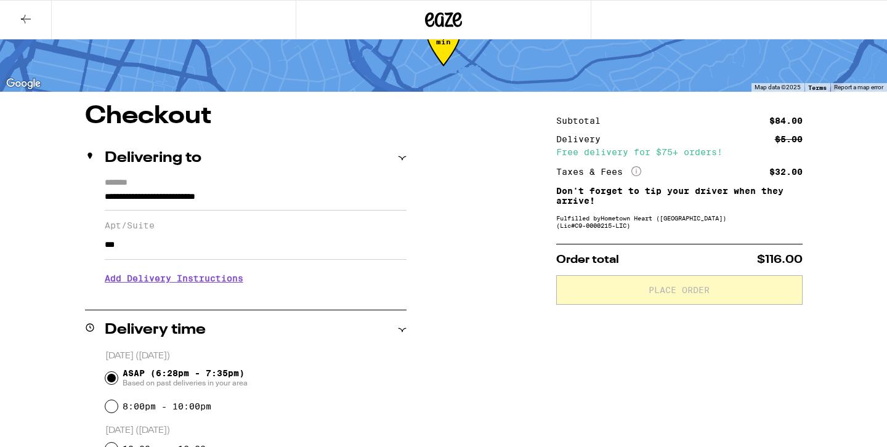
type input "***"
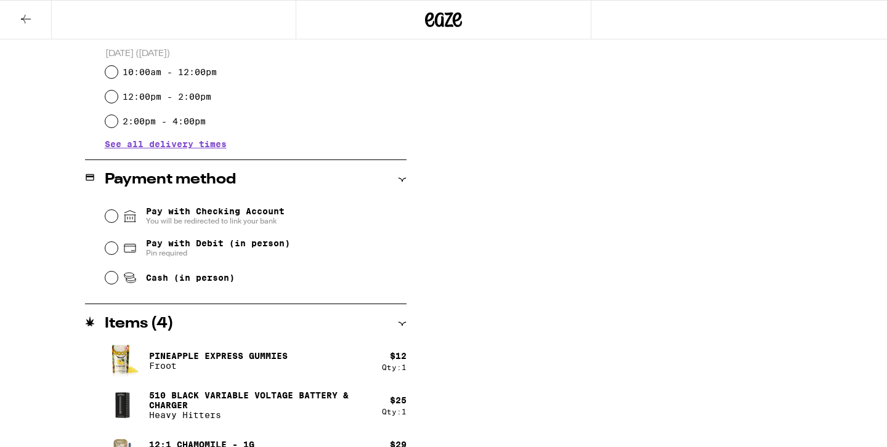
scroll to position [443, 0]
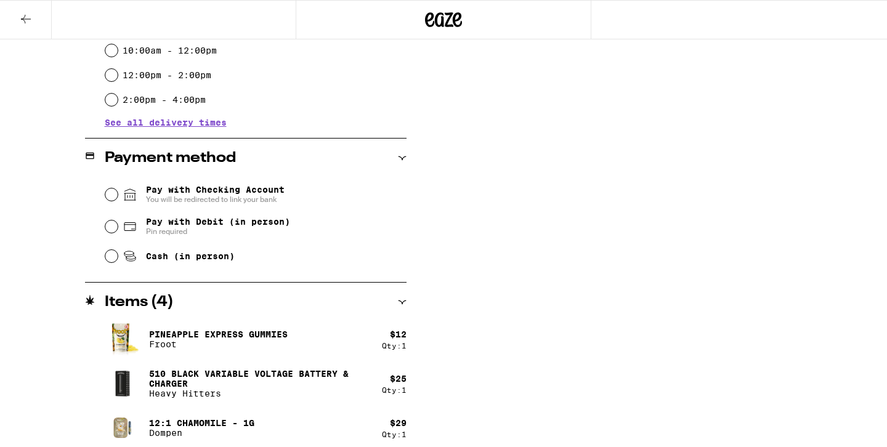
click at [259, 194] on span "Pay with Checking Account You will be redirected to link your bank" at bounding box center [215, 195] width 139 height 20
click at [118, 194] on input "Pay with Checking Account You will be redirected to link your bank" at bounding box center [111, 194] width 12 height 12
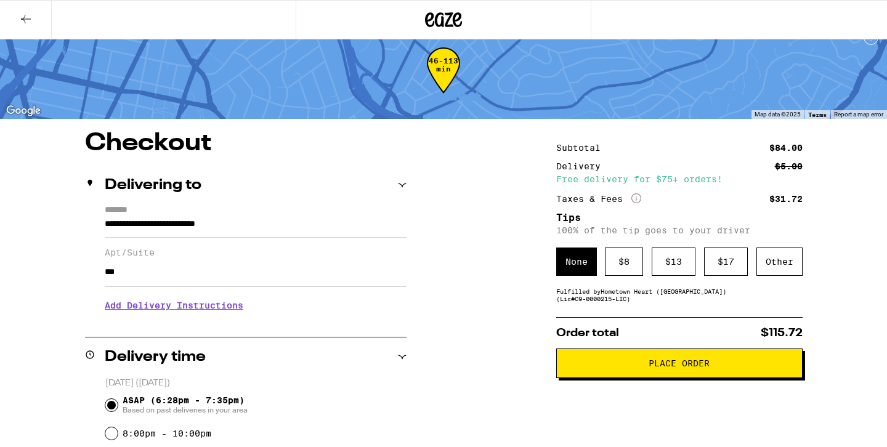
scroll to position [0, 0]
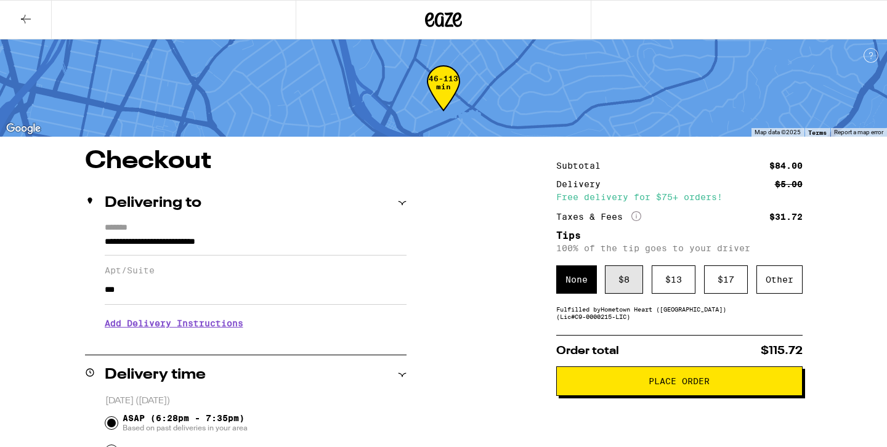
click at [623, 283] on div "$ 8" at bounding box center [624, 279] width 38 height 28
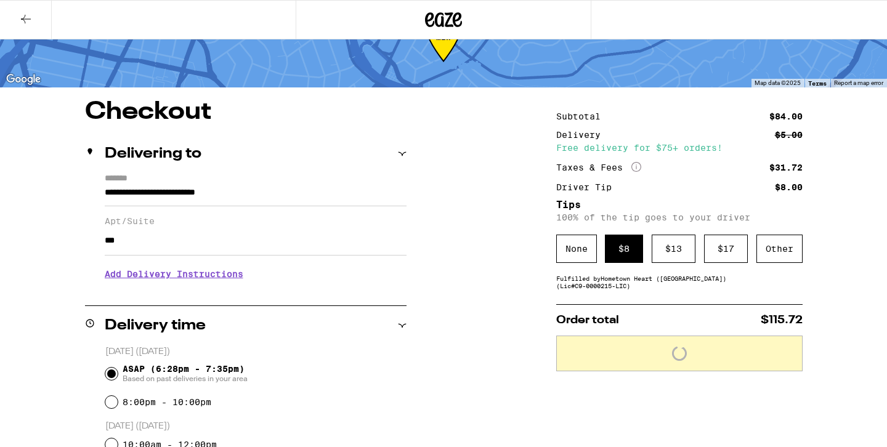
scroll to position [52, 0]
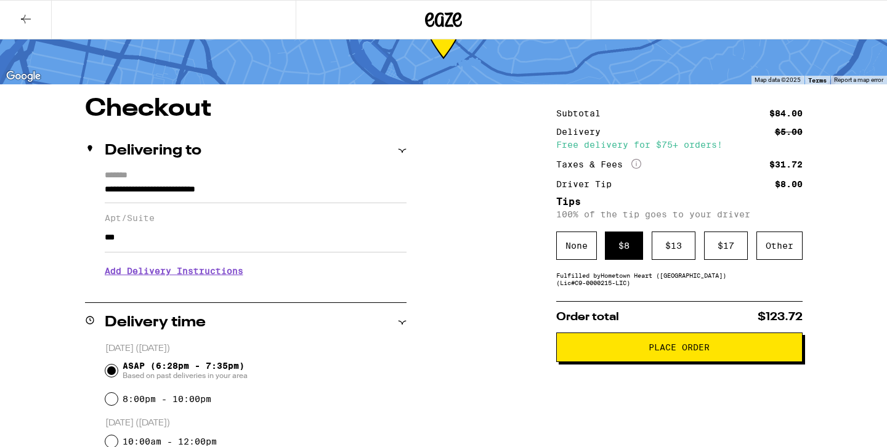
click at [667, 361] on button "Place Order" at bounding box center [679, 348] width 246 height 30
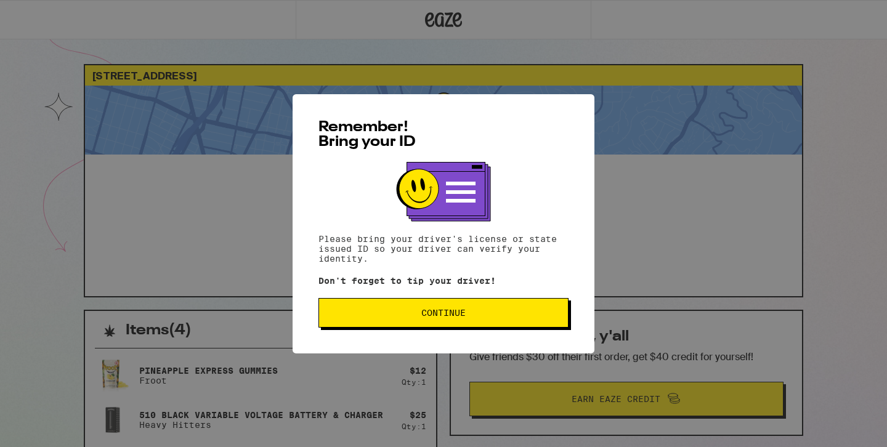
click at [456, 324] on button "Continue" at bounding box center [443, 313] width 250 height 30
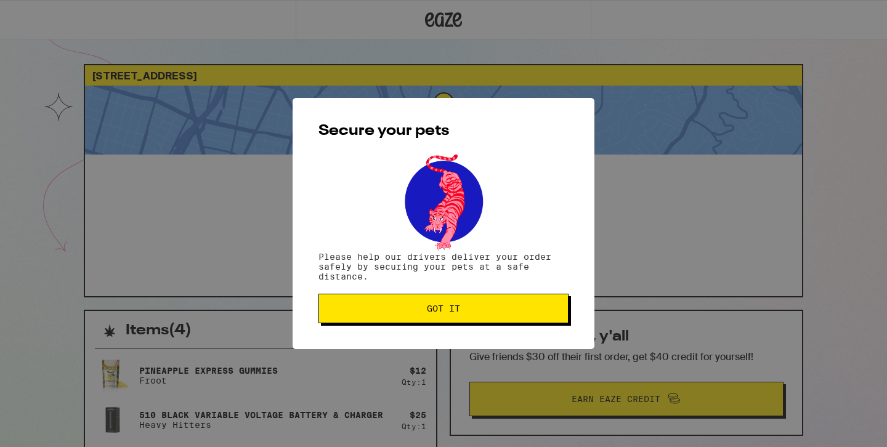
click at [456, 323] on button "Got it" at bounding box center [443, 309] width 250 height 30
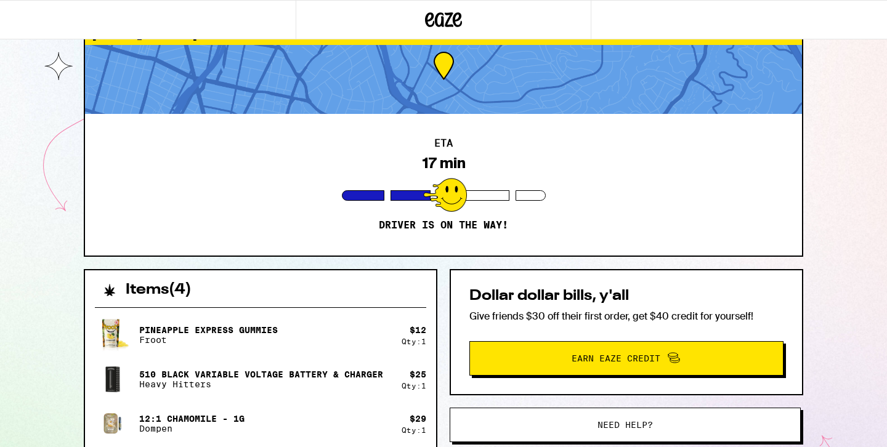
scroll to position [46, 0]
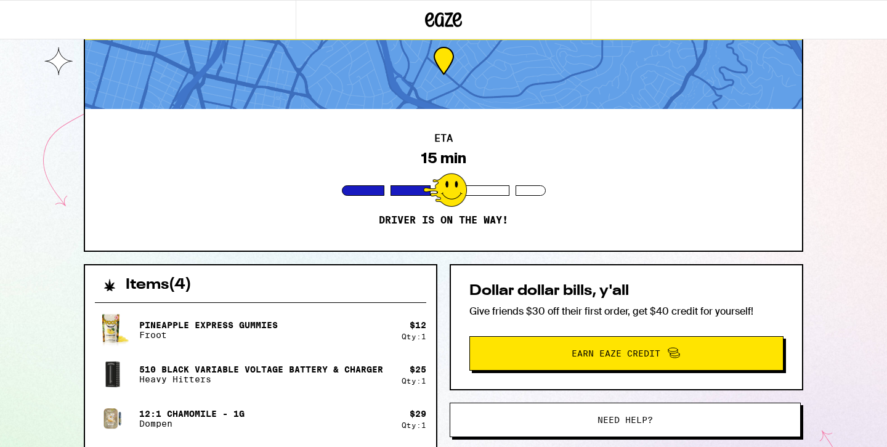
click at [129, 159] on div "ETA 15 min Driver is on the way!" at bounding box center [443, 180] width 717 height 142
click at [156, 149] on div "ETA 15 min Driver is on the way!" at bounding box center [443, 180] width 717 height 142
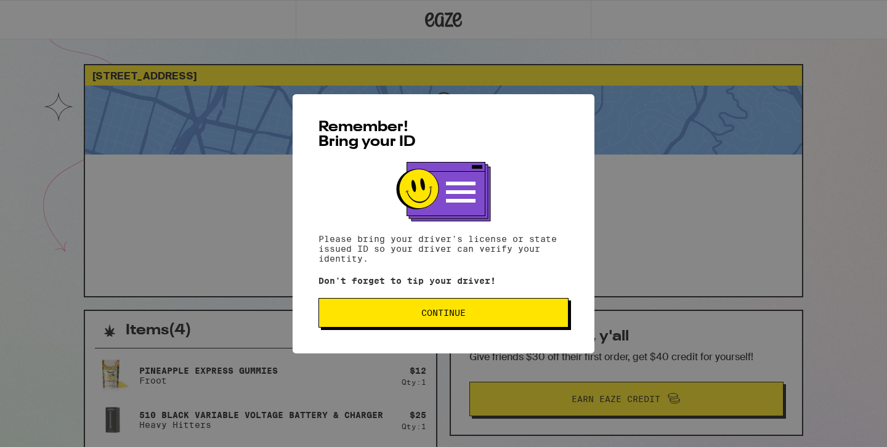
scroll to position [46, 0]
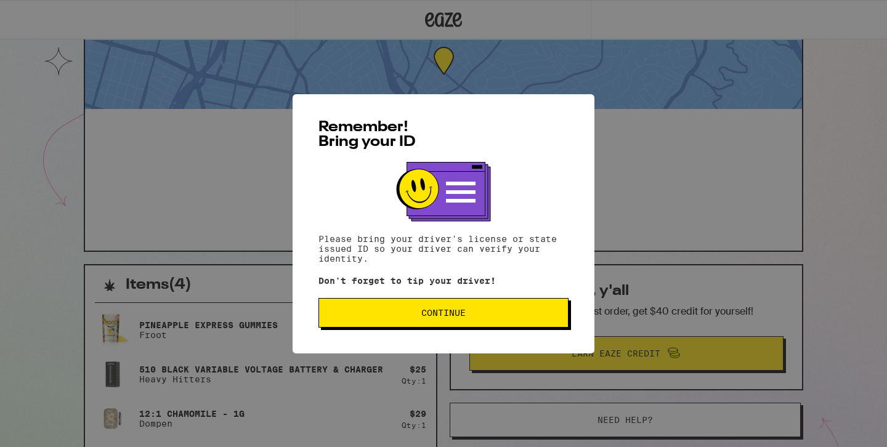
click at [414, 309] on button "Continue" at bounding box center [443, 313] width 250 height 30
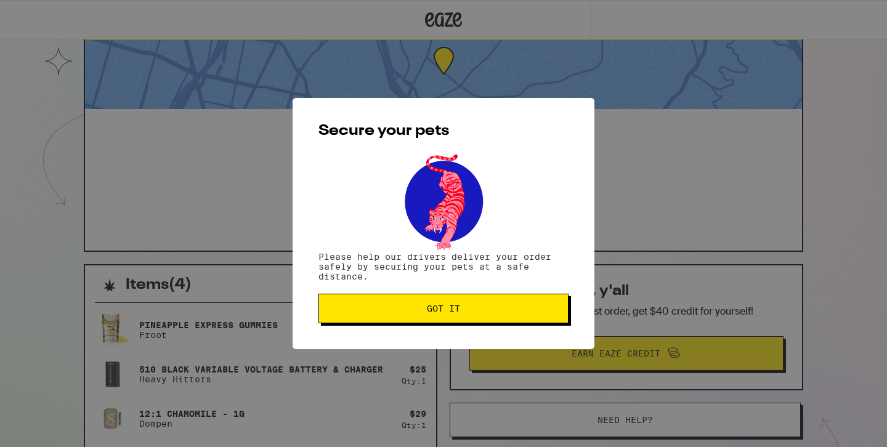
click at [414, 313] on span "Got it" at bounding box center [443, 308] width 229 height 9
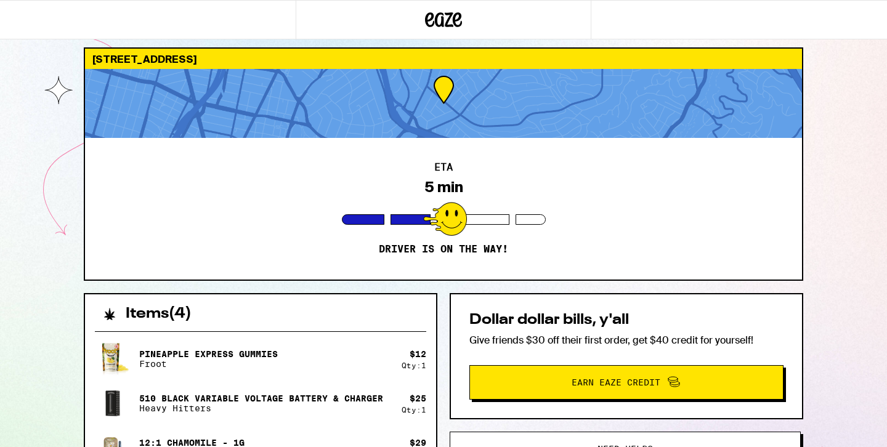
scroll to position [9, 0]
